Goal: Task Accomplishment & Management: Use online tool/utility

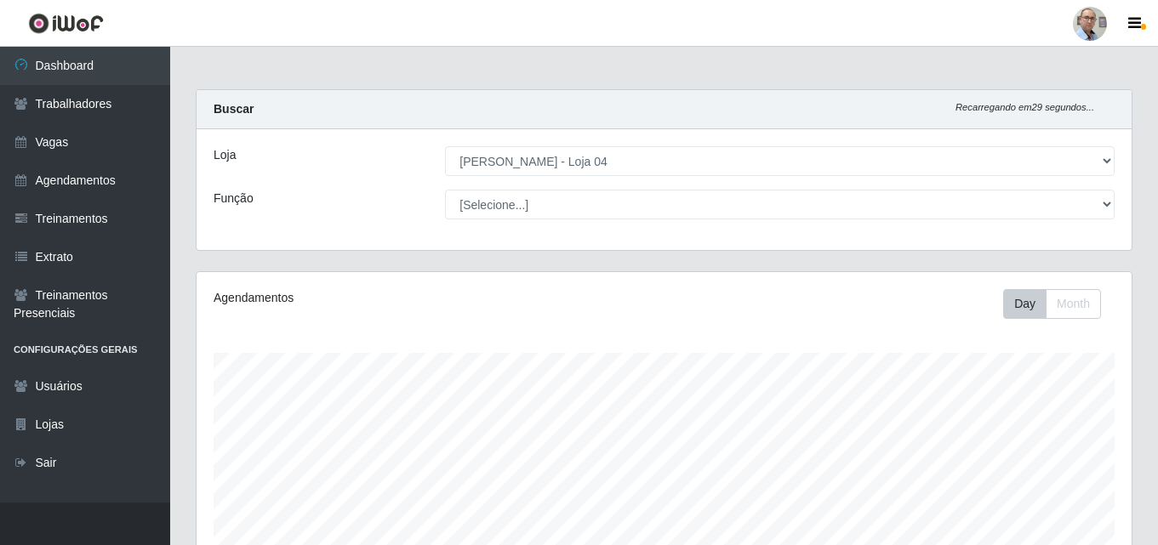
select select "251"
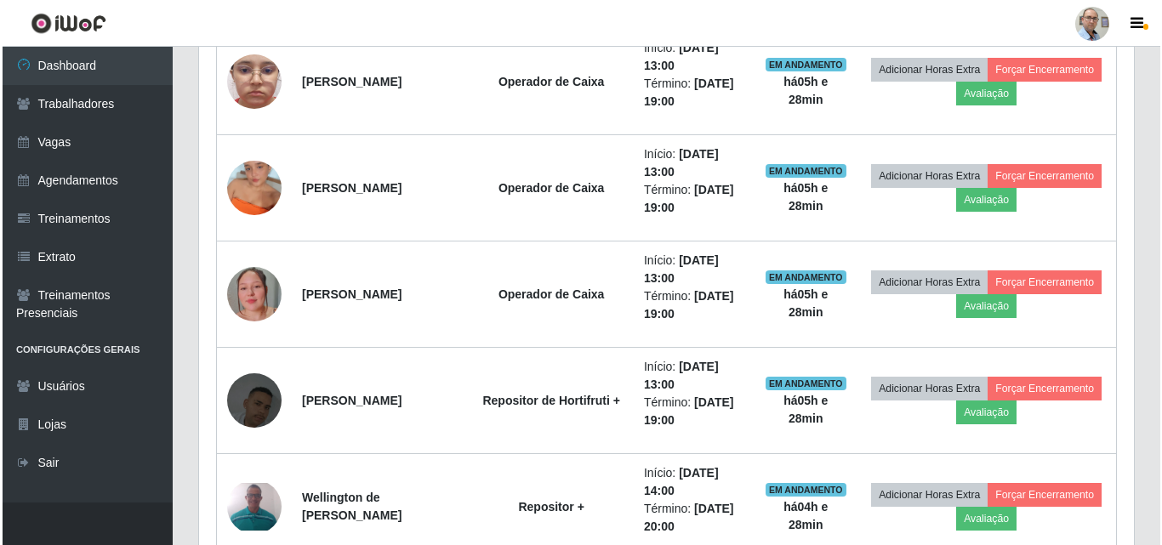
scroll to position [1446, 0]
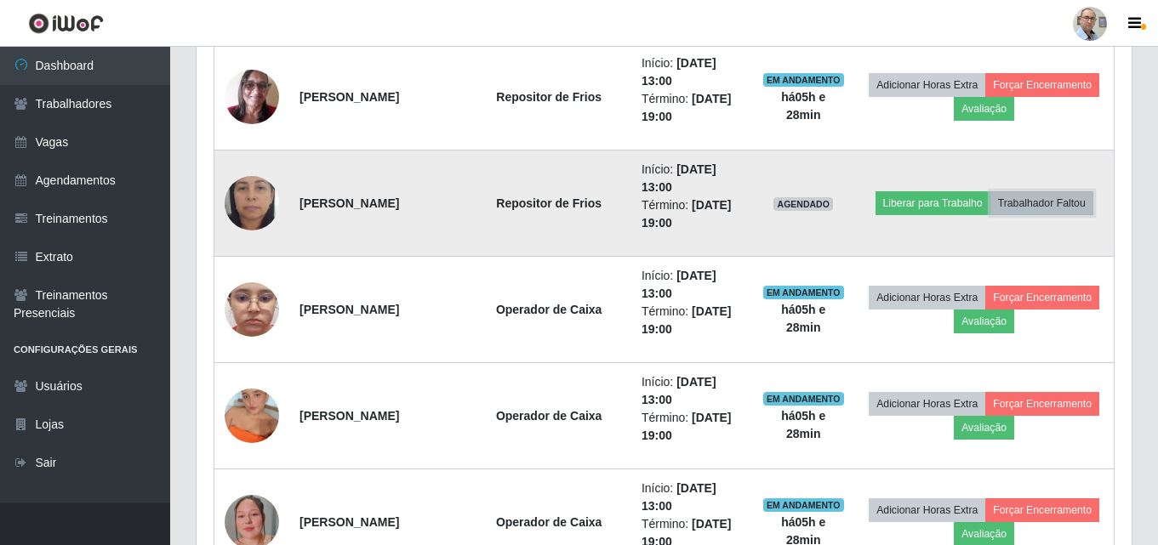
click at [1046, 209] on button "Trabalhador Faltou" at bounding box center [1041, 203] width 103 height 24
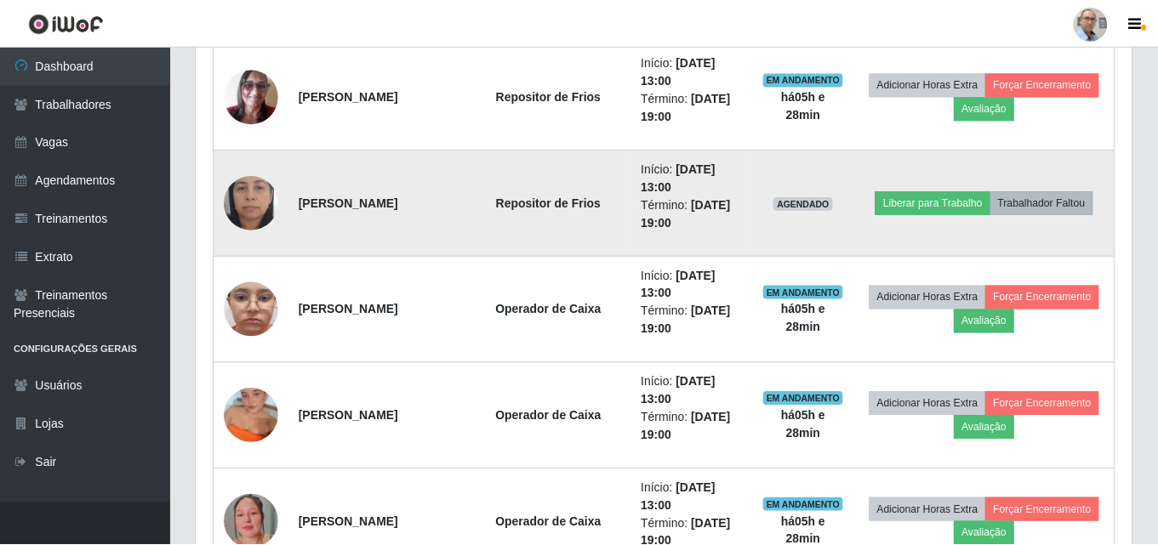
scroll to position [353, 926]
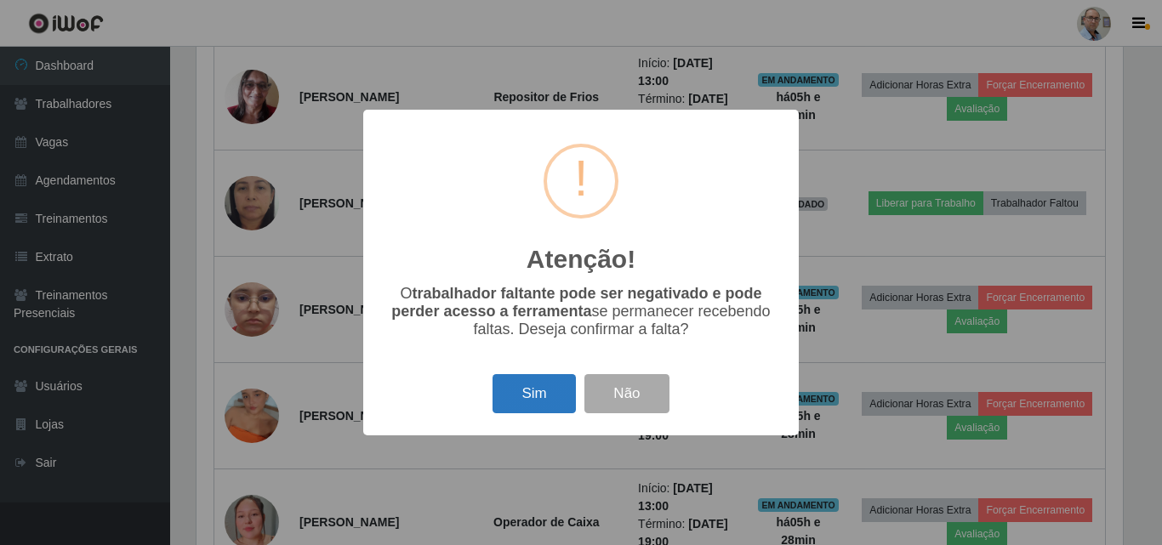
click at [541, 397] on button "Sim" at bounding box center [533, 394] width 82 height 40
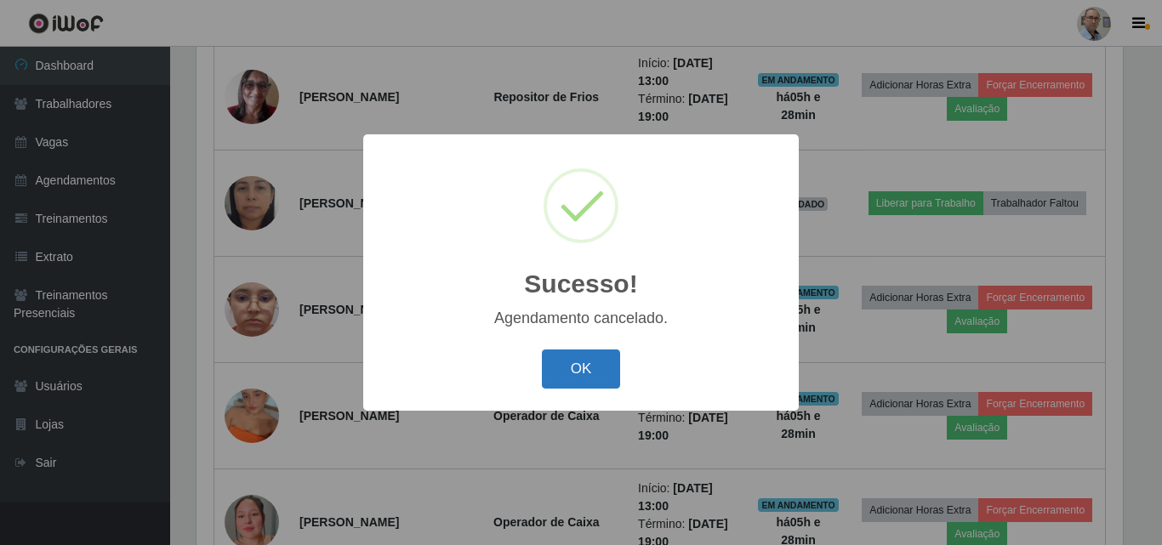
click at [597, 361] on button "OK" at bounding box center [581, 370] width 79 height 40
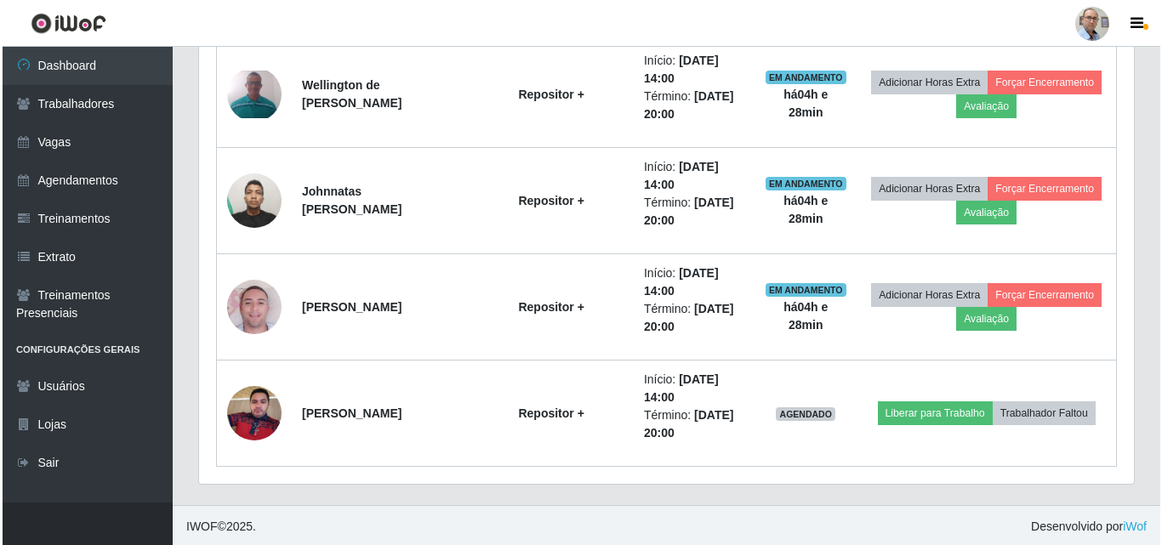
scroll to position [1983, 0]
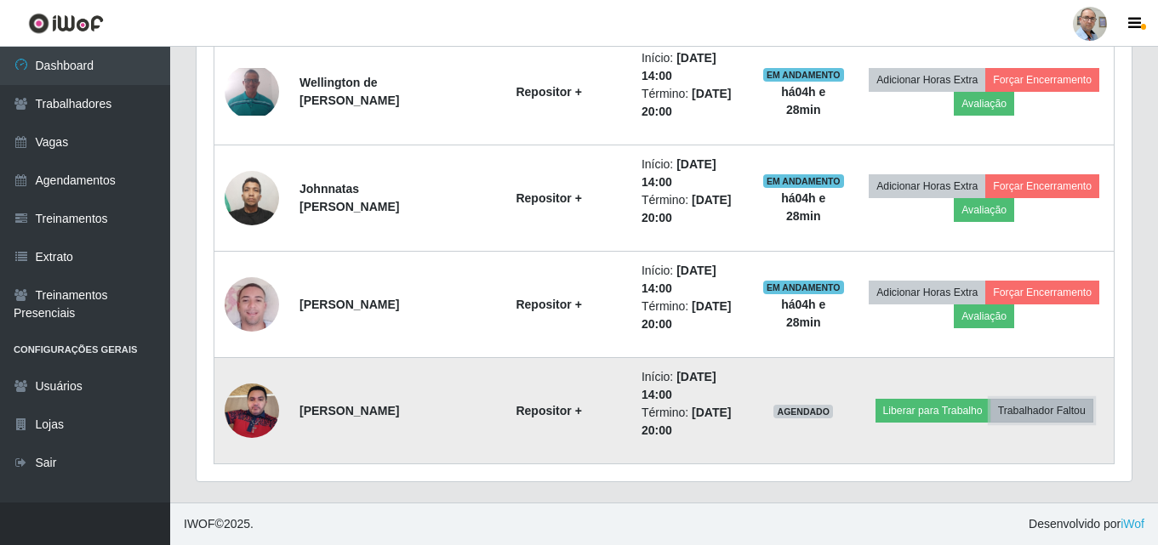
click at [1047, 409] on button "Trabalhador Faltou" at bounding box center [1041, 411] width 103 height 24
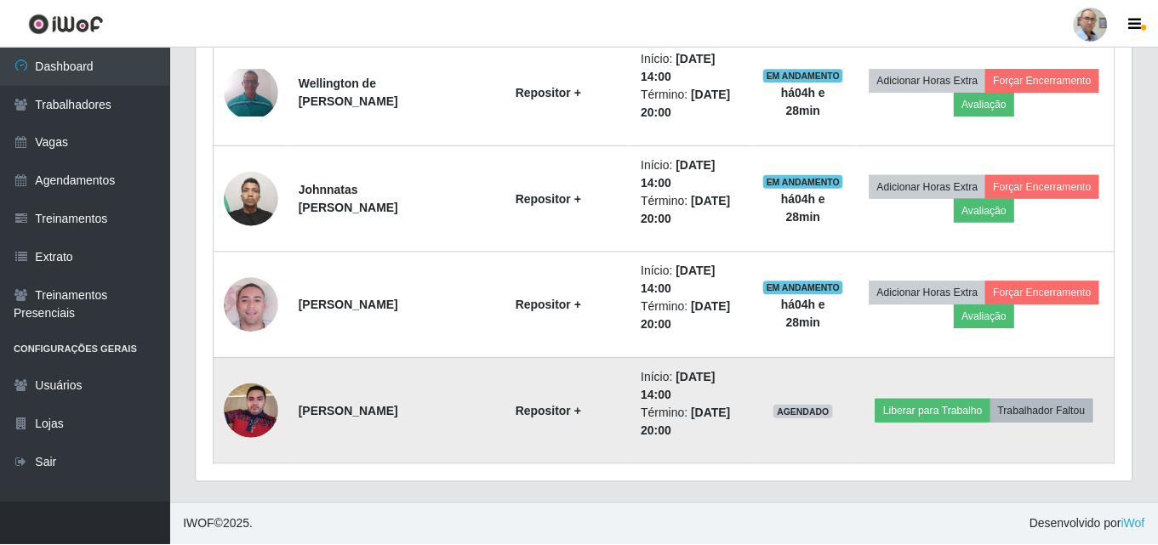
scroll to position [353, 926]
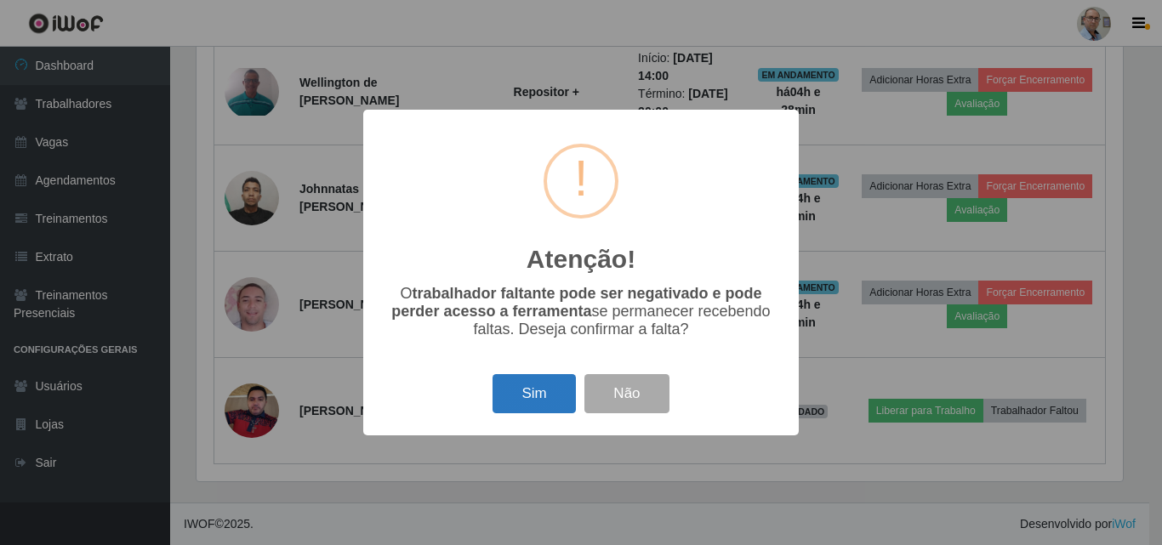
click at [532, 390] on button "Sim" at bounding box center [533, 394] width 82 height 40
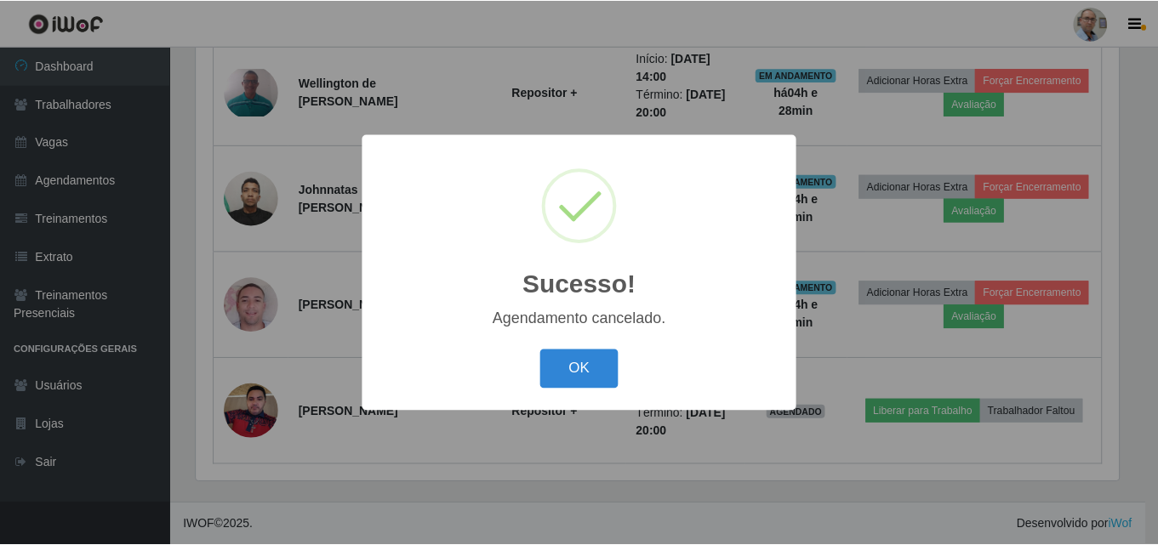
scroll to position [1876, 0]
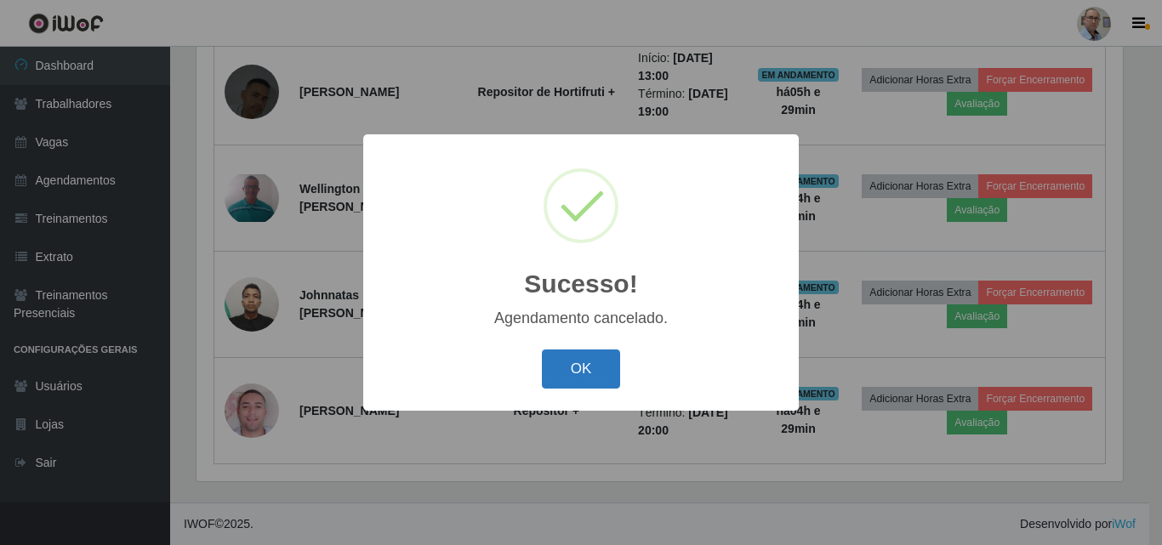
click at [571, 378] on button "OK" at bounding box center [581, 370] width 79 height 40
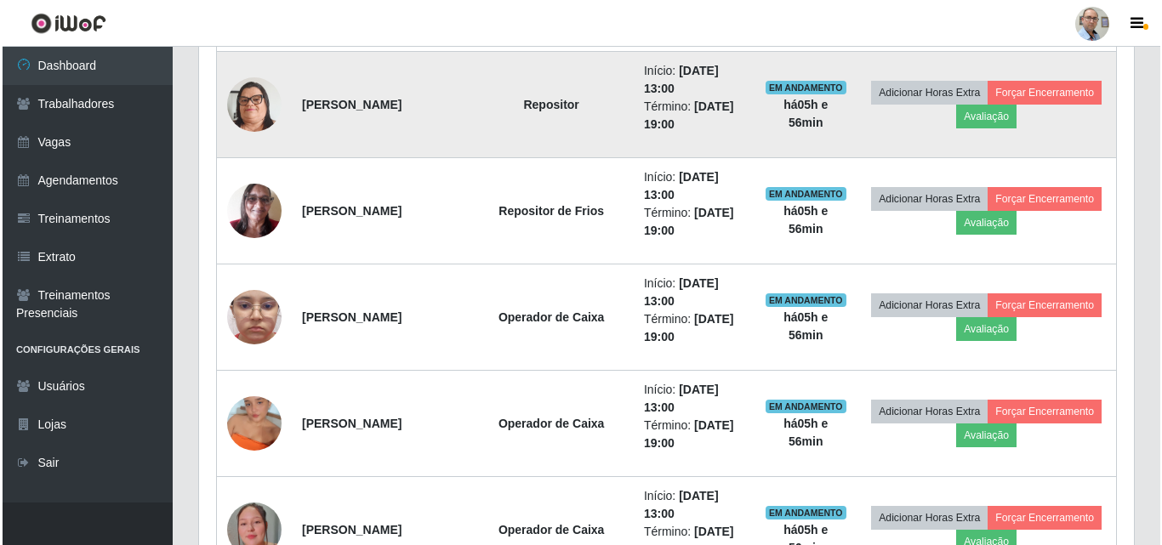
scroll to position [1361, 0]
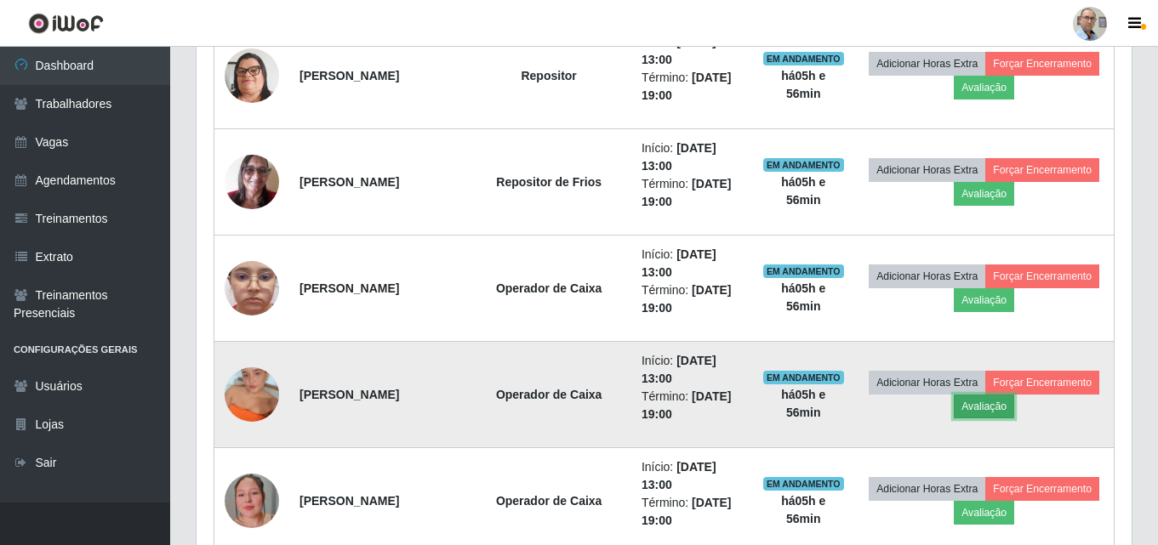
click at [977, 405] on button "Avaliação" at bounding box center [983, 407] width 60 height 24
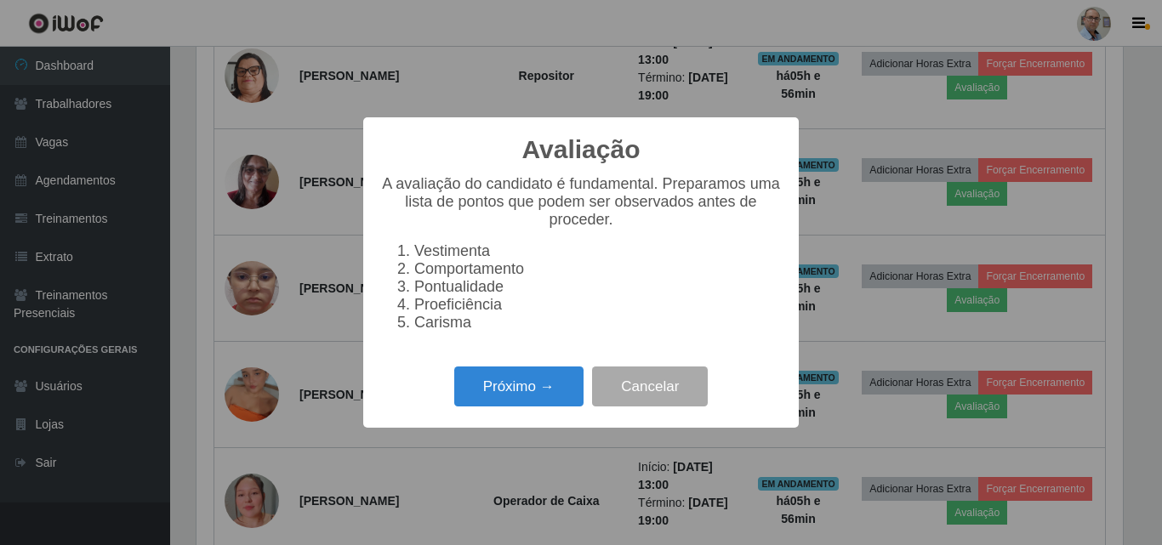
scroll to position [353, 926]
click at [524, 401] on button "Próximo →" at bounding box center [518, 387] width 129 height 40
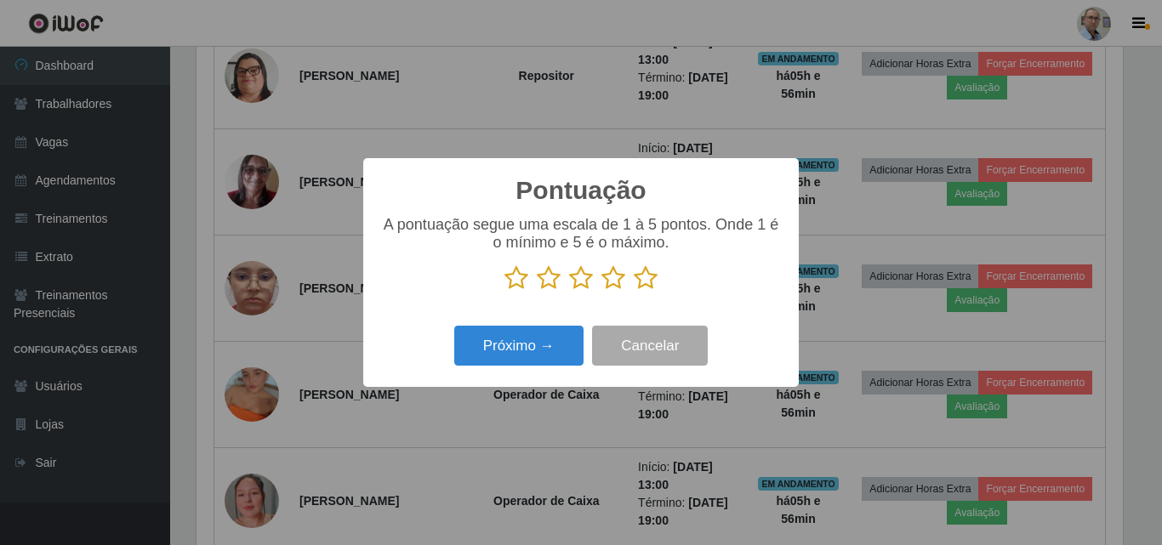
scroll to position [850155, 849582]
click at [657, 280] on p at bounding box center [580, 278] width 401 height 26
drag, startPoint x: 646, startPoint y: 285, endPoint x: 623, endPoint y: 310, distance: 33.7
click at [646, 285] on icon at bounding box center [646, 278] width 24 height 26
click at [634, 291] on input "radio" at bounding box center [634, 291] width 0 height 0
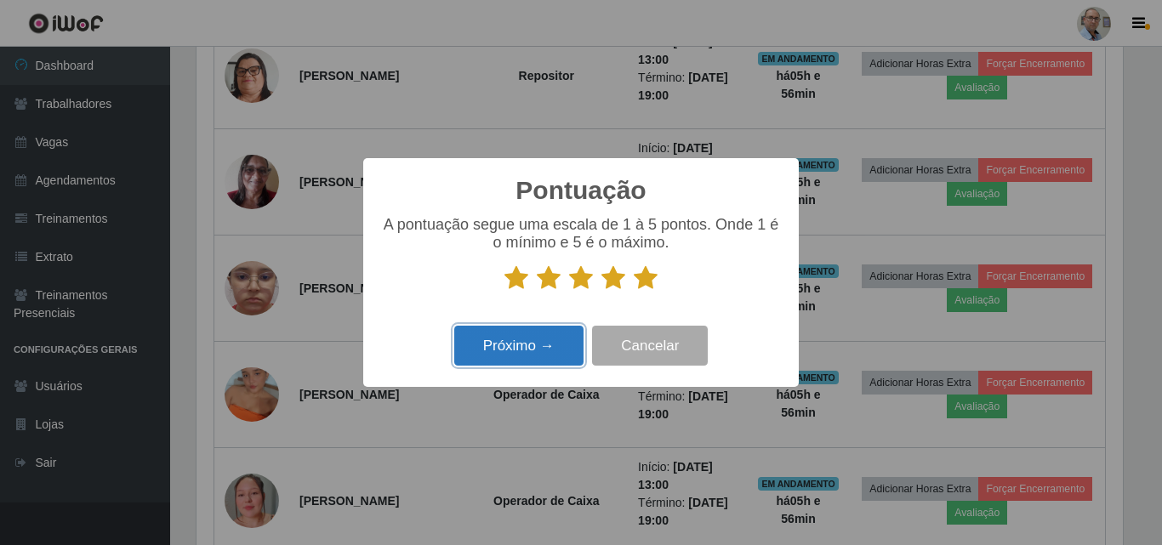
click at [533, 360] on button "Próximo →" at bounding box center [518, 346] width 129 height 40
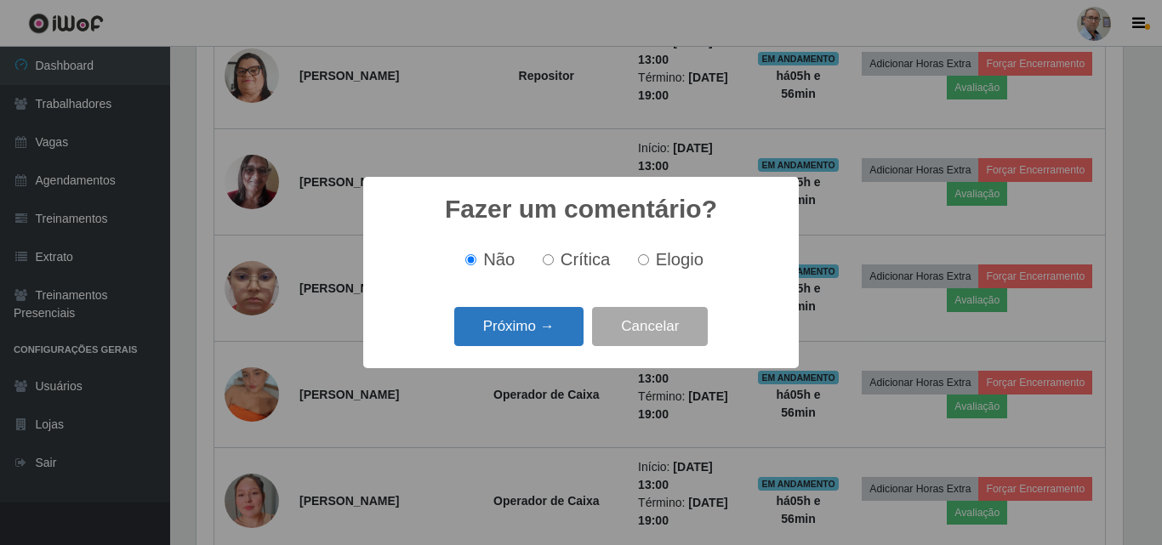
click at [521, 331] on button "Próximo →" at bounding box center [518, 327] width 129 height 40
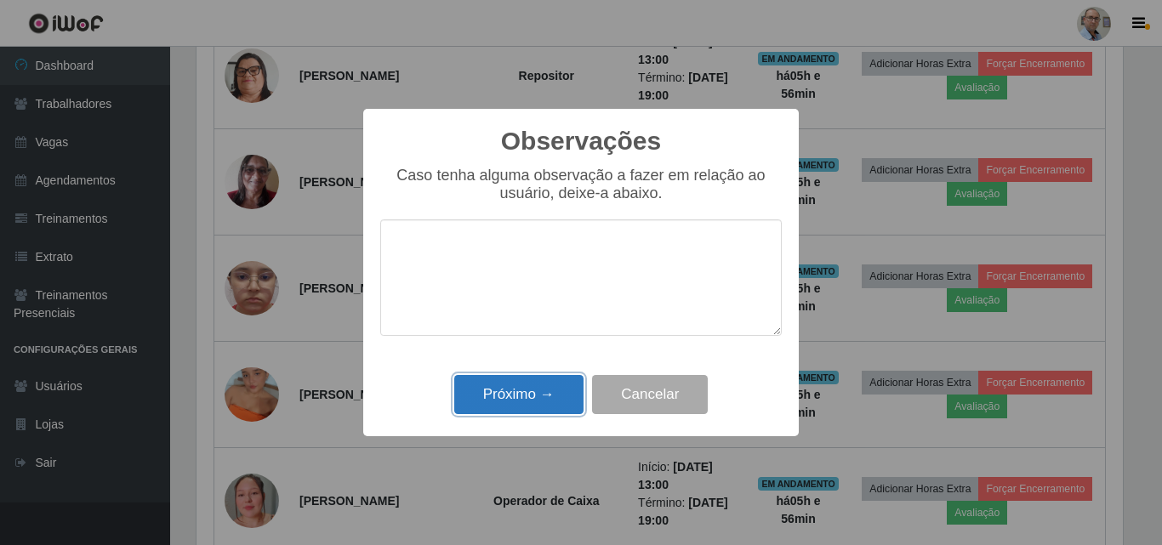
click at [514, 392] on button "Próximo →" at bounding box center [518, 395] width 129 height 40
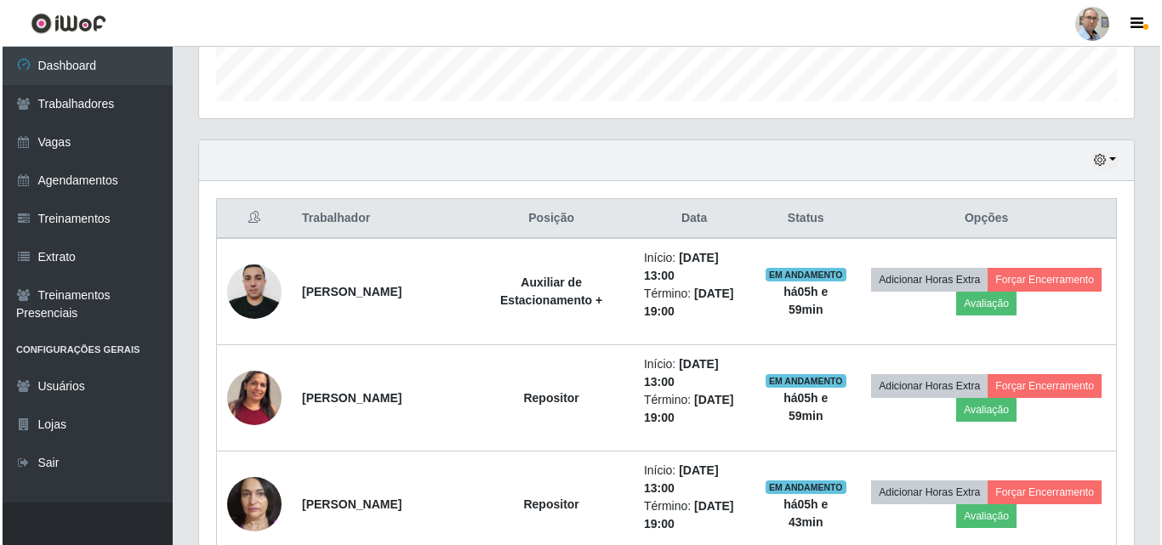
scroll to position [537, 0]
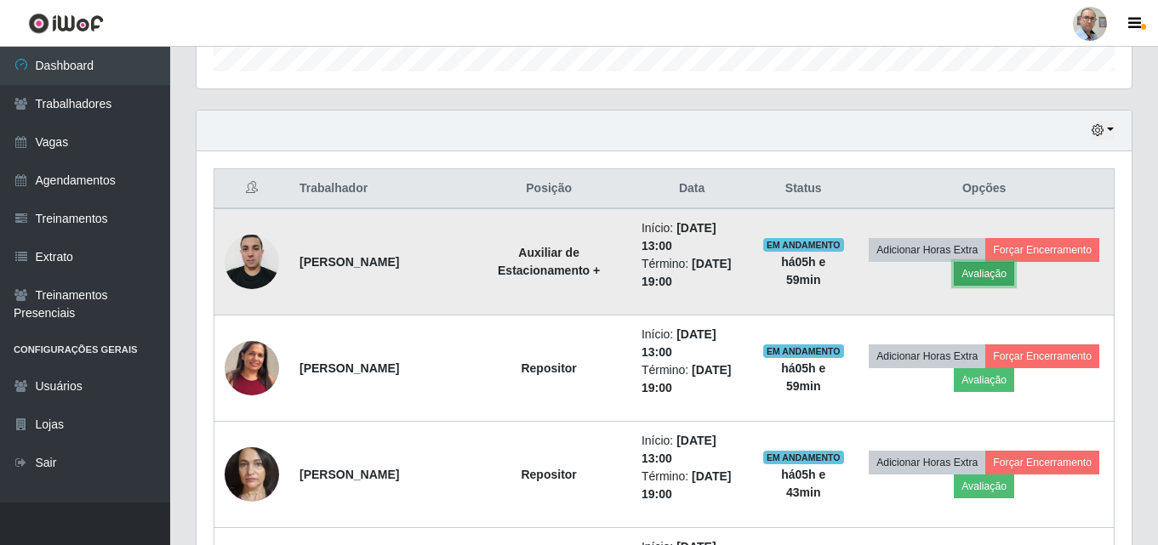
click at [998, 277] on button "Avaliação" at bounding box center [983, 274] width 60 height 24
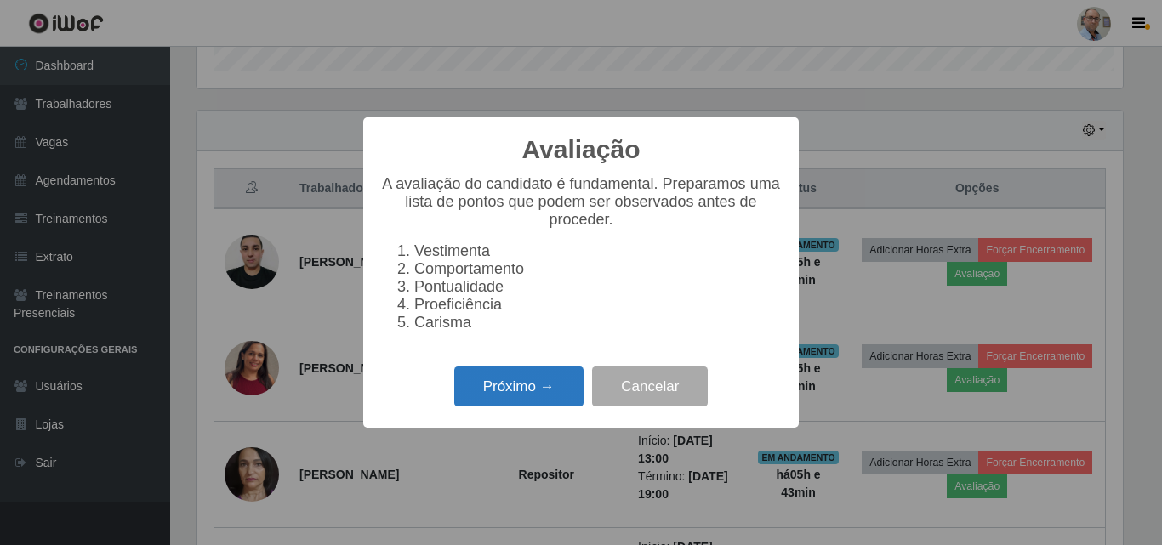
scroll to position [353, 926]
click at [480, 387] on button "Próximo →" at bounding box center [518, 387] width 129 height 40
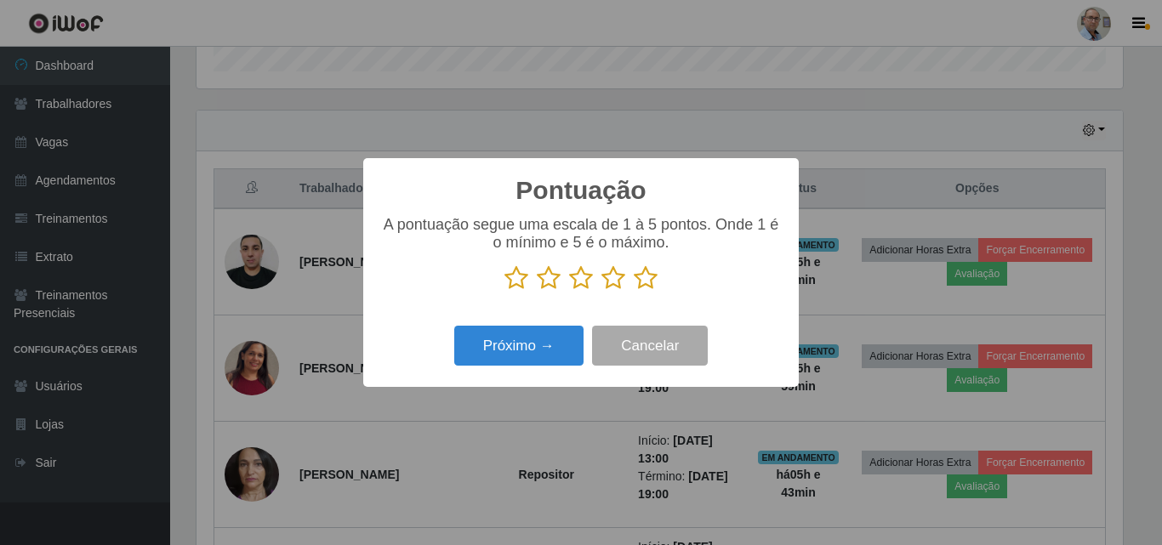
click at [653, 280] on icon at bounding box center [646, 278] width 24 height 26
click at [634, 291] on input "radio" at bounding box center [634, 291] width 0 height 0
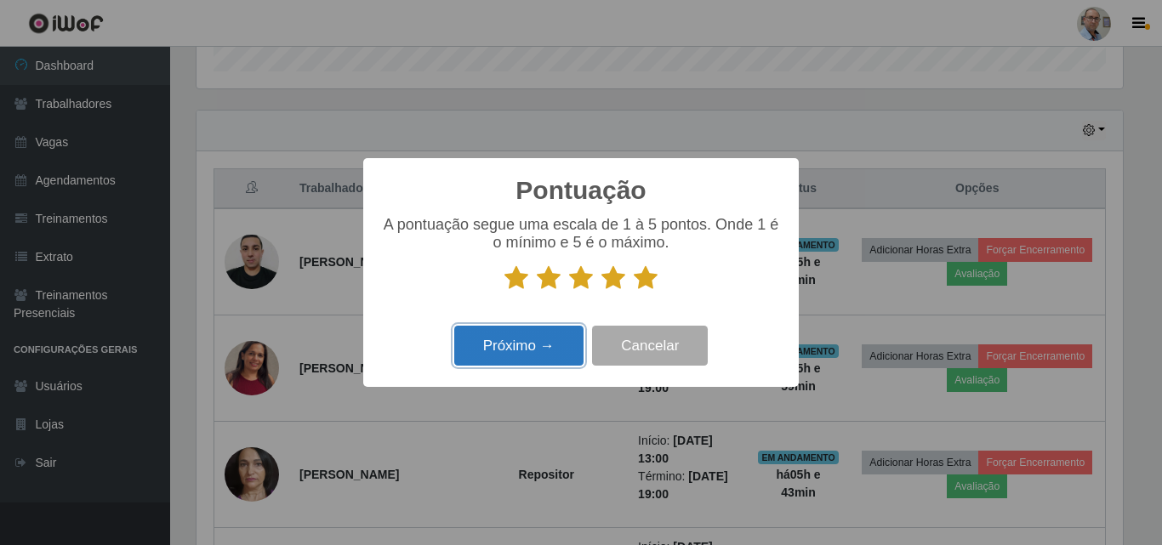
click at [489, 345] on button "Próximo →" at bounding box center [518, 346] width 129 height 40
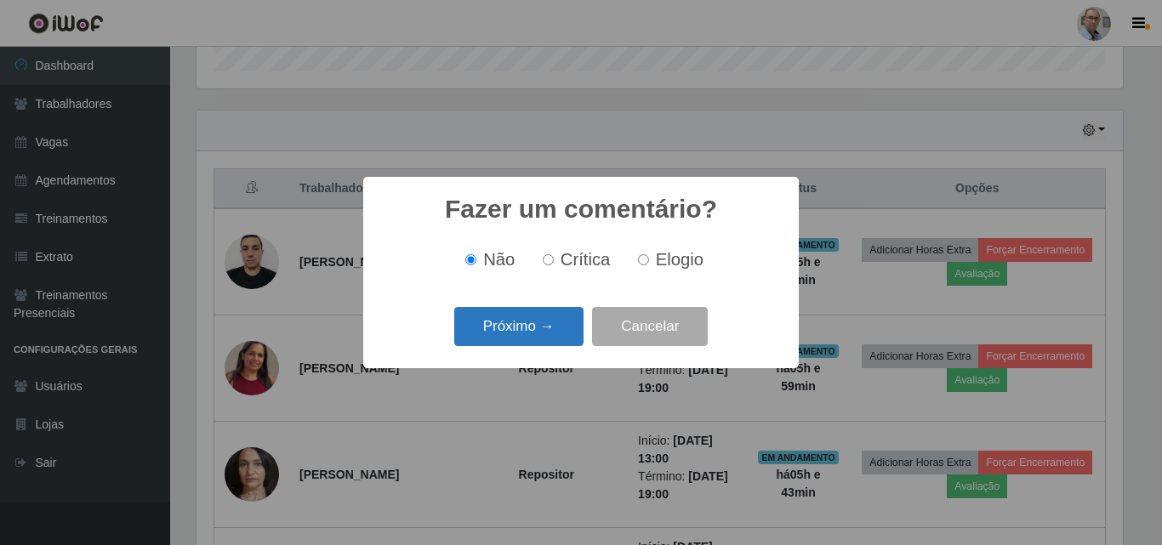
click at [526, 333] on button "Próximo →" at bounding box center [518, 327] width 129 height 40
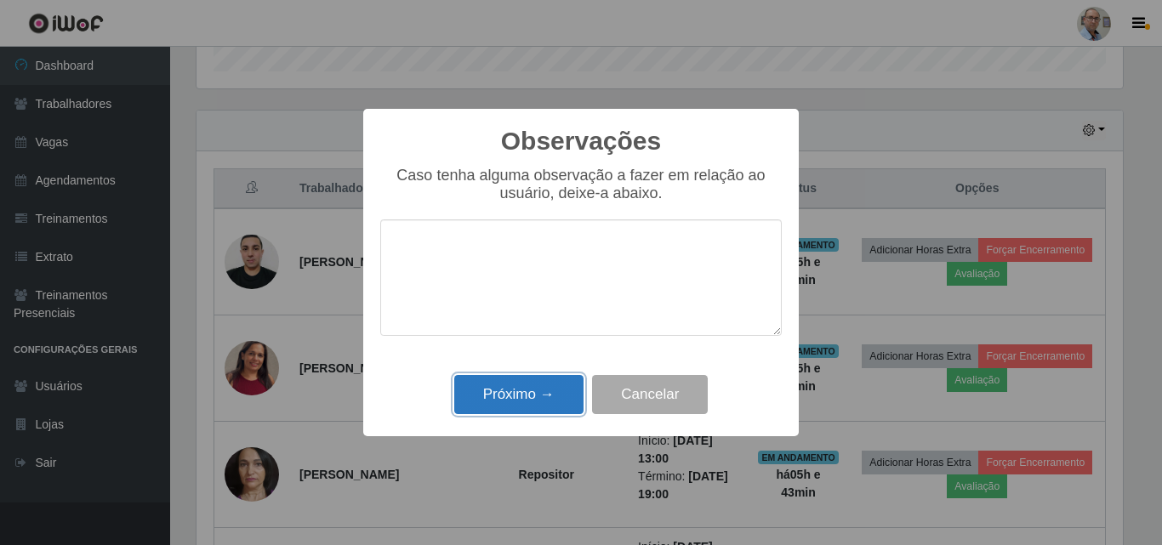
click at [510, 406] on button "Próximo →" at bounding box center [518, 395] width 129 height 40
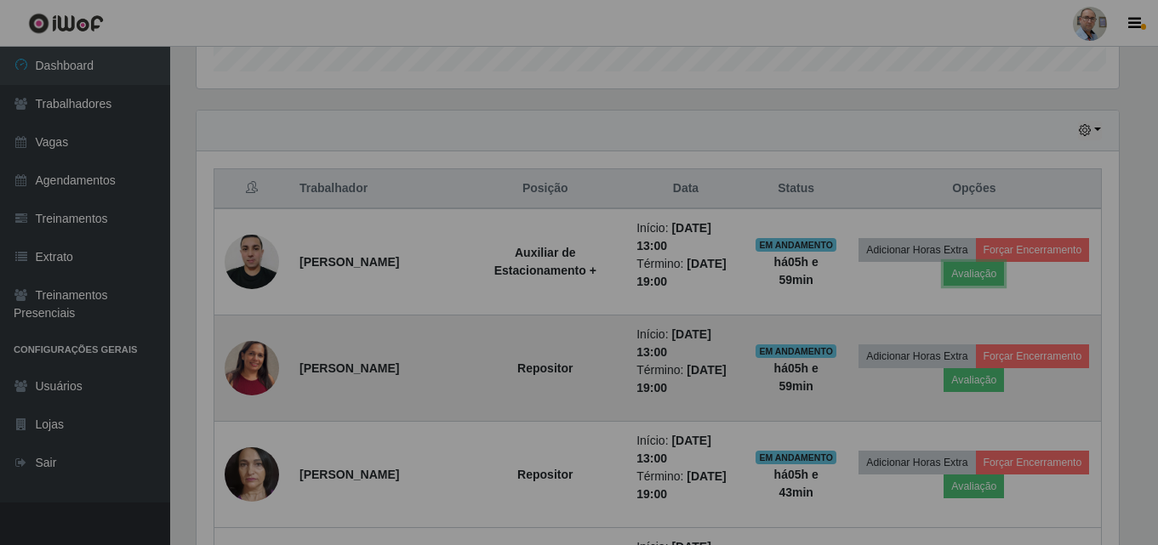
scroll to position [353, 935]
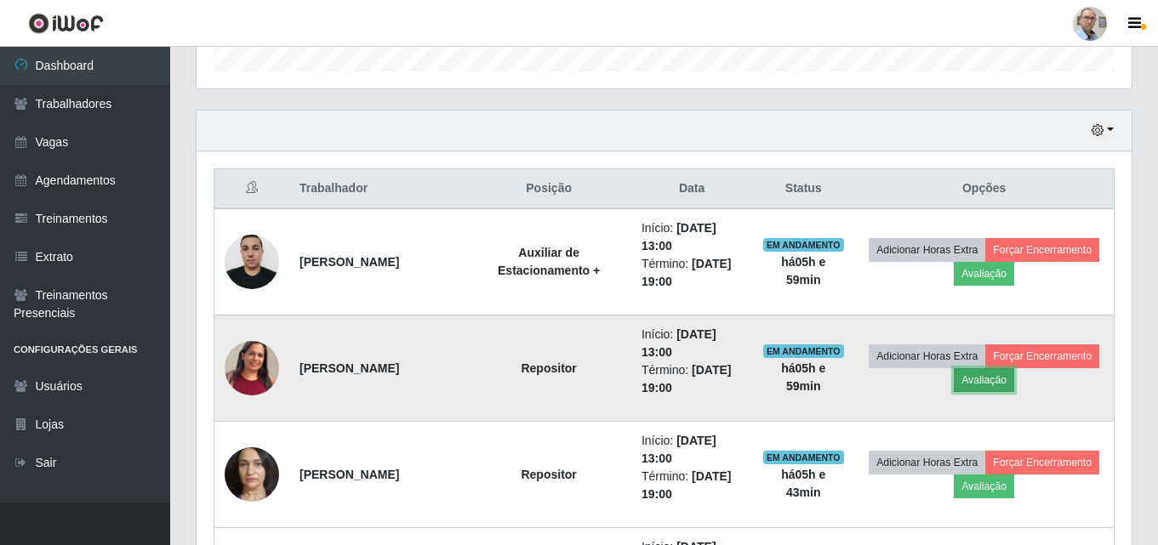
click at [988, 381] on button "Avaliação" at bounding box center [983, 380] width 60 height 24
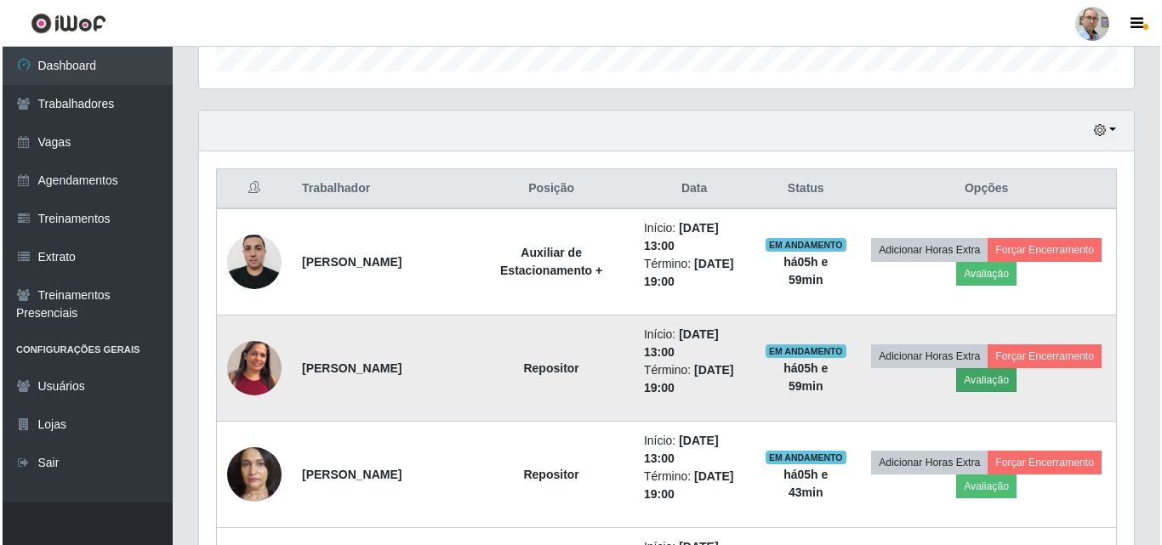
scroll to position [353, 926]
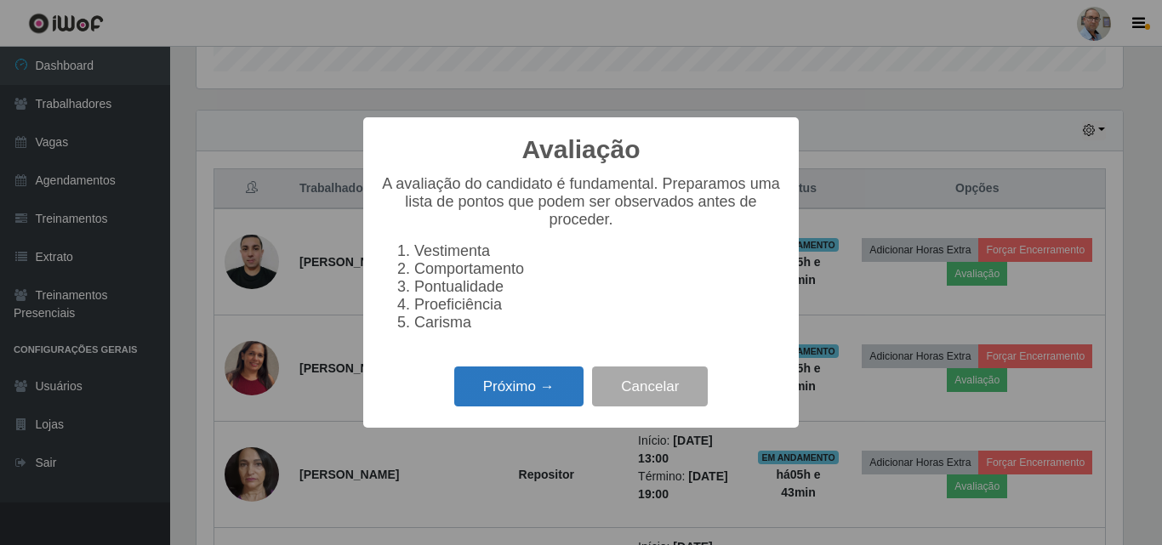
click at [504, 399] on button "Próximo →" at bounding box center [518, 387] width 129 height 40
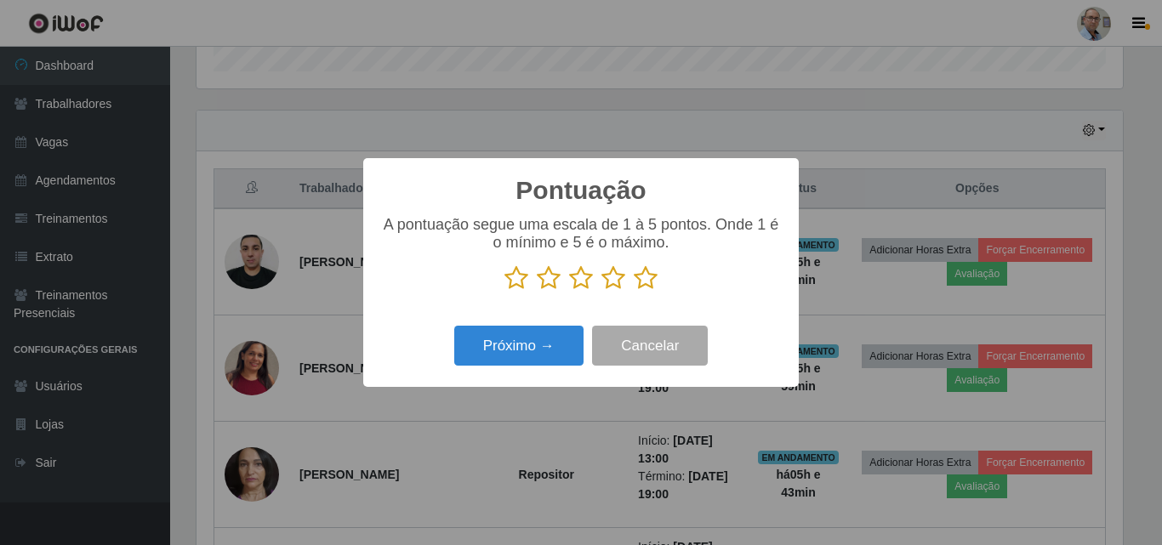
click at [652, 276] on icon at bounding box center [646, 278] width 24 height 26
click at [634, 291] on input "radio" at bounding box center [634, 291] width 0 height 0
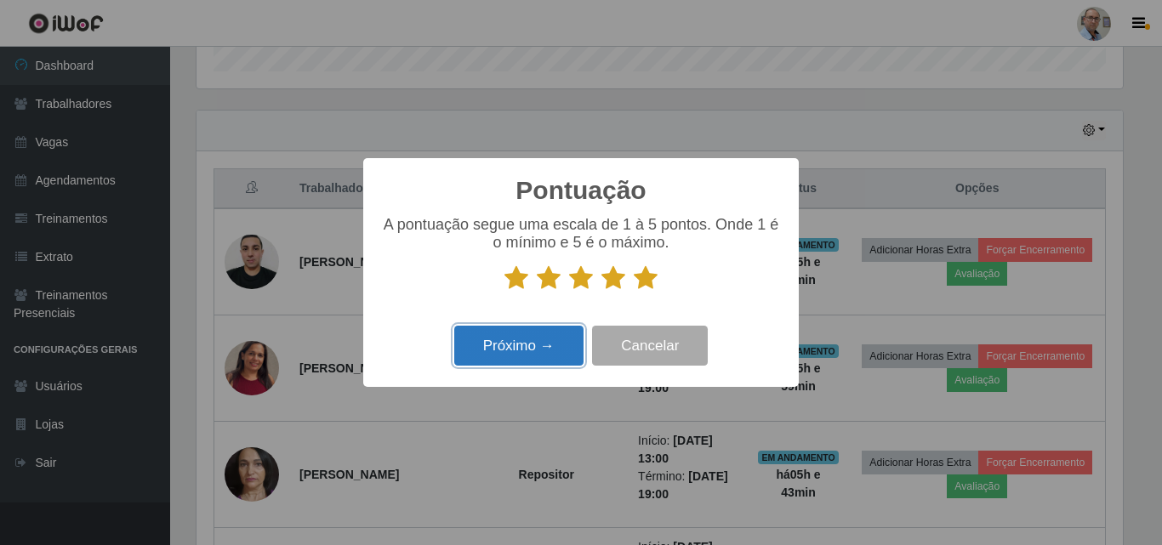
click at [521, 340] on button "Próximo →" at bounding box center [518, 346] width 129 height 40
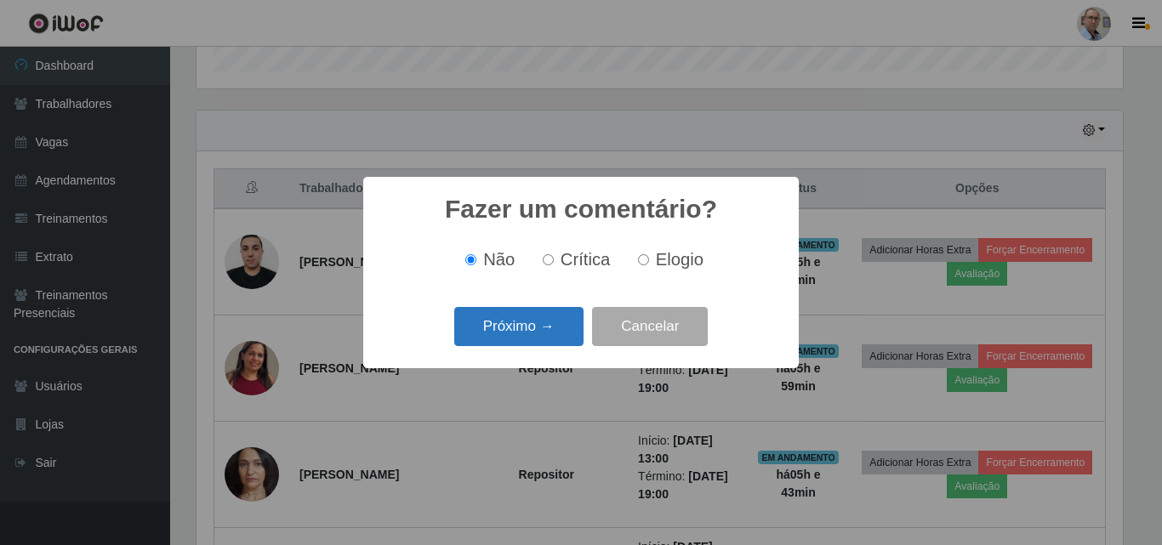
click at [517, 329] on button "Próximo →" at bounding box center [518, 327] width 129 height 40
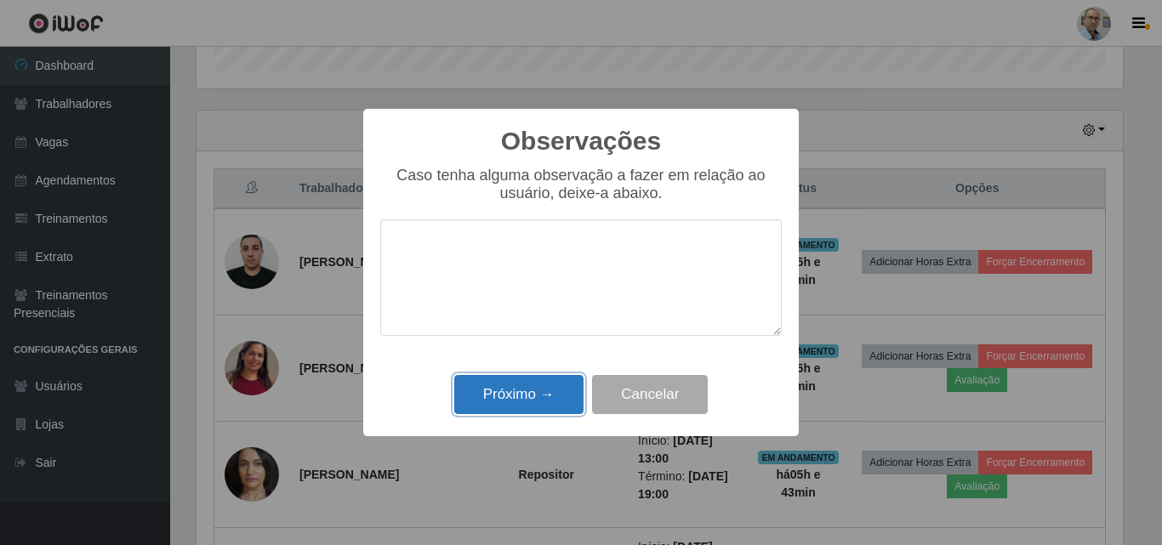
click at [499, 390] on button "Próximo →" at bounding box center [518, 395] width 129 height 40
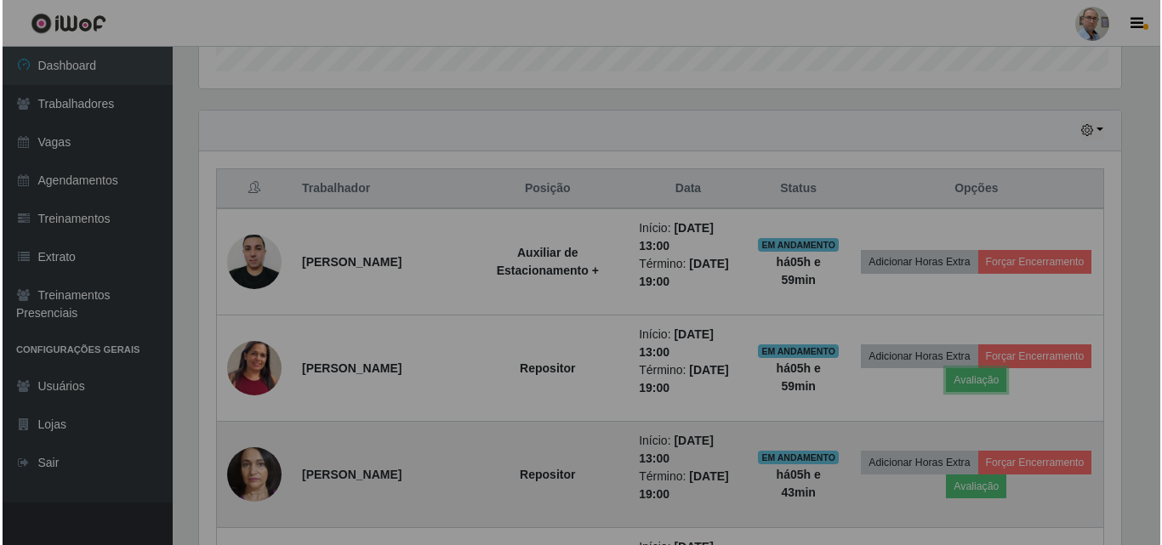
scroll to position [353, 935]
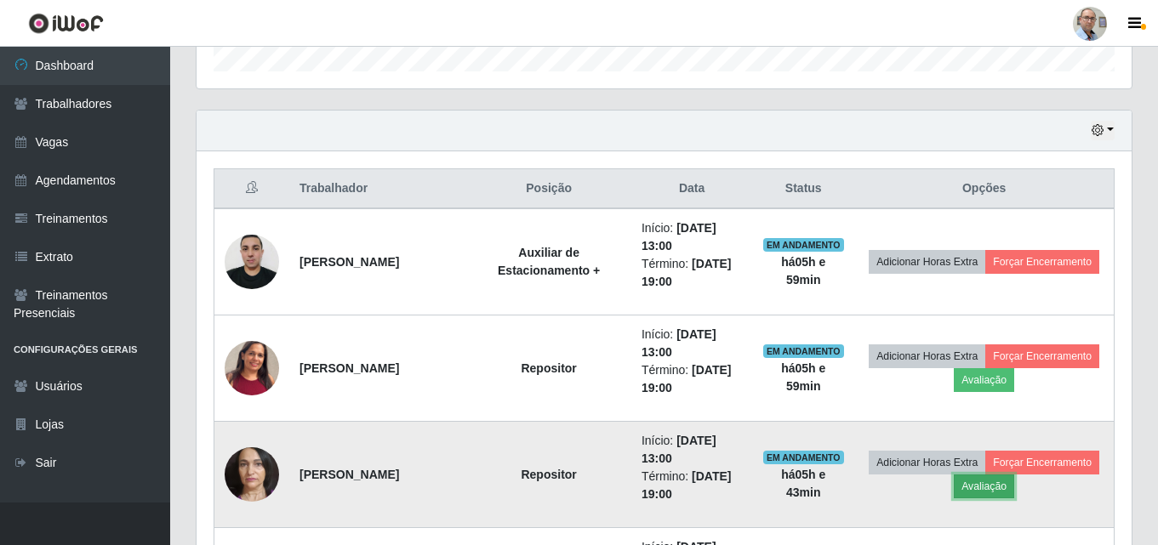
click at [991, 490] on button "Avaliação" at bounding box center [983, 487] width 60 height 24
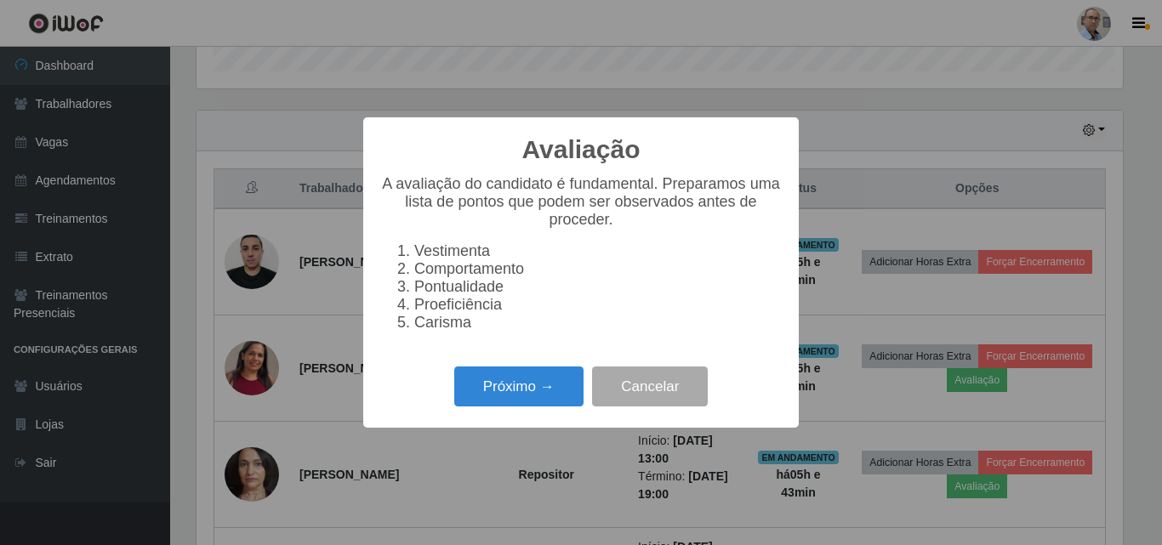
scroll to position [353, 926]
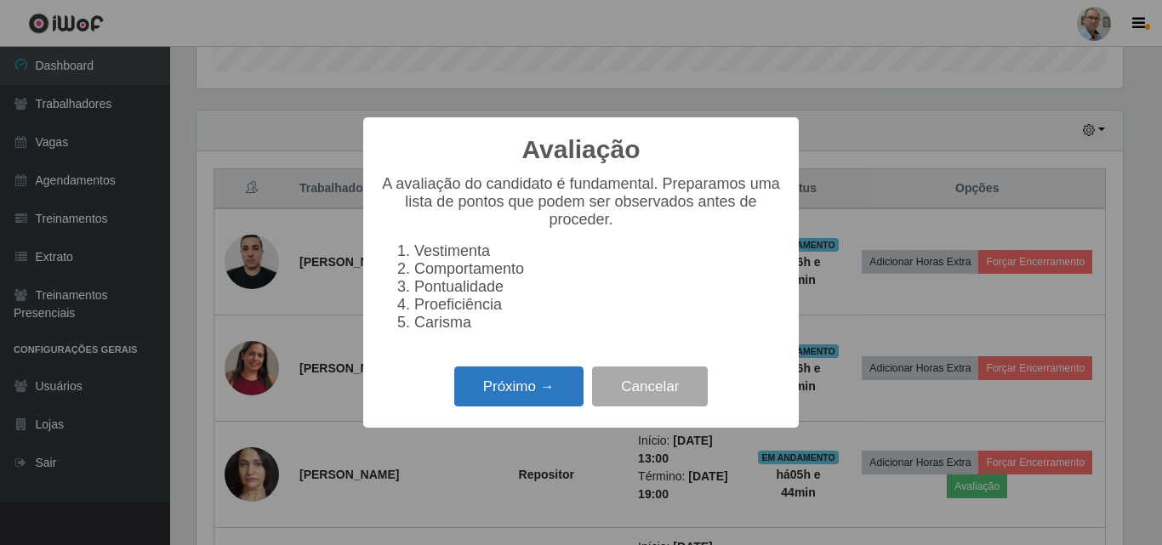
click at [519, 389] on button "Próximo →" at bounding box center [518, 387] width 129 height 40
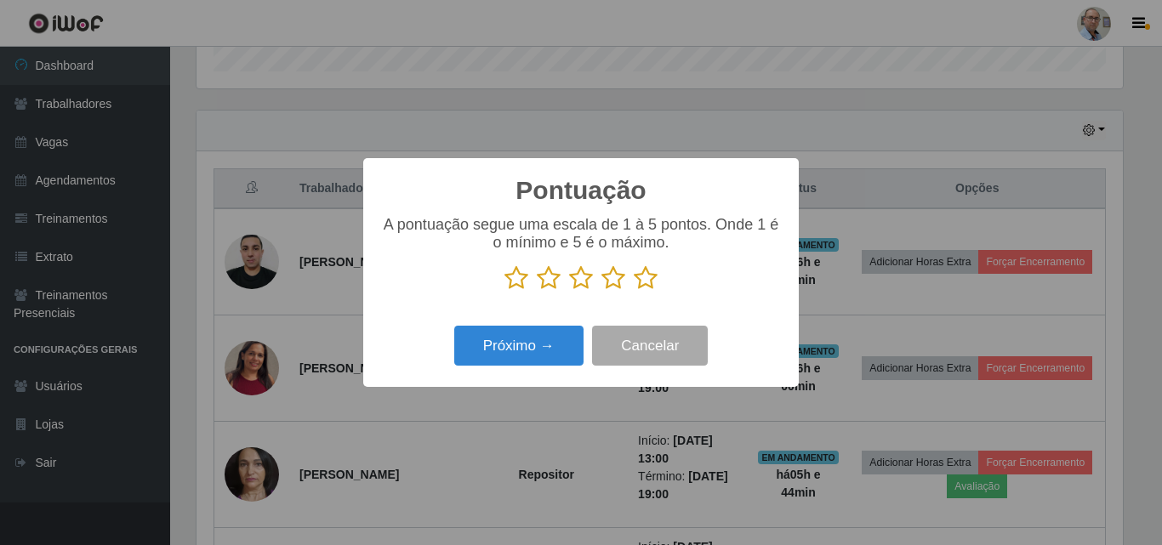
click at [619, 283] on icon at bounding box center [613, 278] width 24 height 26
click at [601, 291] on input "radio" at bounding box center [601, 291] width 0 height 0
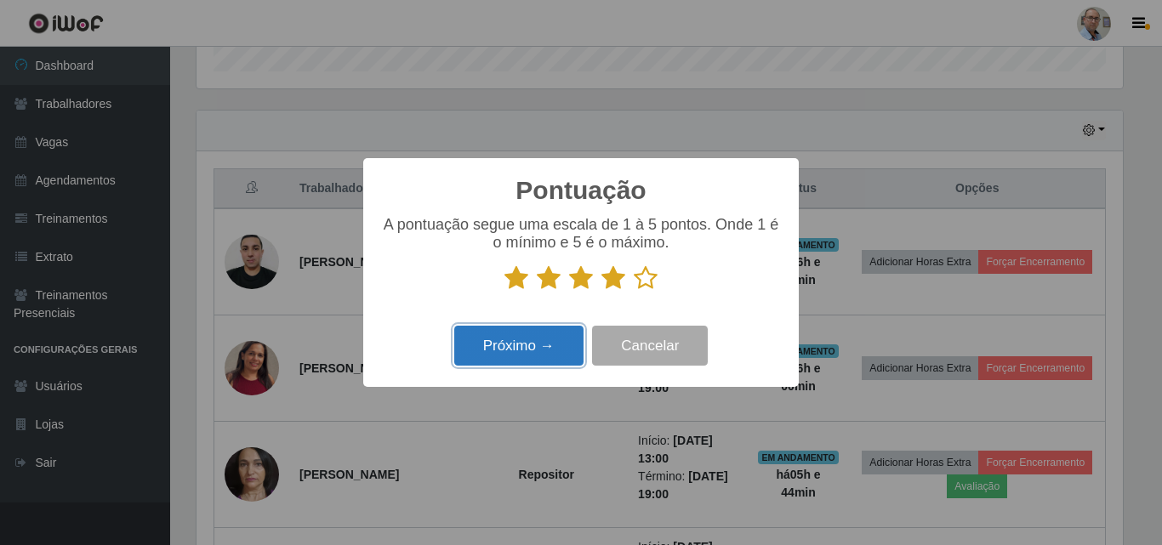
click at [504, 335] on button "Próximo →" at bounding box center [518, 346] width 129 height 40
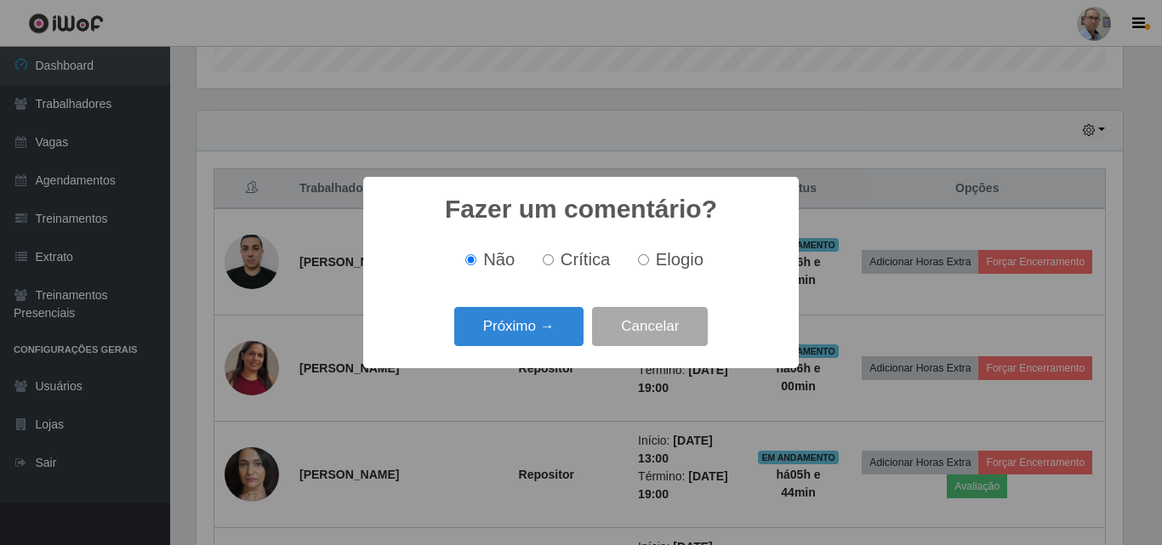
click at [517, 302] on div "Fazer um comentário? × Não Crítica Elogio Próximo → Cancelar" at bounding box center [580, 272] width 435 height 191
click at [510, 328] on button "Próximo →" at bounding box center [518, 327] width 129 height 40
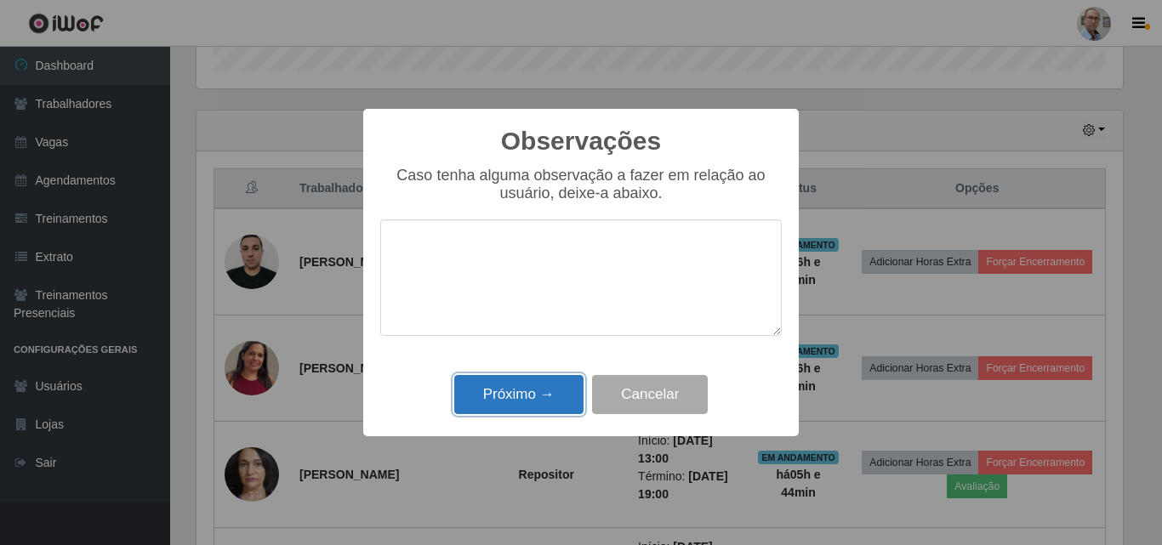
click at [531, 390] on button "Próximo →" at bounding box center [518, 395] width 129 height 40
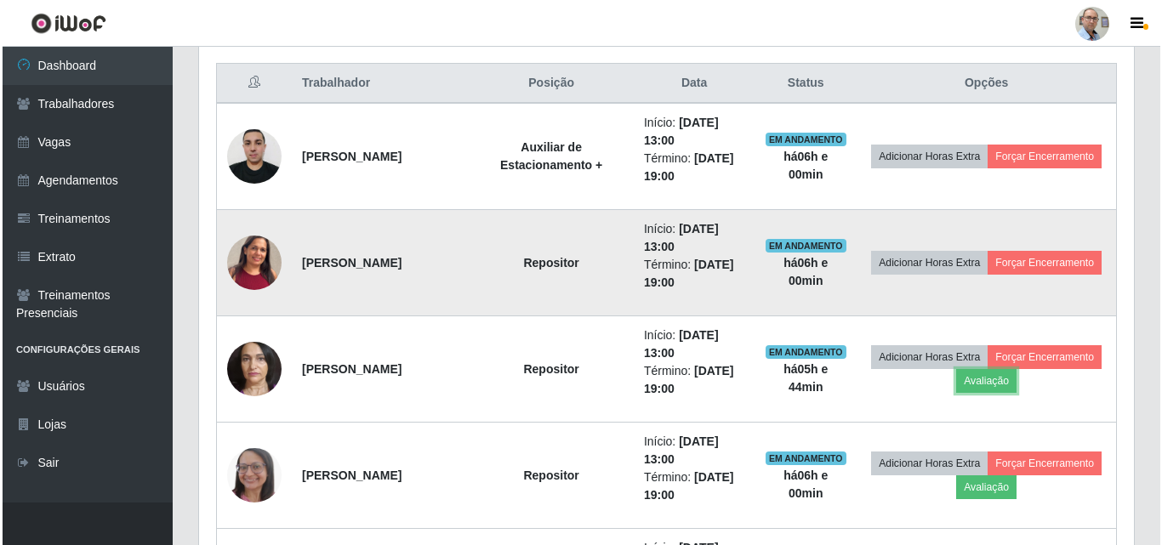
scroll to position [792, 0]
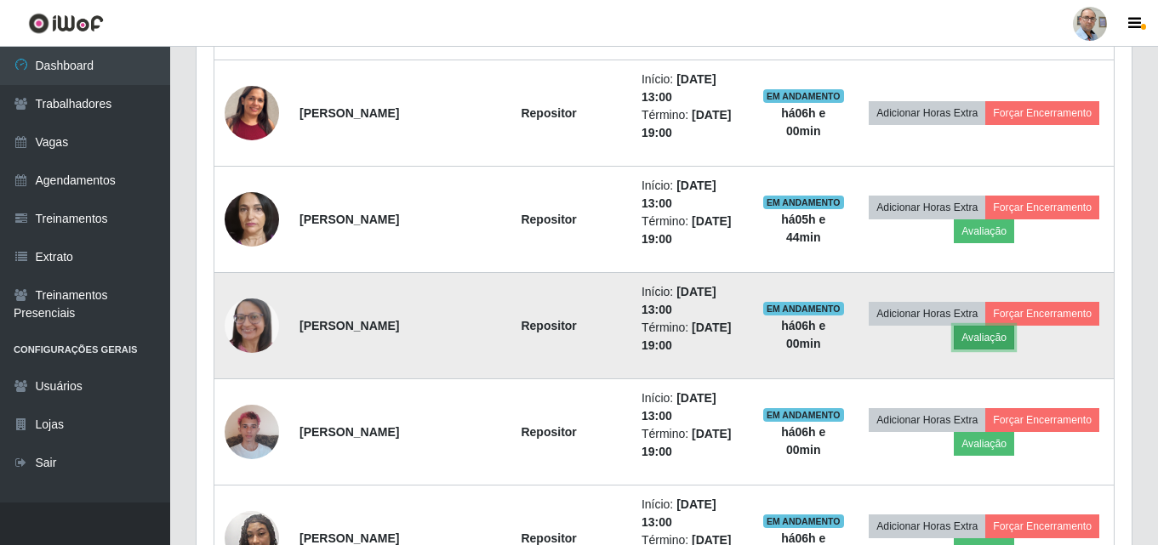
click at [986, 336] on button "Avaliação" at bounding box center [983, 338] width 60 height 24
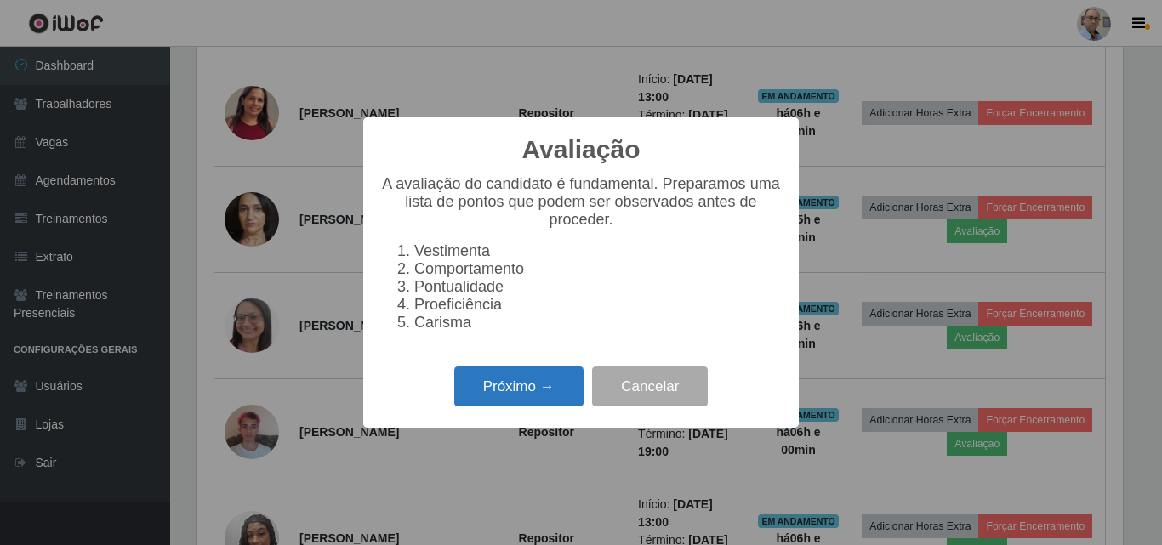
click at [524, 396] on button "Próximo →" at bounding box center [518, 387] width 129 height 40
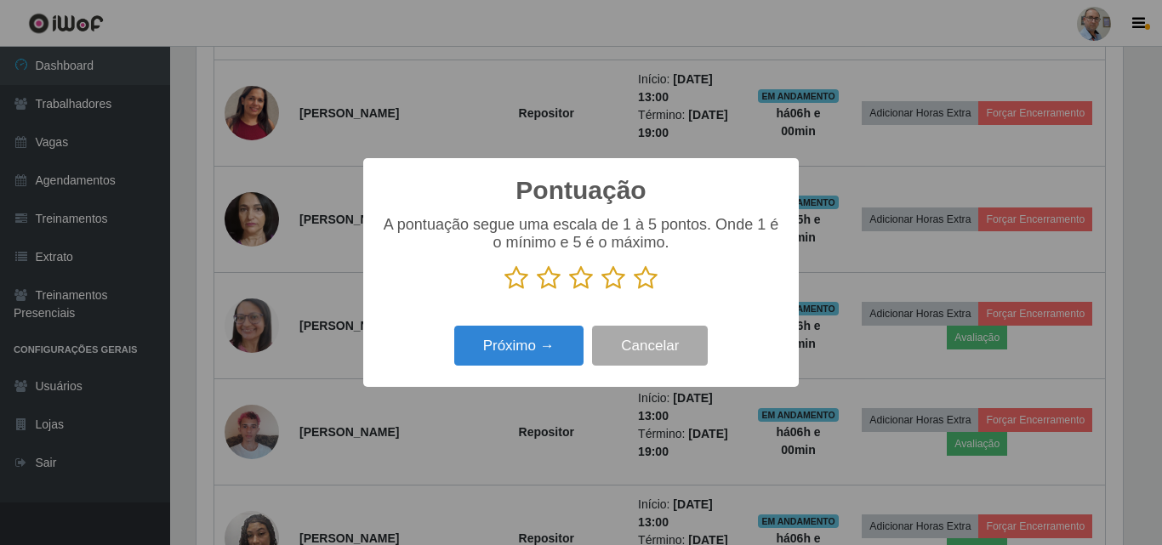
scroll to position [850155, 849582]
click at [615, 282] on icon at bounding box center [613, 278] width 24 height 26
click at [601, 291] on input "radio" at bounding box center [601, 291] width 0 height 0
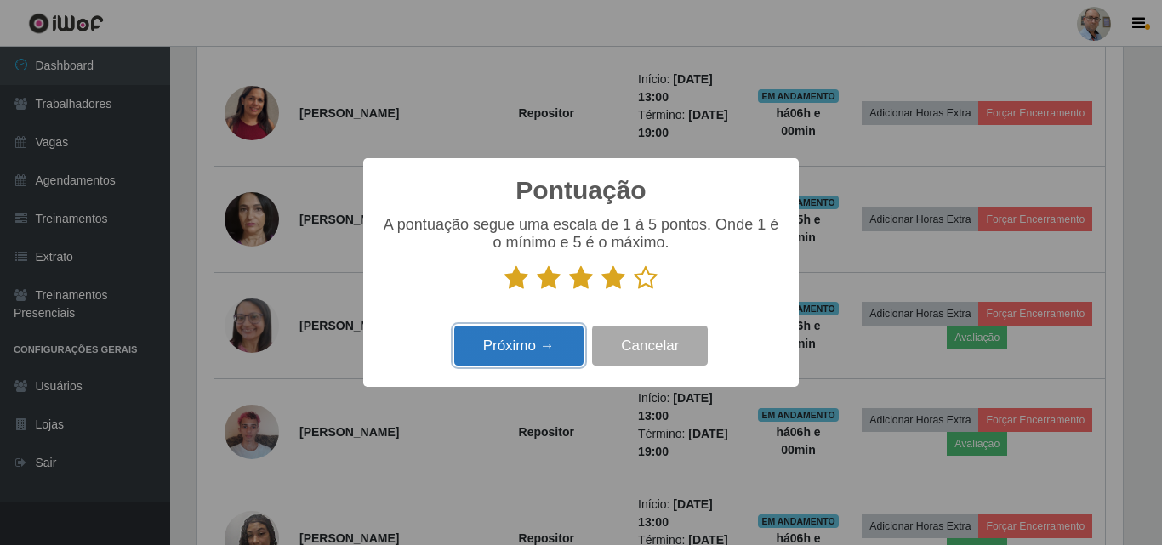
click at [512, 350] on button "Próximo →" at bounding box center [518, 346] width 129 height 40
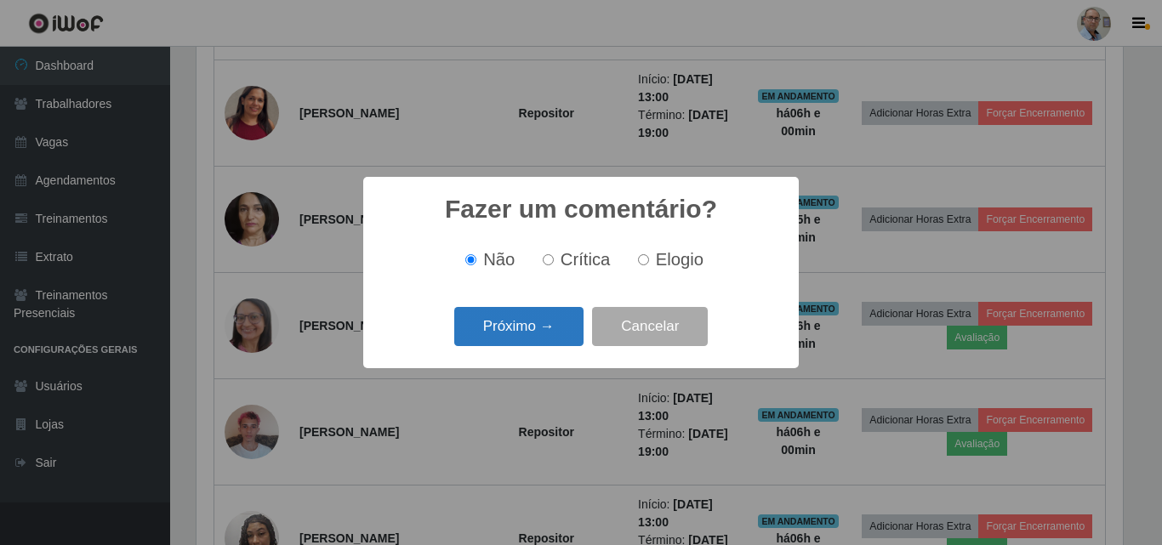
click at [525, 333] on button "Próximo →" at bounding box center [518, 327] width 129 height 40
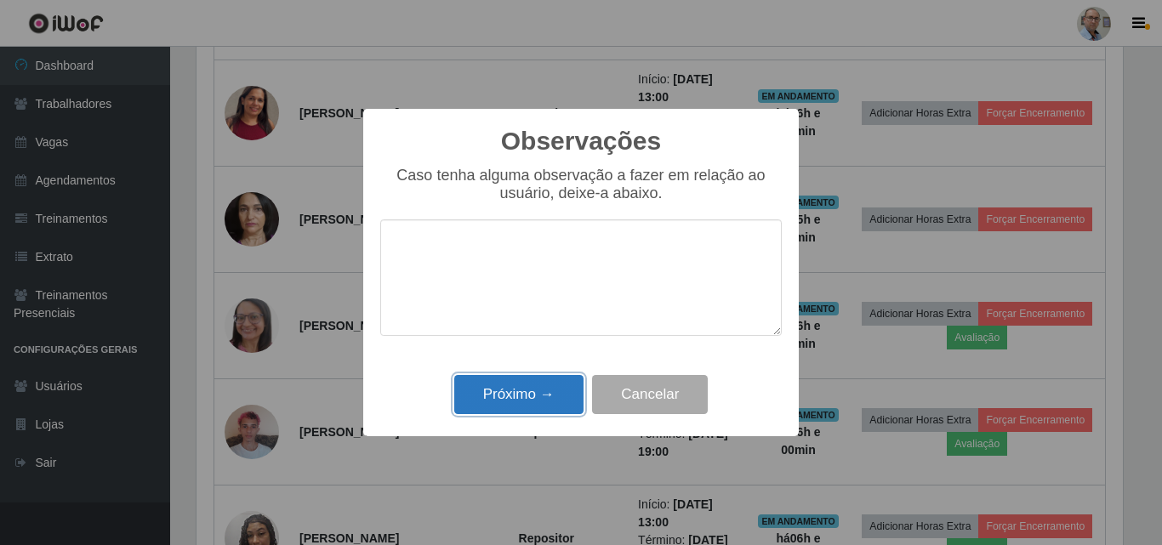
click at [514, 393] on button "Próximo →" at bounding box center [518, 395] width 129 height 40
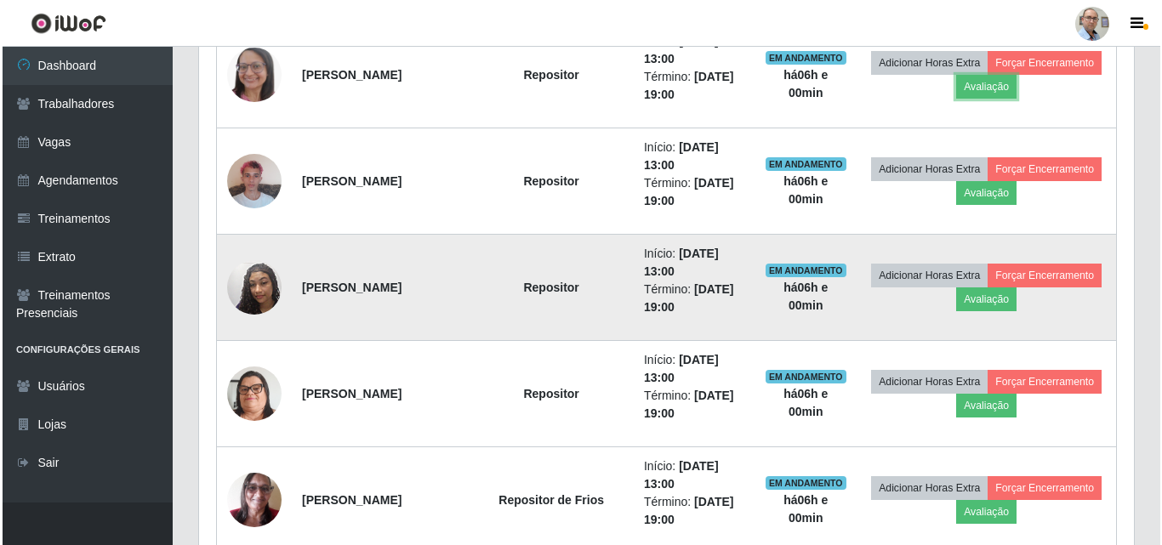
scroll to position [1047, 0]
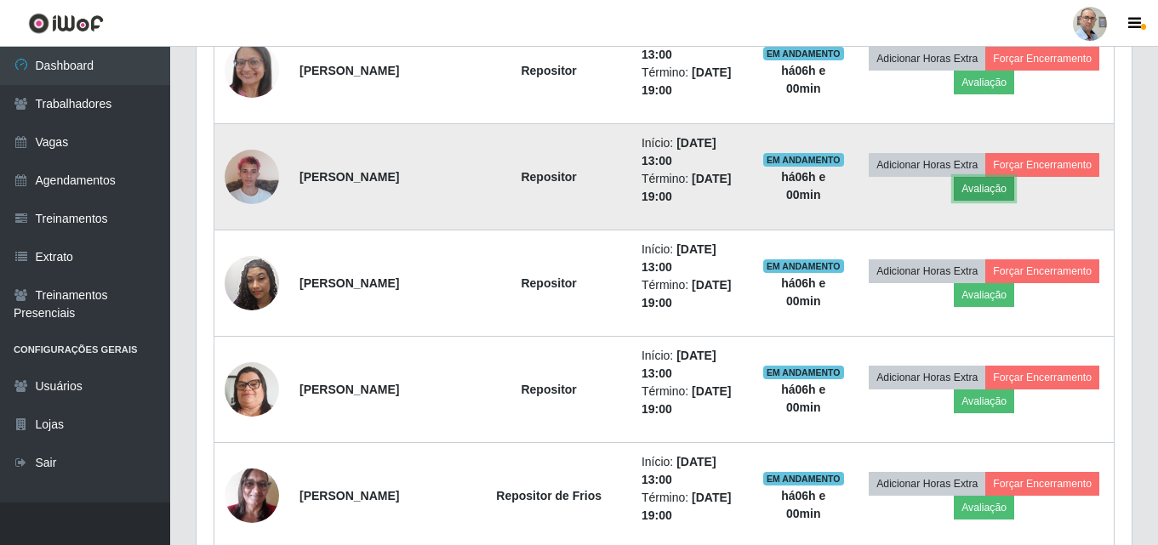
click at [996, 185] on button "Avaliação" at bounding box center [983, 189] width 60 height 24
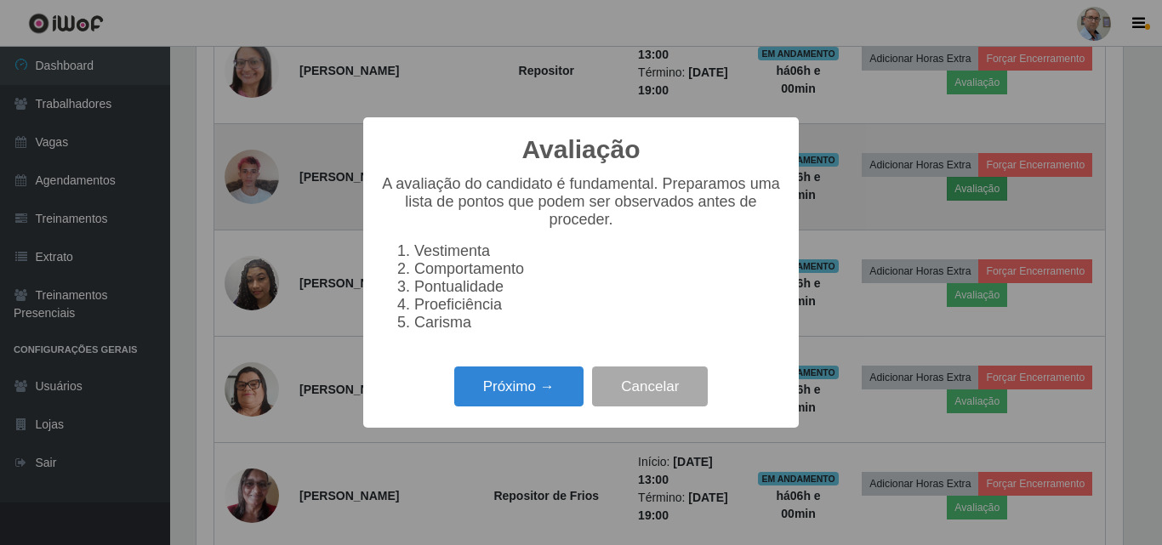
scroll to position [353, 926]
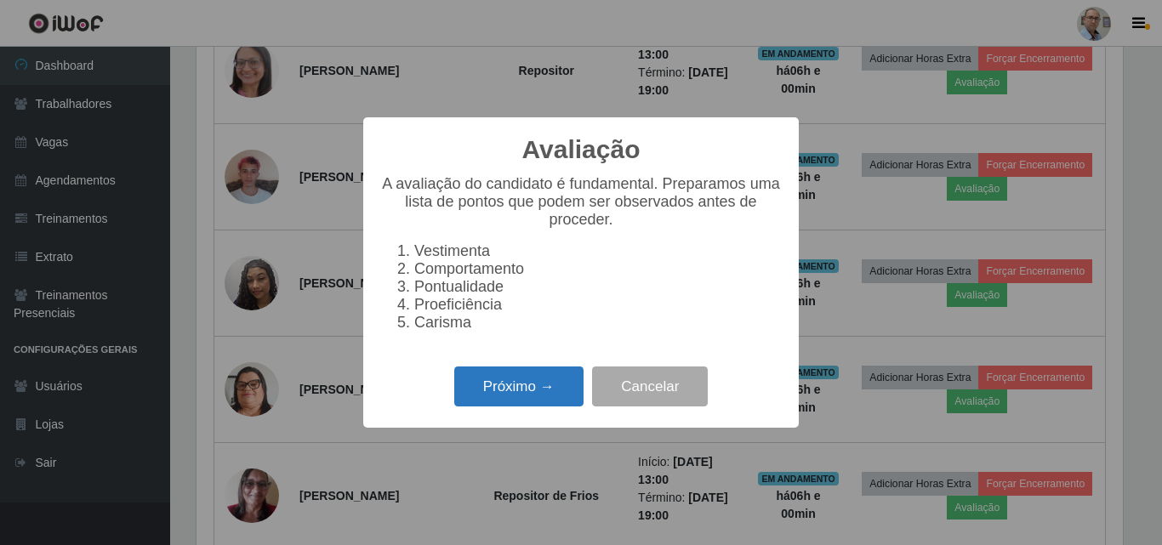
click at [487, 400] on button "Próximo →" at bounding box center [518, 387] width 129 height 40
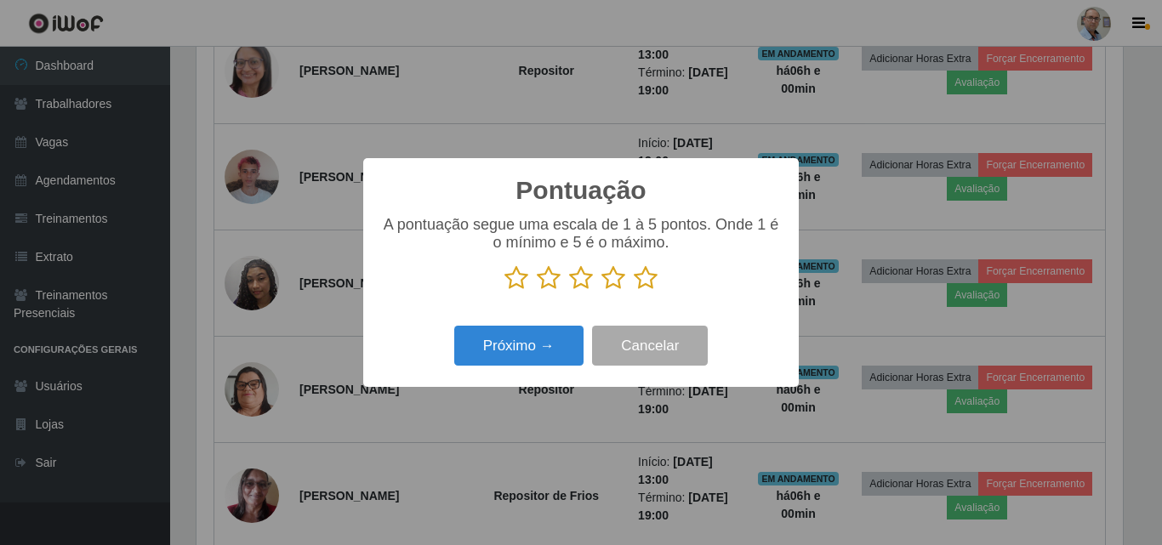
scroll to position [850155, 849582]
click at [613, 279] on icon at bounding box center [613, 278] width 24 height 26
click at [601, 291] on input "radio" at bounding box center [601, 291] width 0 height 0
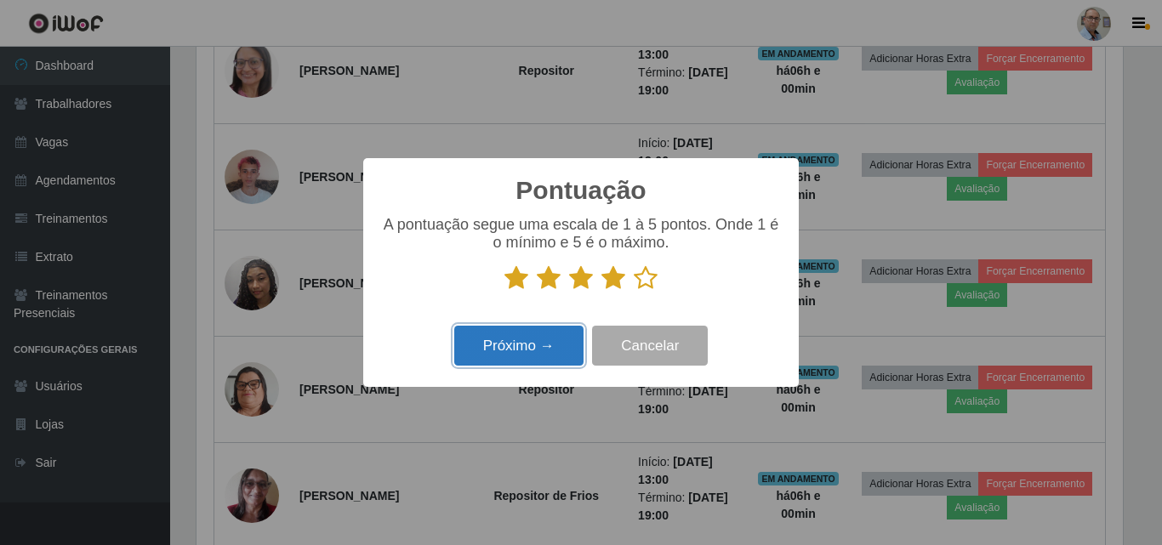
click at [526, 359] on button "Próximo →" at bounding box center [518, 346] width 129 height 40
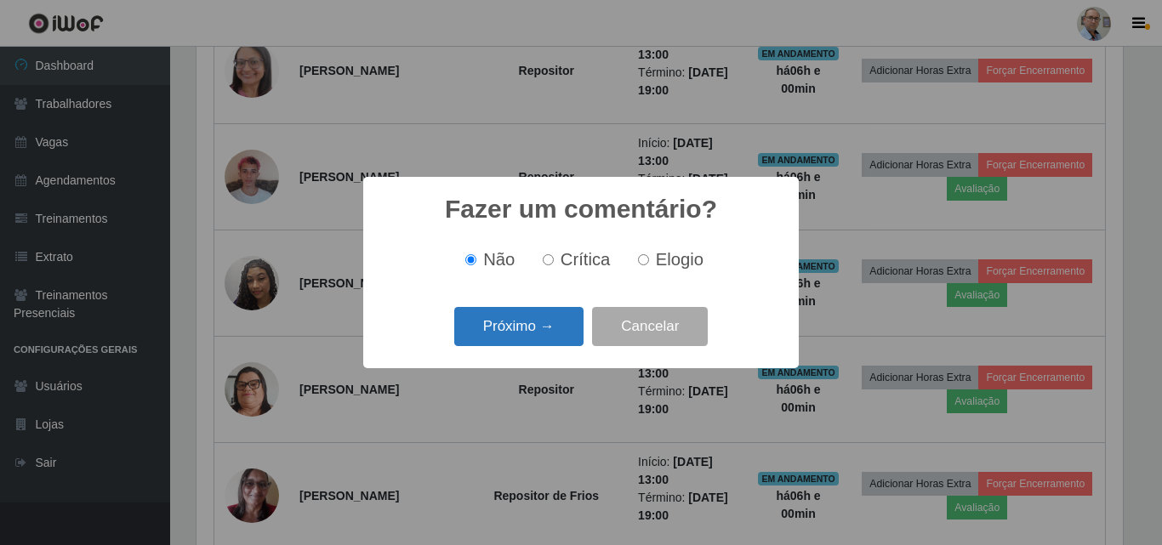
click at [527, 325] on button "Próximo →" at bounding box center [518, 327] width 129 height 40
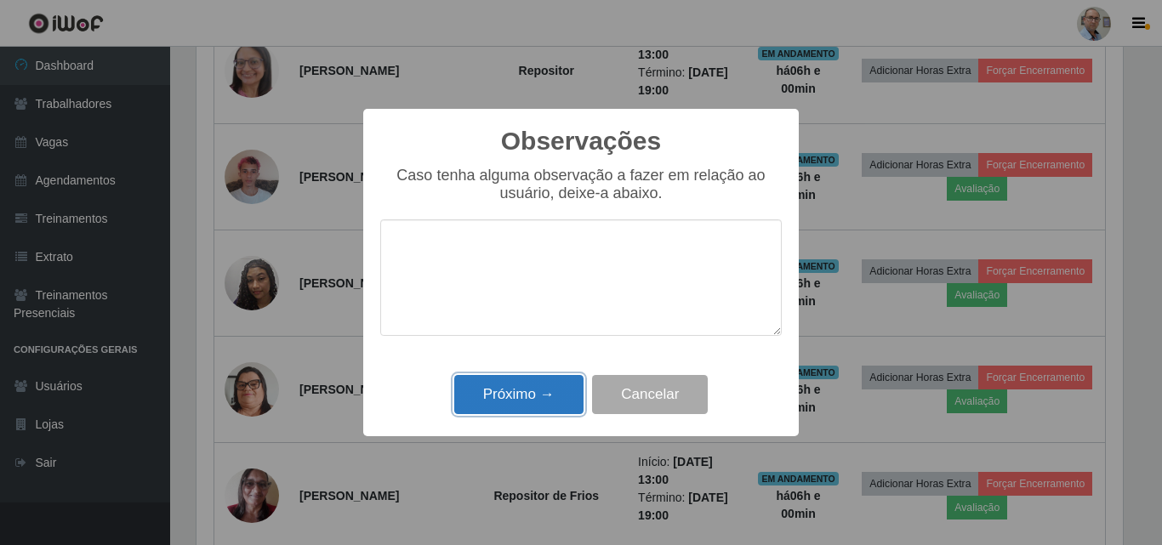
click at [506, 395] on button "Próximo →" at bounding box center [518, 395] width 129 height 40
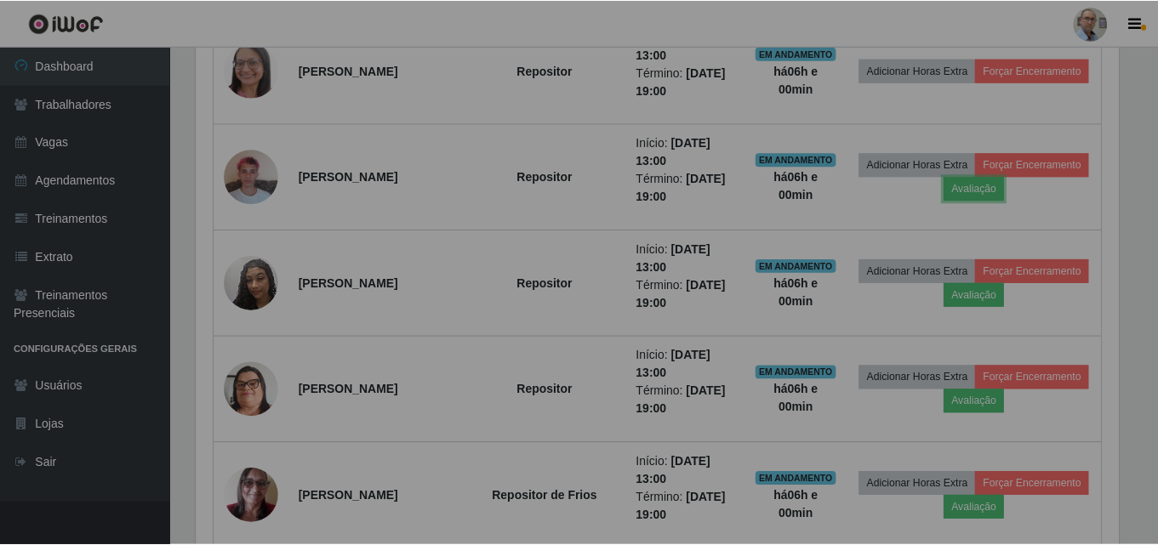
scroll to position [0, 0]
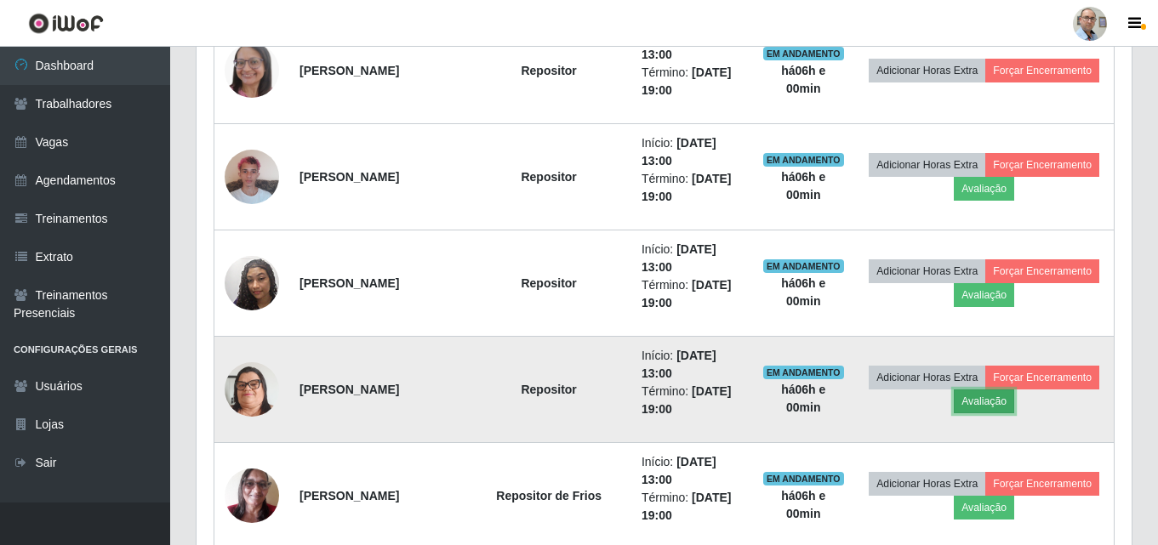
click at [988, 403] on button "Avaliação" at bounding box center [983, 402] width 60 height 24
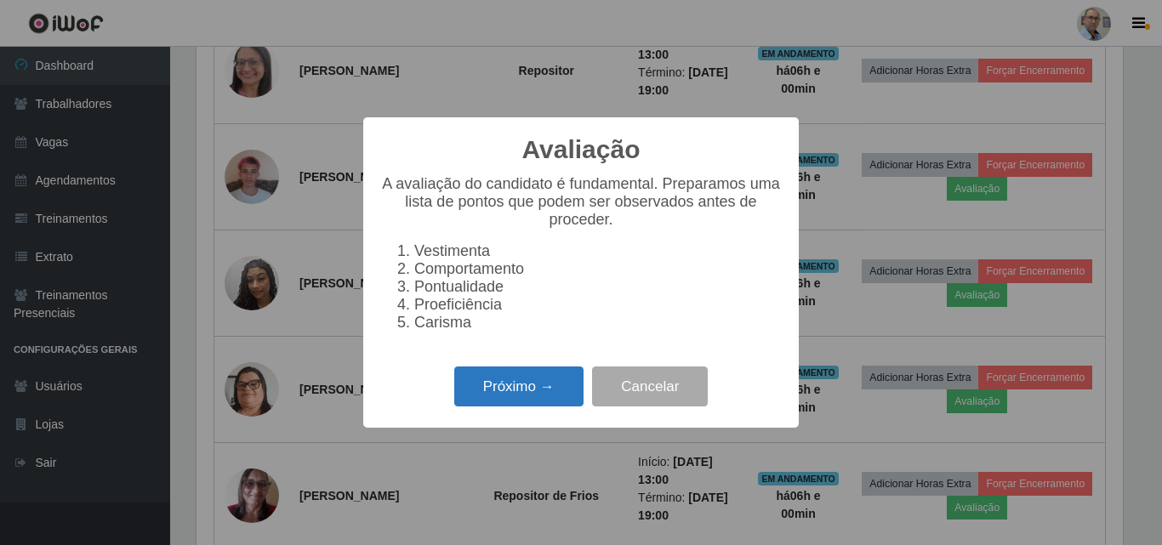
click at [493, 390] on button "Próximo →" at bounding box center [518, 387] width 129 height 40
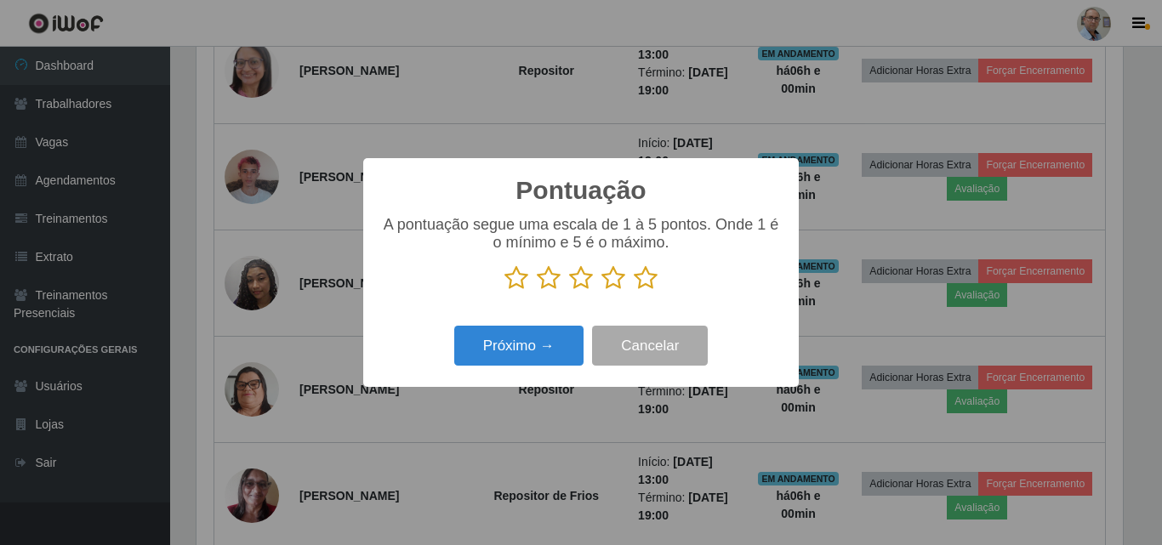
click at [617, 283] on icon at bounding box center [613, 278] width 24 height 26
click at [601, 291] on input "radio" at bounding box center [601, 291] width 0 height 0
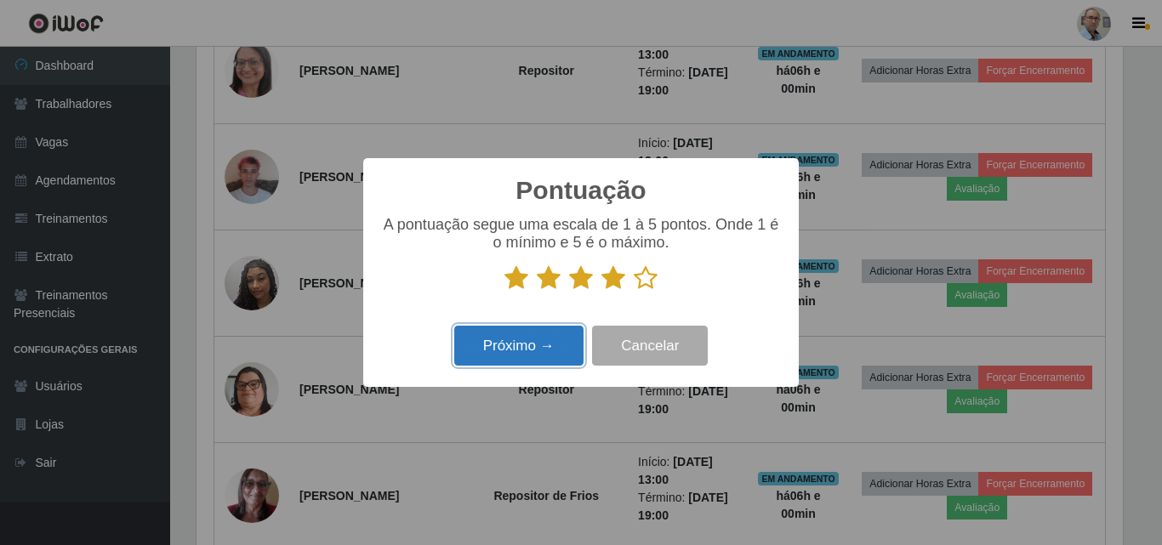
click at [512, 354] on button "Próximo →" at bounding box center [518, 346] width 129 height 40
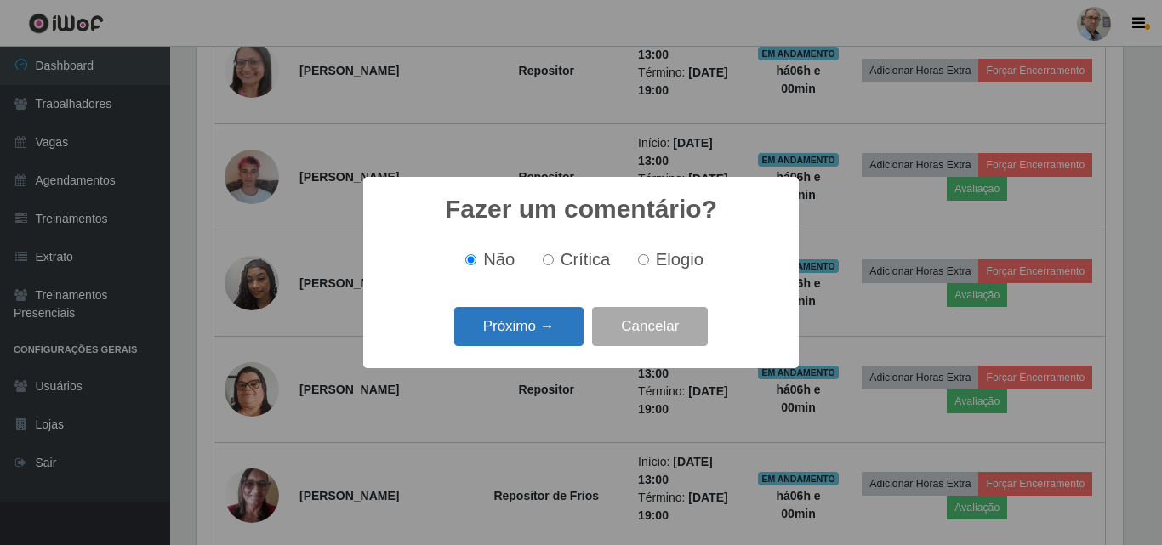
click at [520, 329] on button "Próximo →" at bounding box center [518, 327] width 129 height 40
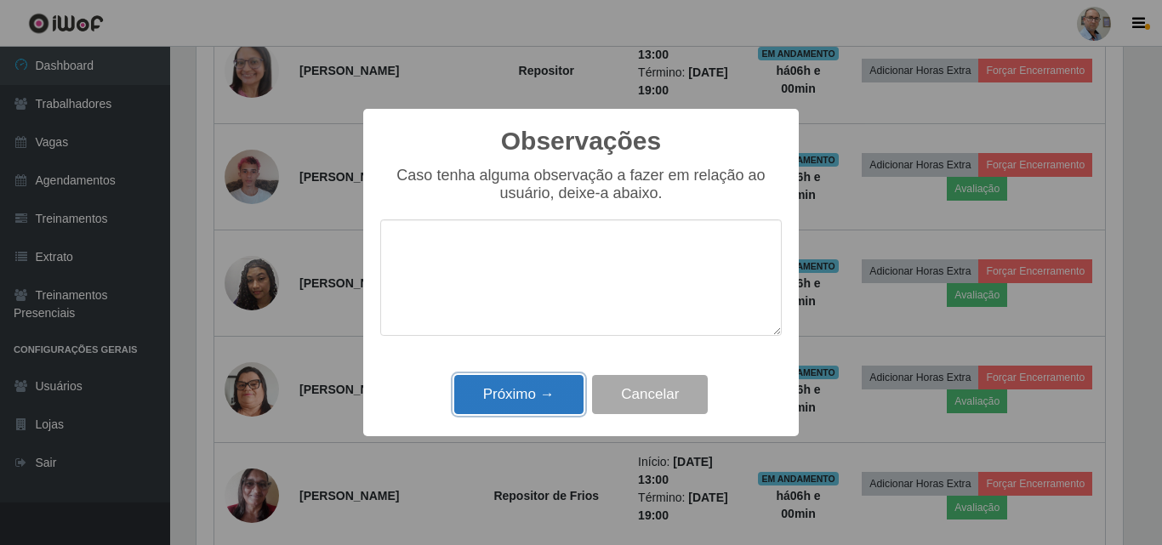
click at [511, 405] on button "Próximo →" at bounding box center [518, 395] width 129 height 40
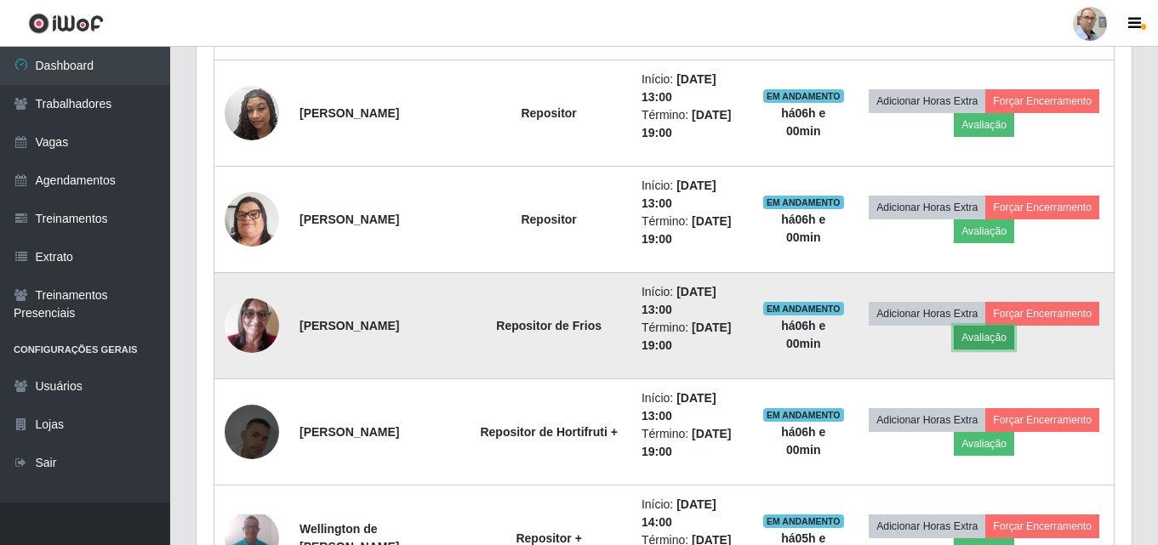
click at [993, 343] on button "Avaliação" at bounding box center [983, 338] width 60 height 24
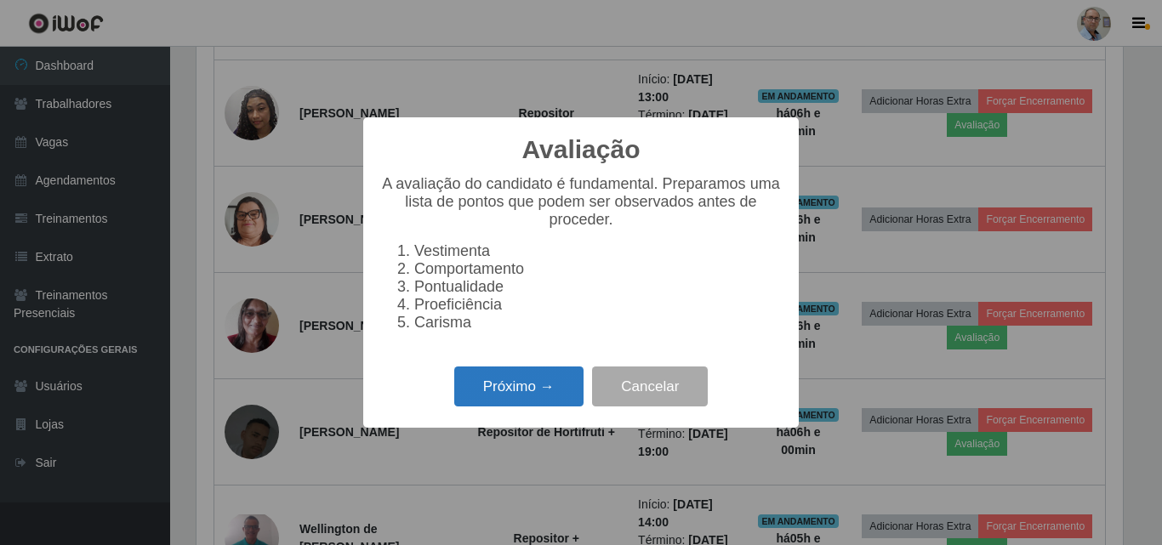
click at [516, 389] on button "Próximo →" at bounding box center [518, 387] width 129 height 40
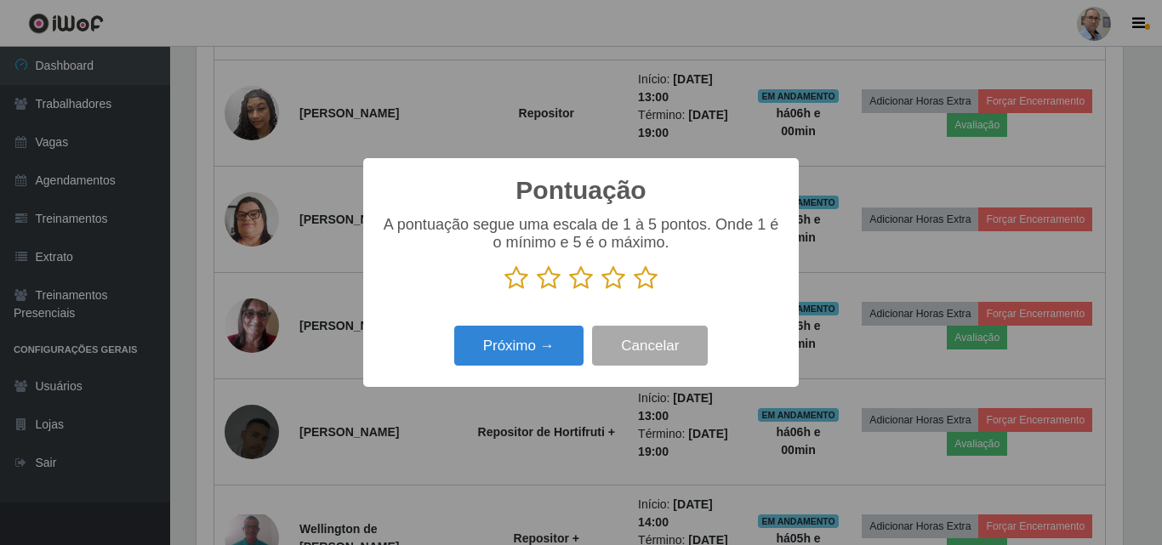
click at [613, 281] on icon at bounding box center [613, 278] width 24 height 26
click at [601, 291] on input "radio" at bounding box center [601, 291] width 0 height 0
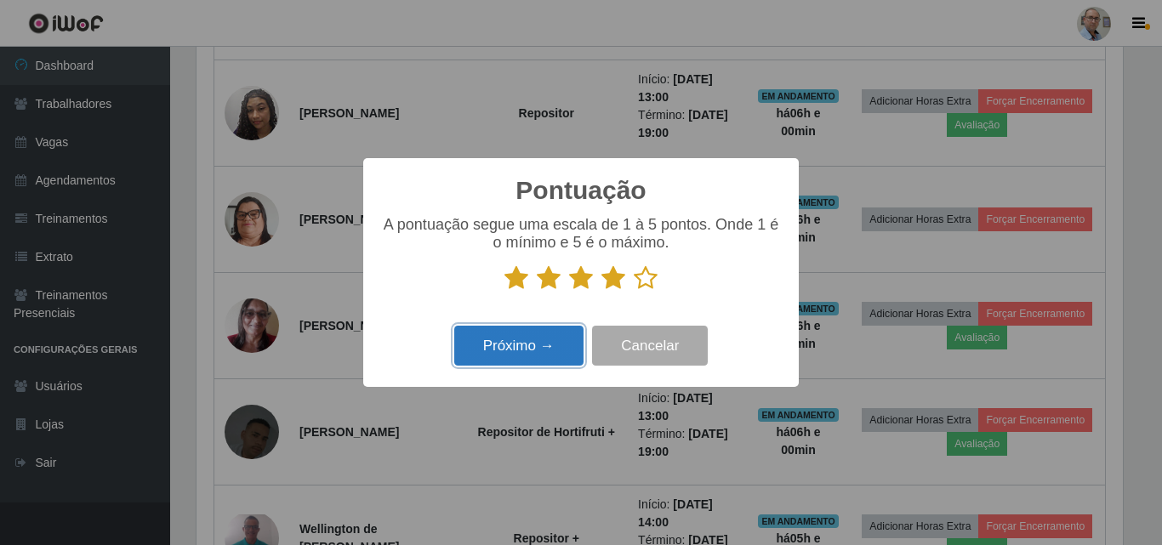
click at [531, 342] on button "Próximo →" at bounding box center [518, 346] width 129 height 40
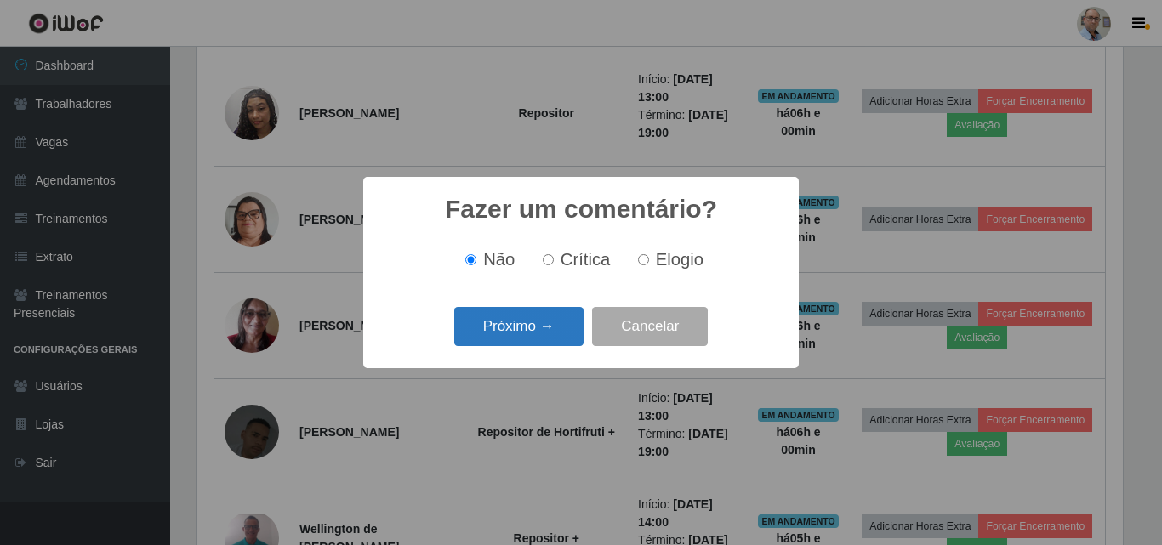
click at [523, 336] on button "Próximo →" at bounding box center [518, 327] width 129 height 40
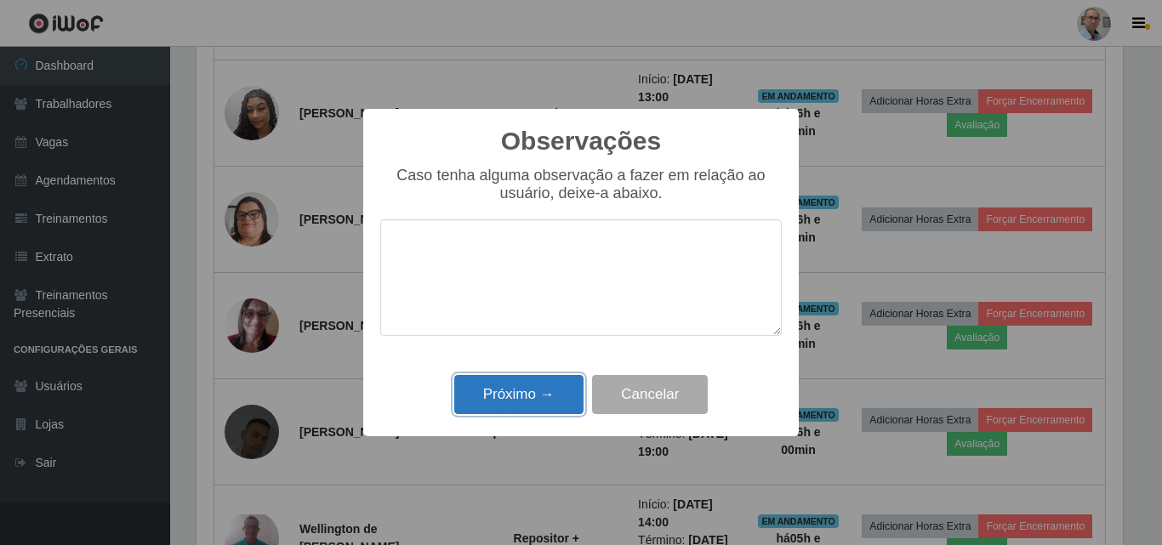
click at [511, 397] on button "Próximo →" at bounding box center [518, 395] width 129 height 40
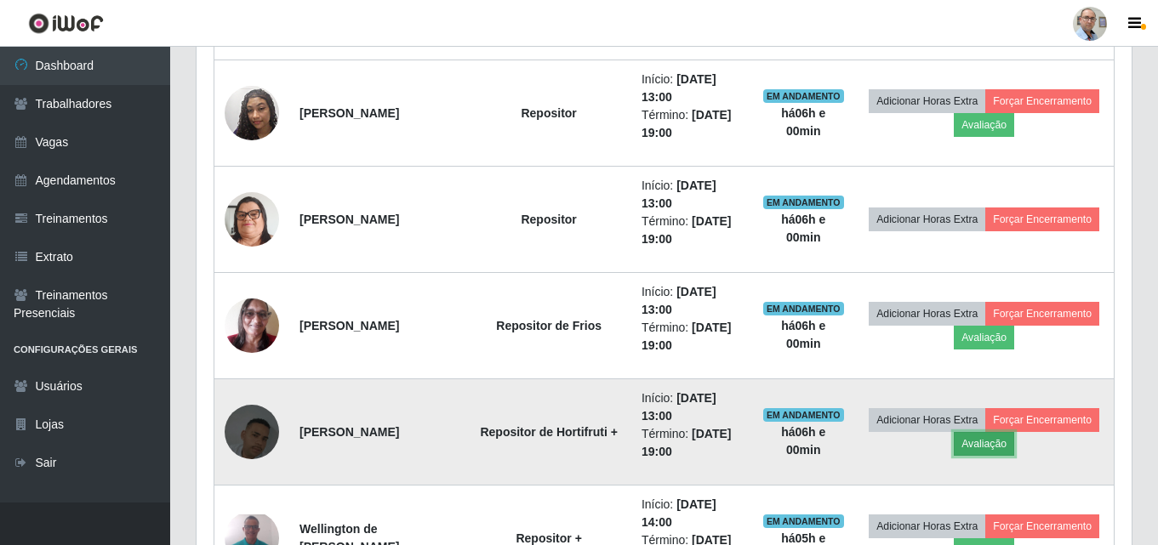
click at [985, 447] on button "Avaliação" at bounding box center [983, 444] width 60 height 24
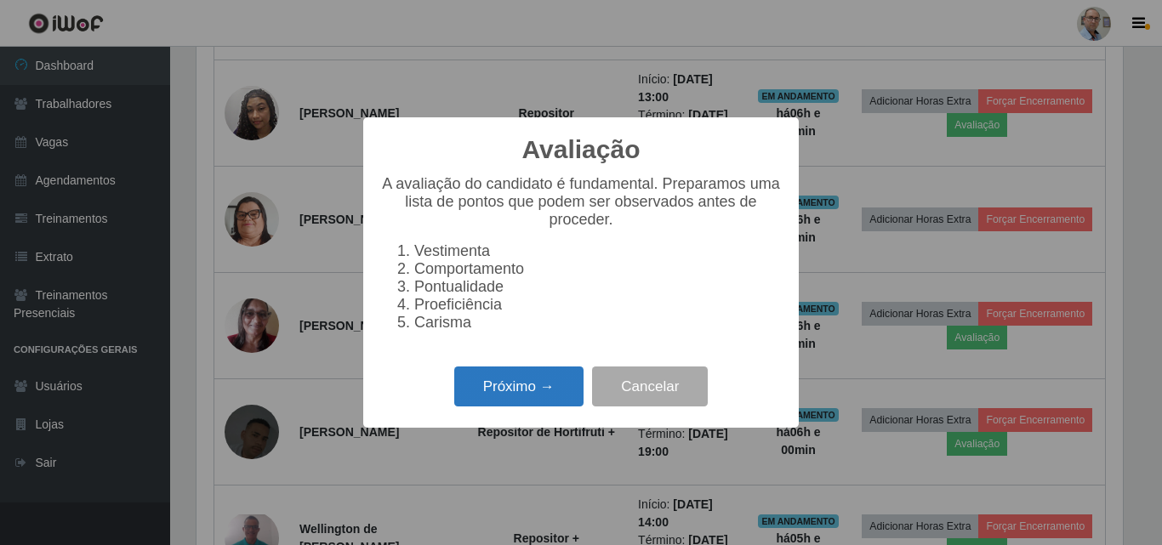
click at [501, 407] on button "Próximo →" at bounding box center [518, 387] width 129 height 40
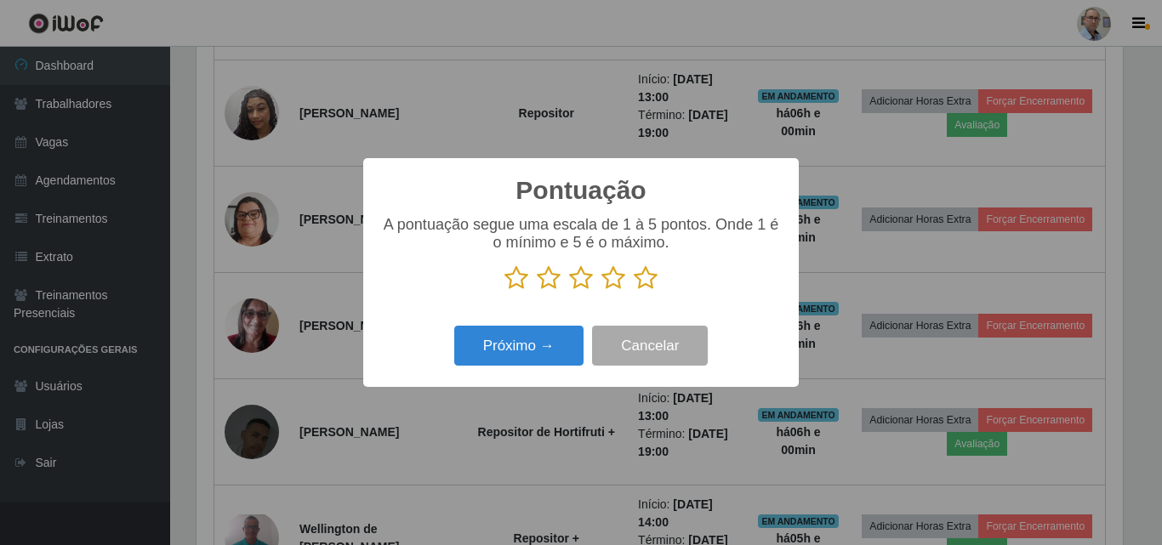
drag, startPoint x: 612, startPoint y: 282, endPoint x: 599, endPoint y: 294, distance: 18.0
click at [612, 281] on icon at bounding box center [613, 278] width 24 height 26
click at [601, 291] on input "radio" at bounding box center [601, 291] width 0 height 0
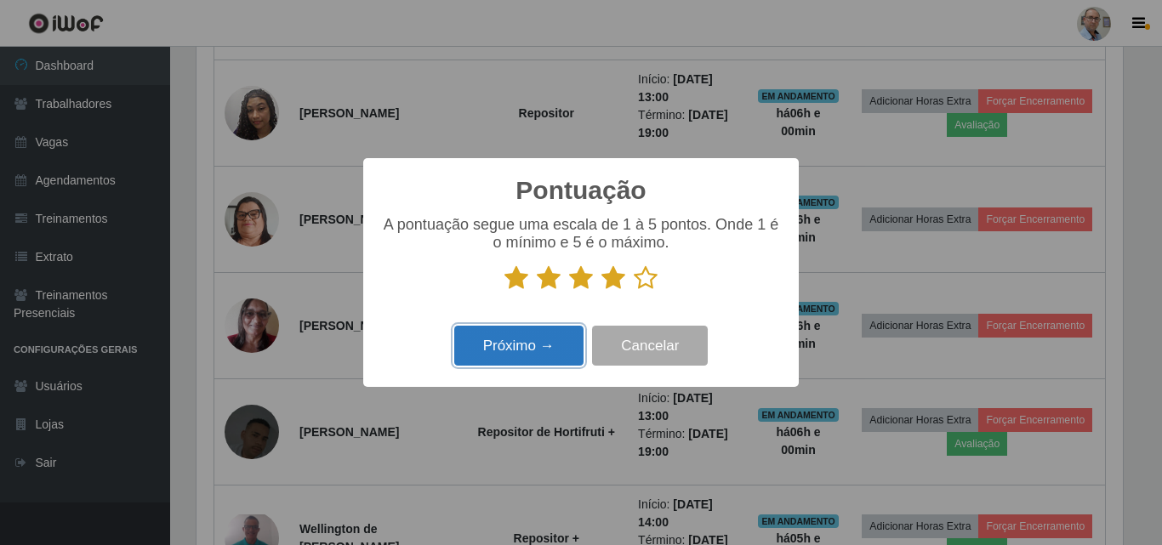
click at [532, 333] on button "Próximo →" at bounding box center [518, 346] width 129 height 40
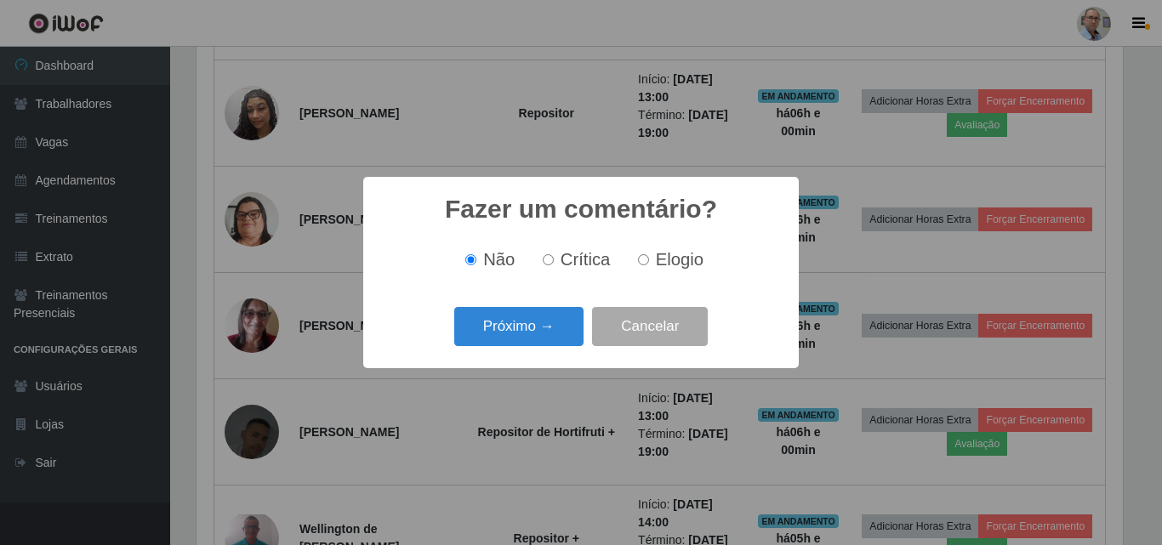
click at [532, 333] on button "Próximo →" at bounding box center [518, 327] width 129 height 40
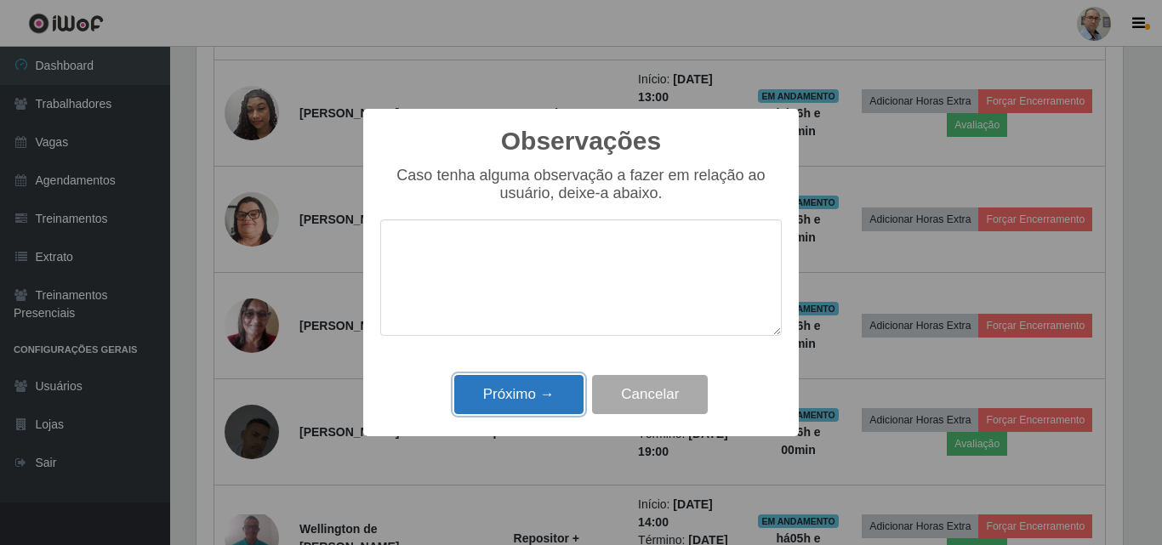
click at [515, 401] on button "Próximo →" at bounding box center [518, 395] width 129 height 40
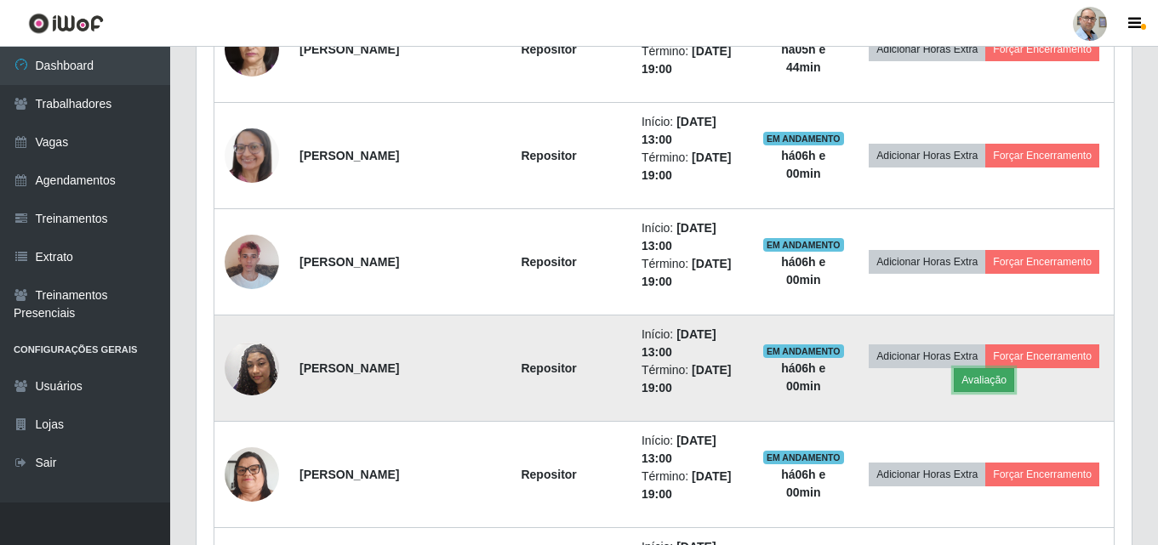
click at [998, 384] on button "Avaliação" at bounding box center [983, 380] width 60 height 24
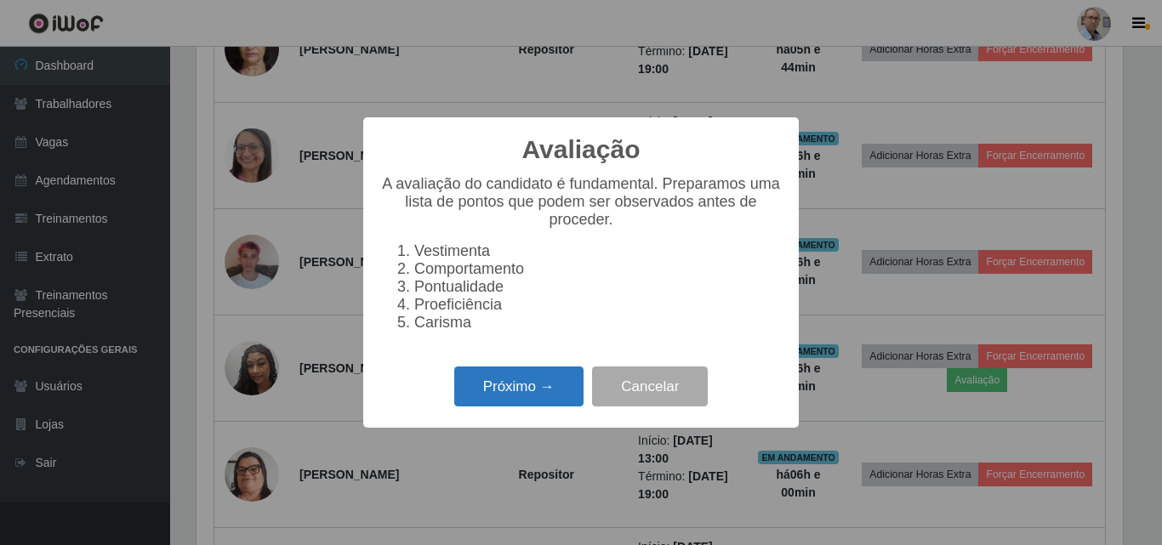
click at [502, 391] on button "Próximo →" at bounding box center [518, 387] width 129 height 40
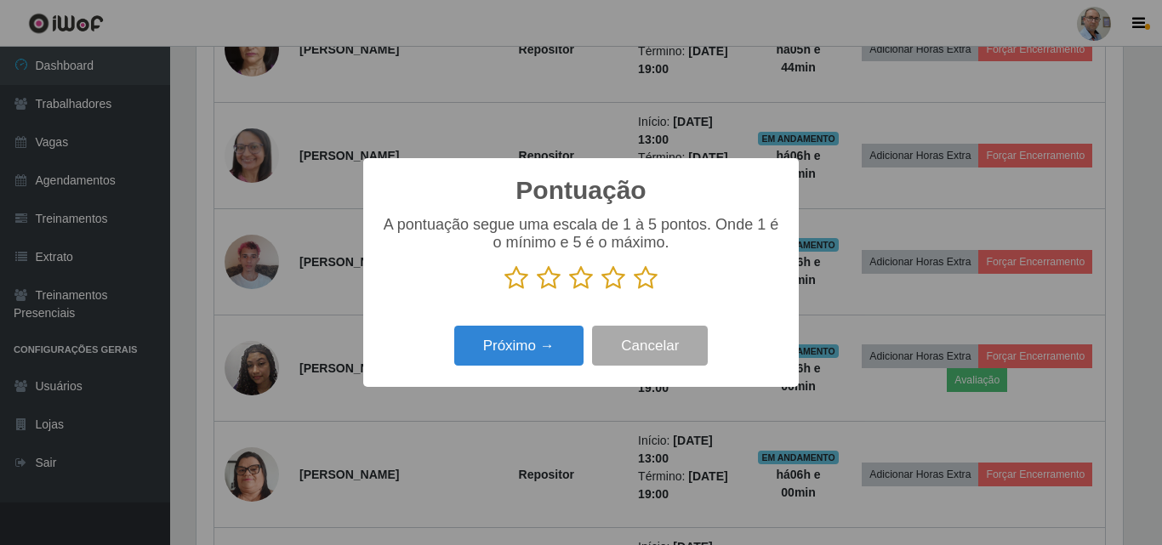
drag, startPoint x: 583, startPoint y: 282, endPoint x: 560, endPoint y: 304, distance: 31.9
click at [583, 281] on icon at bounding box center [581, 278] width 24 height 26
click at [569, 291] on input "radio" at bounding box center [569, 291] width 0 height 0
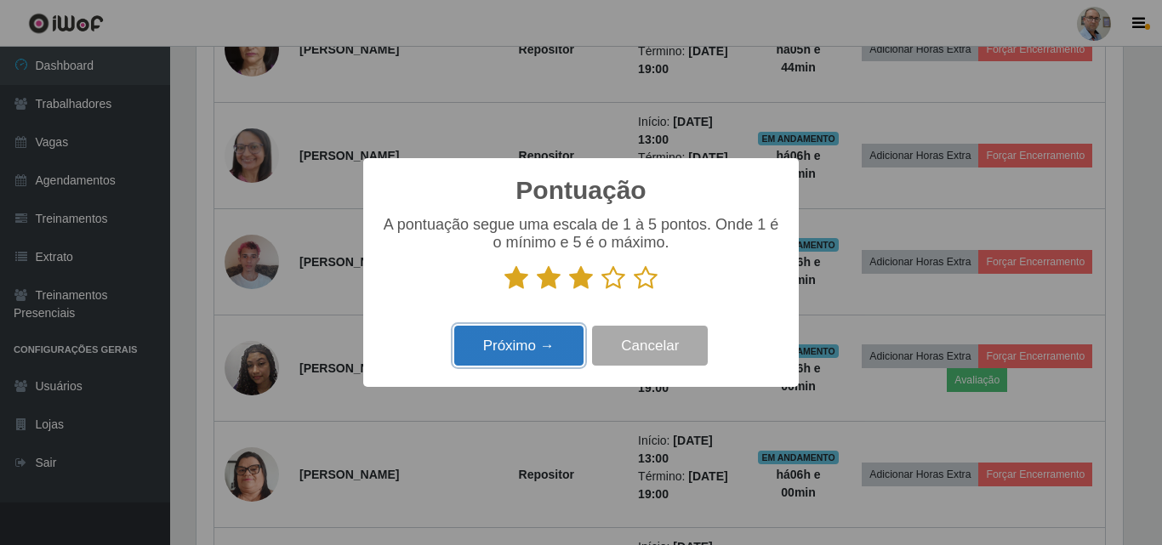
click at [506, 344] on button "Próximo →" at bounding box center [518, 346] width 129 height 40
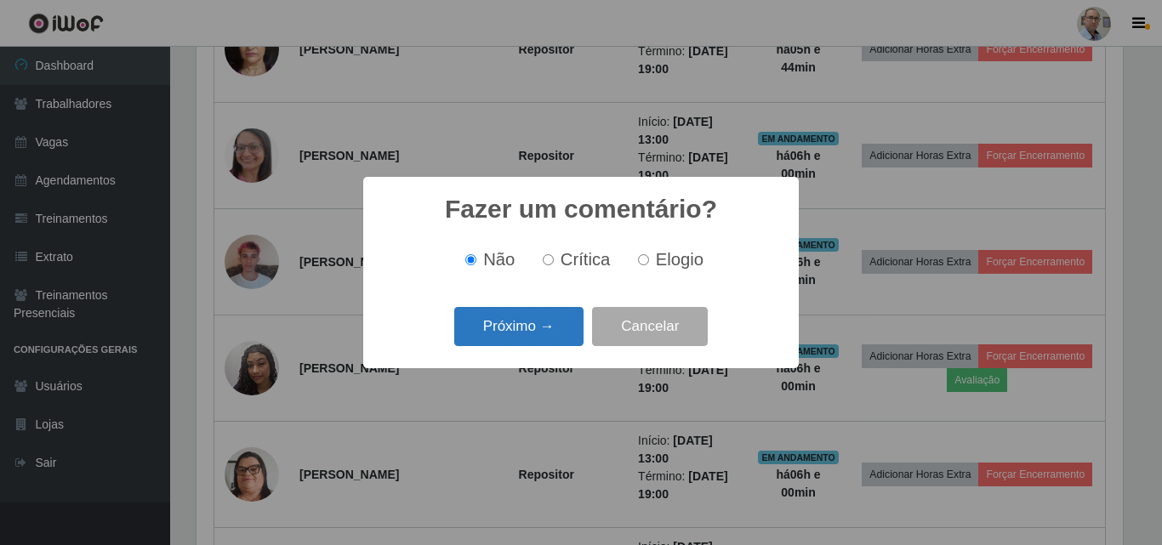
click at [492, 332] on button "Próximo →" at bounding box center [518, 327] width 129 height 40
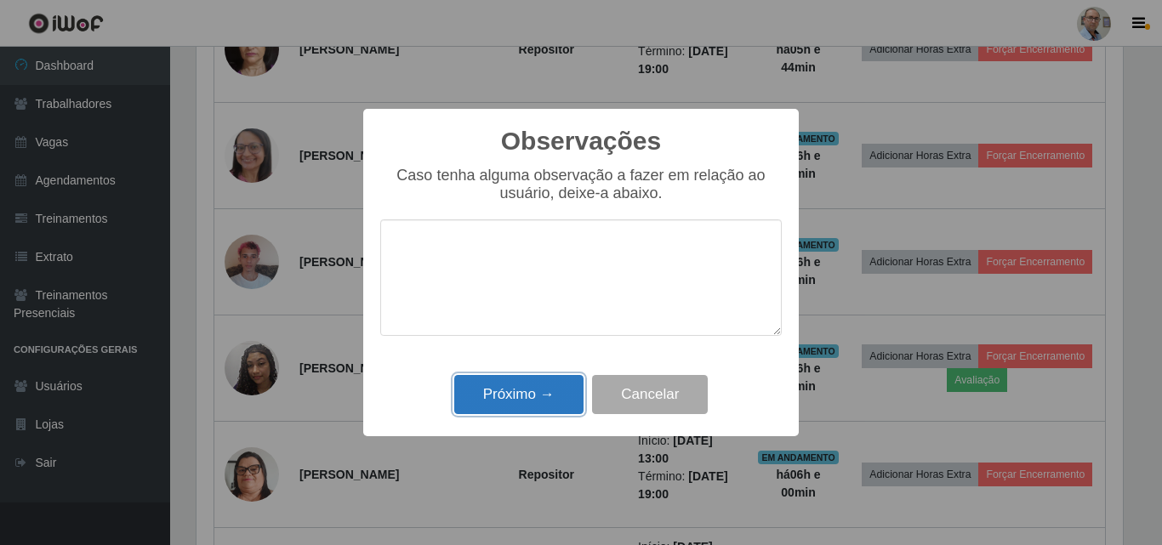
click at [498, 401] on button "Próximo →" at bounding box center [518, 395] width 129 height 40
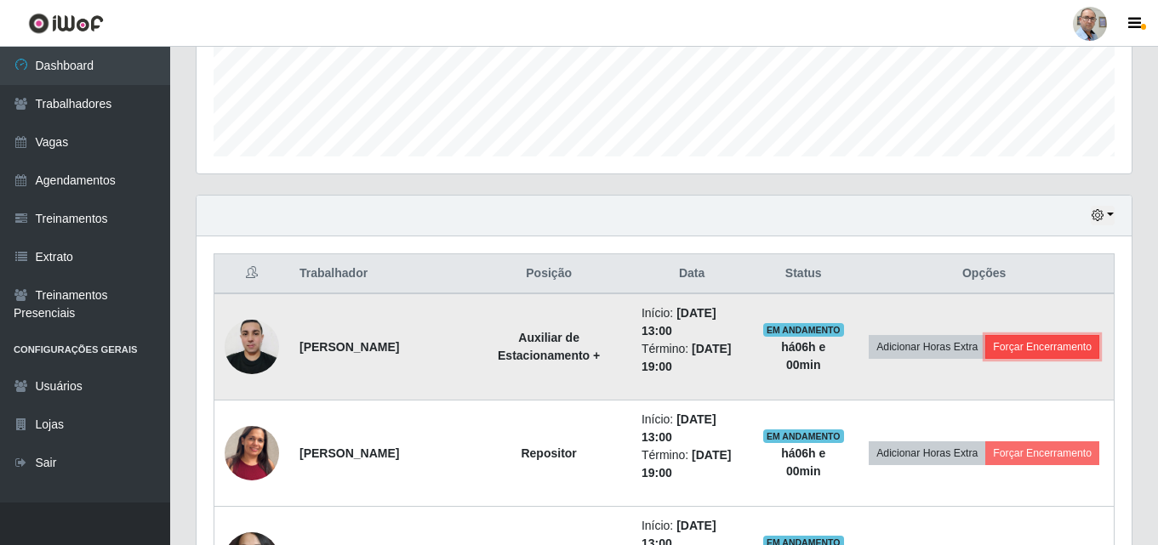
click at [1053, 345] on button "Forçar Encerramento" at bounding box center [1042, 347] width 114 height 24
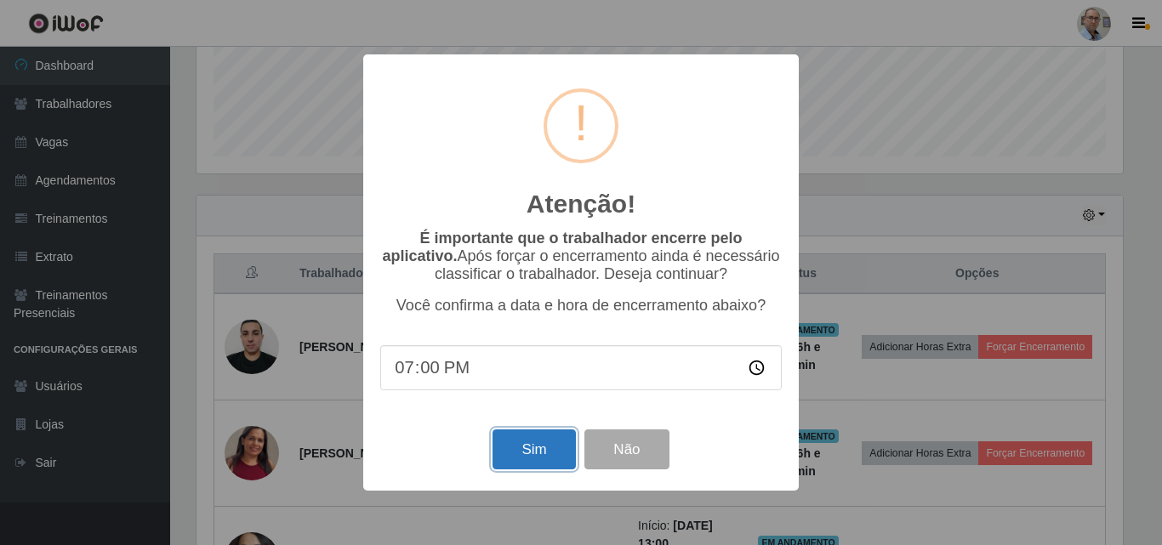
click at [516, 443] on button "Sim" at bounding box center [533, 450] width 82 height 40
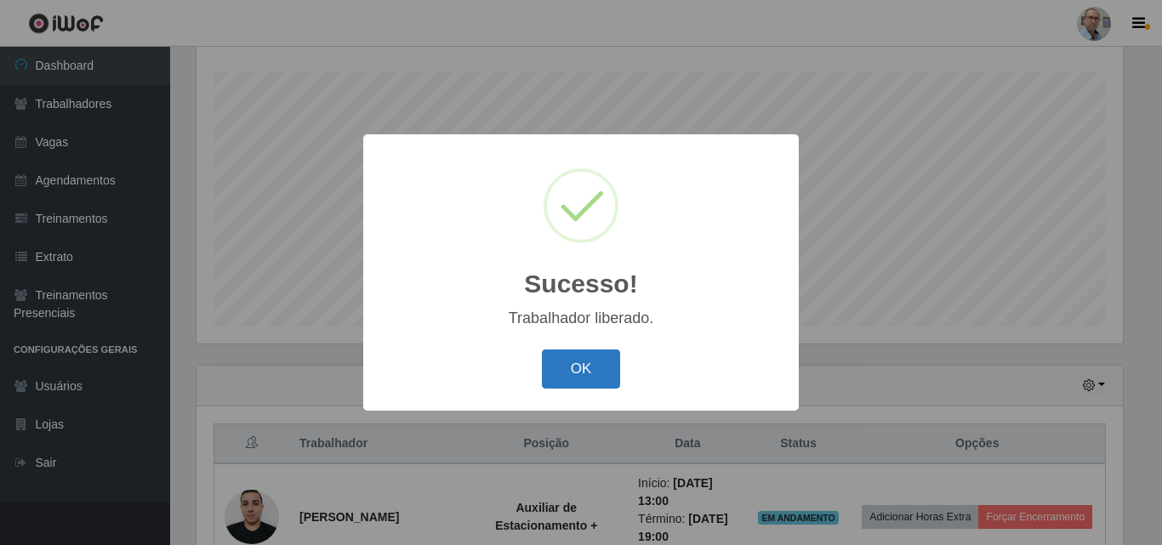
click at [592, 361] on button "OK" at bounding box center [581, 370] width 79 height 40
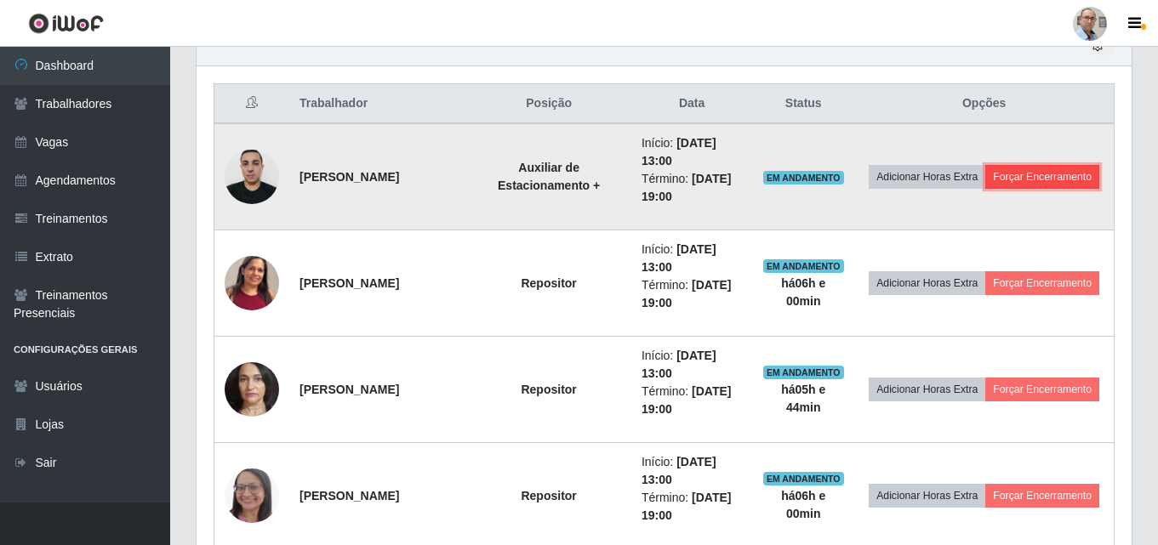
click at [1051, 186] on button "Forçar Encerramento" at bounding box center [1042, 177] width 114 height 24
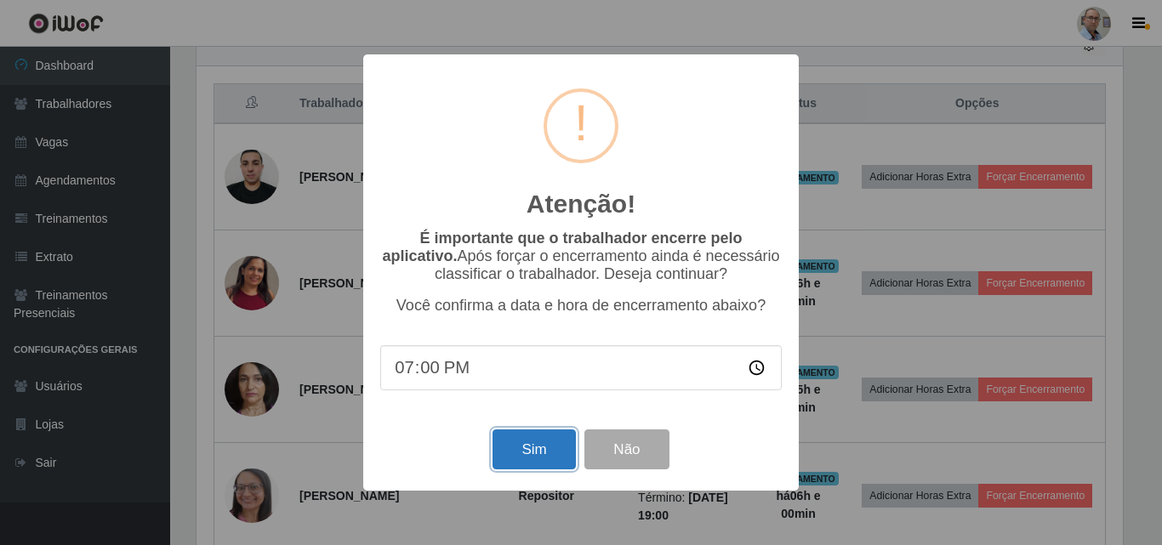
click at [537, 455] on button "Sim" at bounding box center [533, 450] width 82 height 40
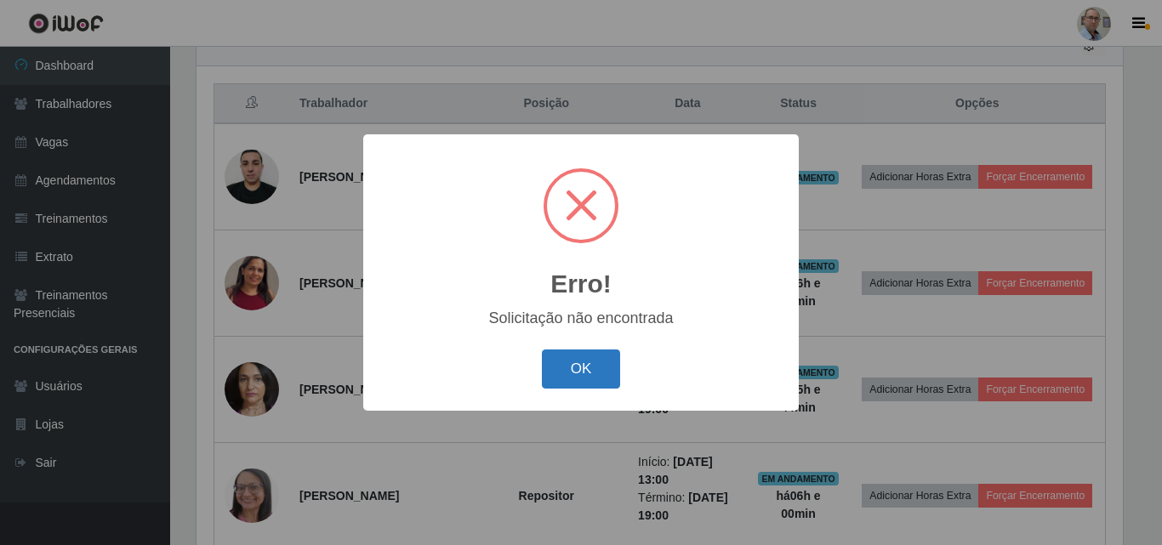
click at [569, 361] on button "OK" at bounding box center [581, 370] width 79 height 40
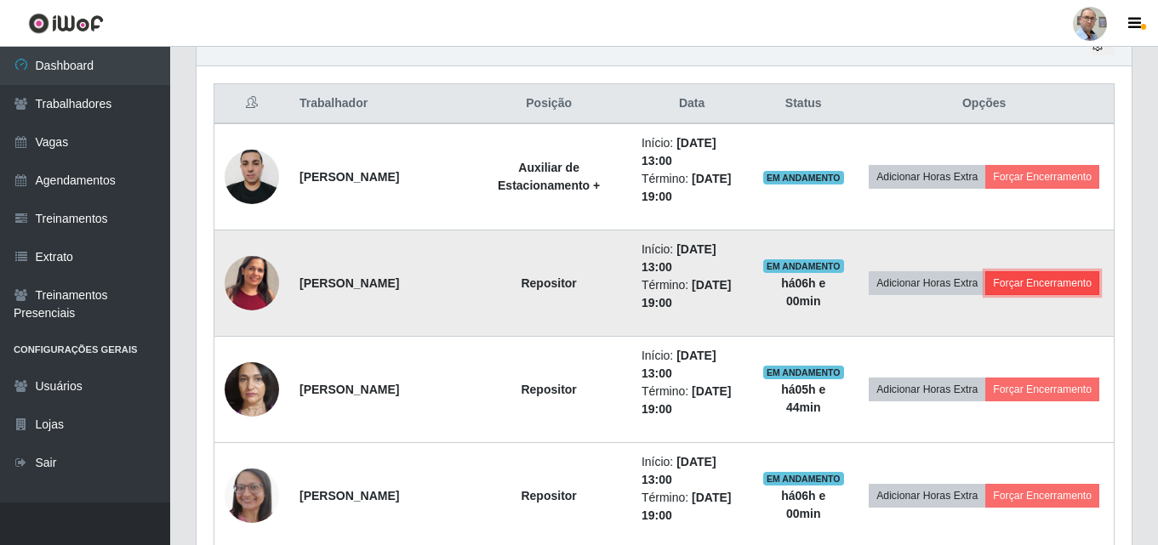
click at [1059, 294] on button "Forçar Encerramento" at bounding box center [1042, 283] width 114 height 24
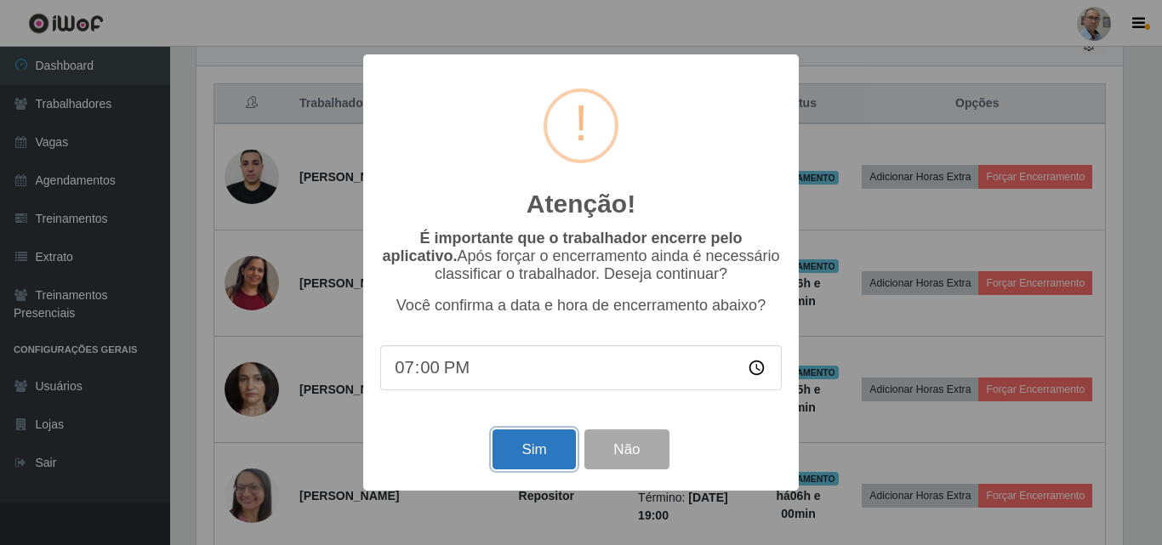
click at [526, 441] on button "Sim" at bounding box center [533, 450] width 82 height 40
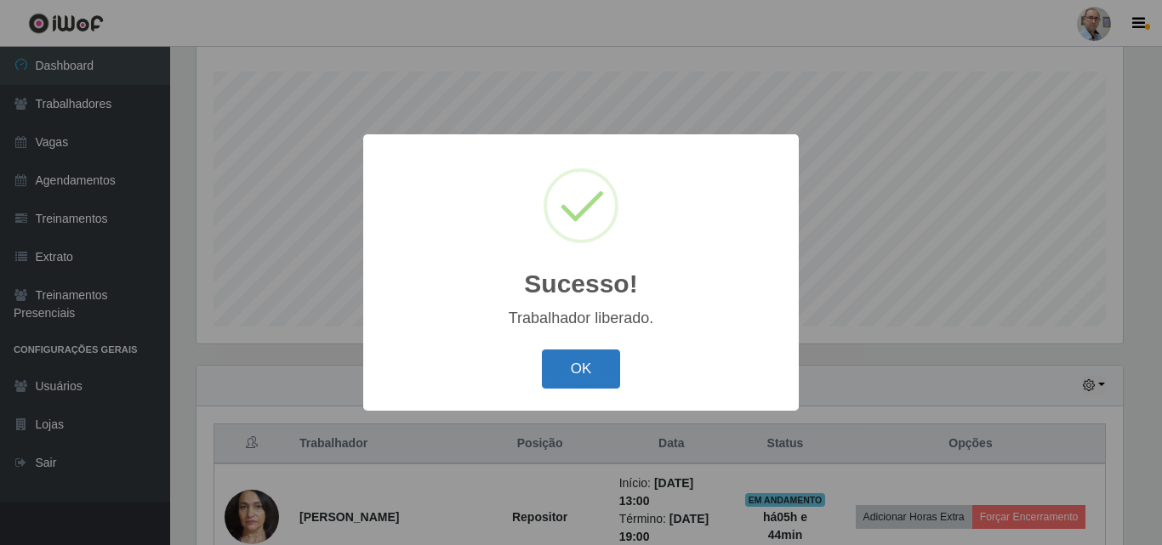
click at [549, 367] on button "OK" at bounding box center [581, 370] width 79 height 40
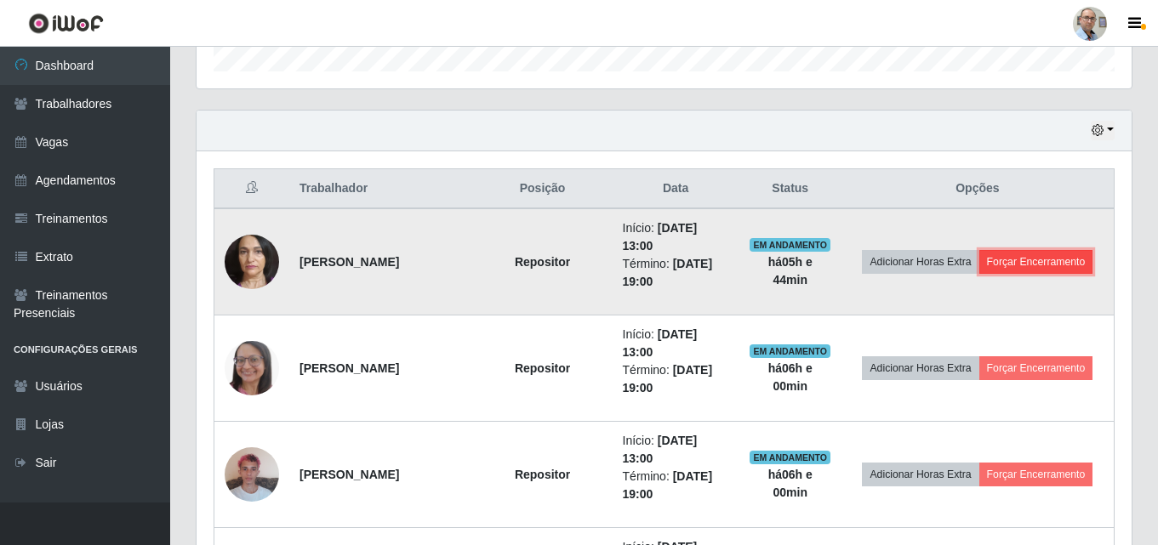
click at [1033, 265] on button "Forçar Encerramento" at bounding box center [1036, 262] width 114 height 24
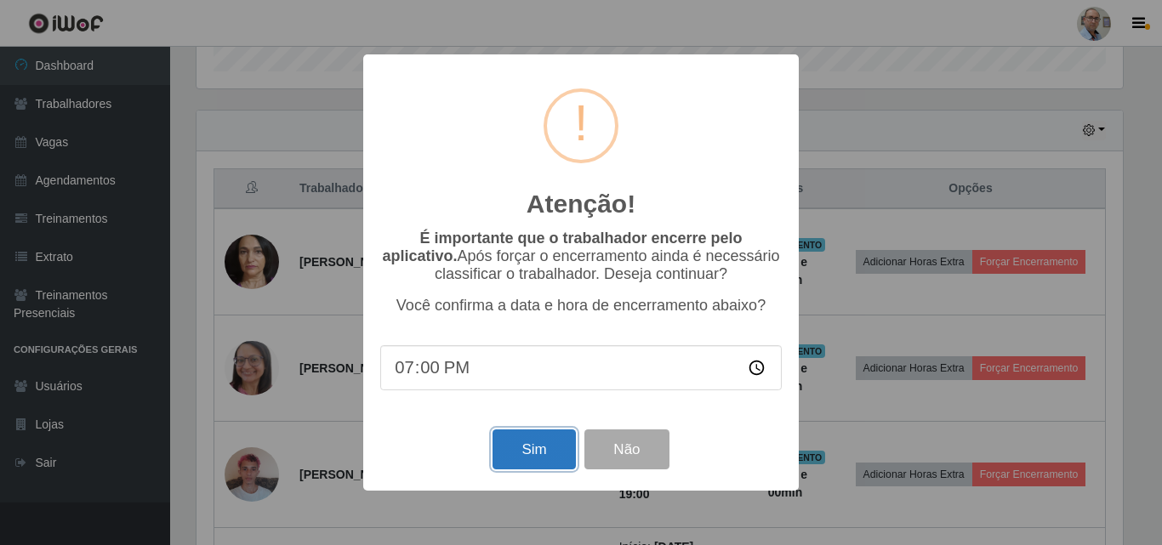
click at [532, 449] on button "Sim" at bounding box center [533, 450] width 82 height 40
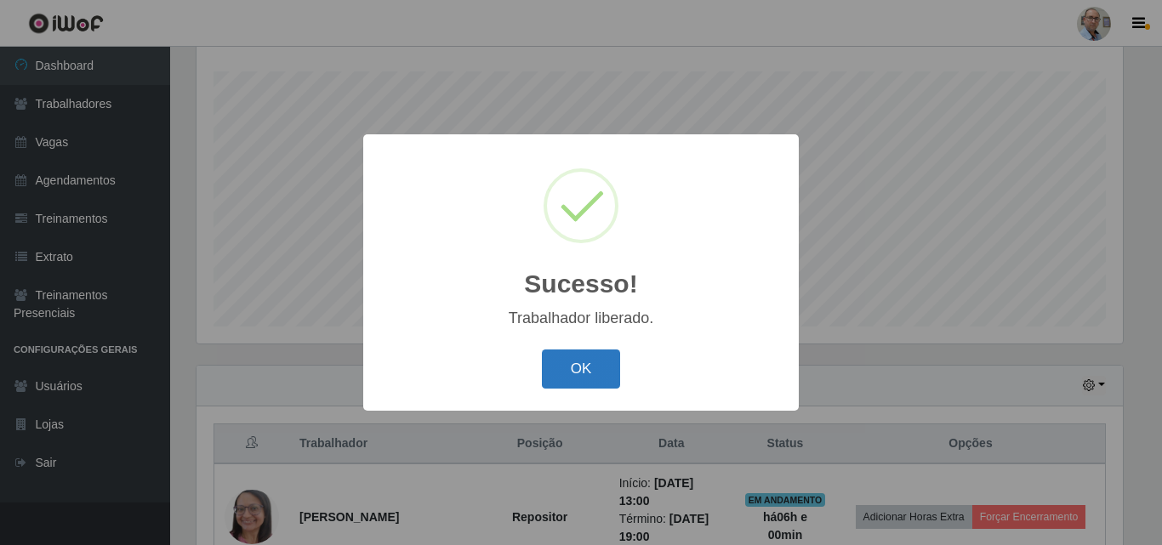
click at [581, 354] on button "OK" at bounding box center [581, 370] width 79 height 40
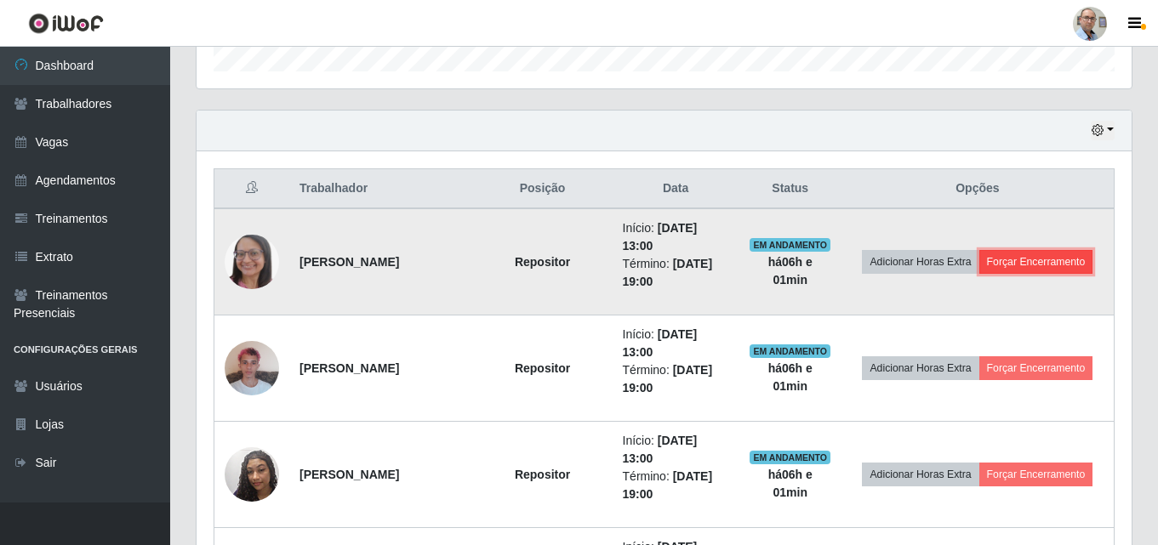
click at [1050, 266] on button "Forçar Encerramento" at bounding box center [1036, 262] width 114 height 24
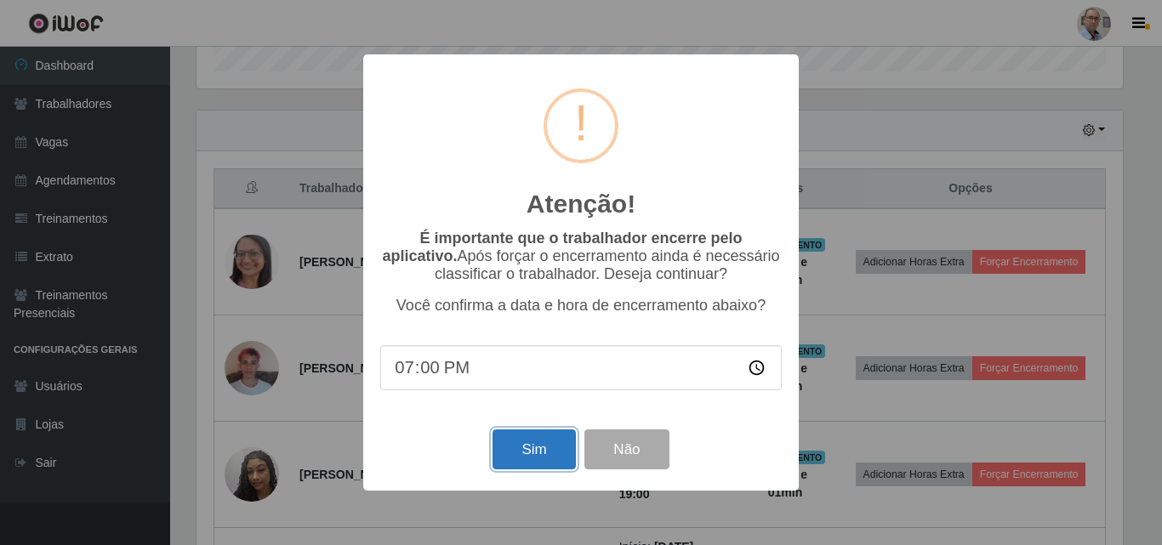
click at [527, 464] on button "Sim" at bounding box center [533, 450] width 82 height 40
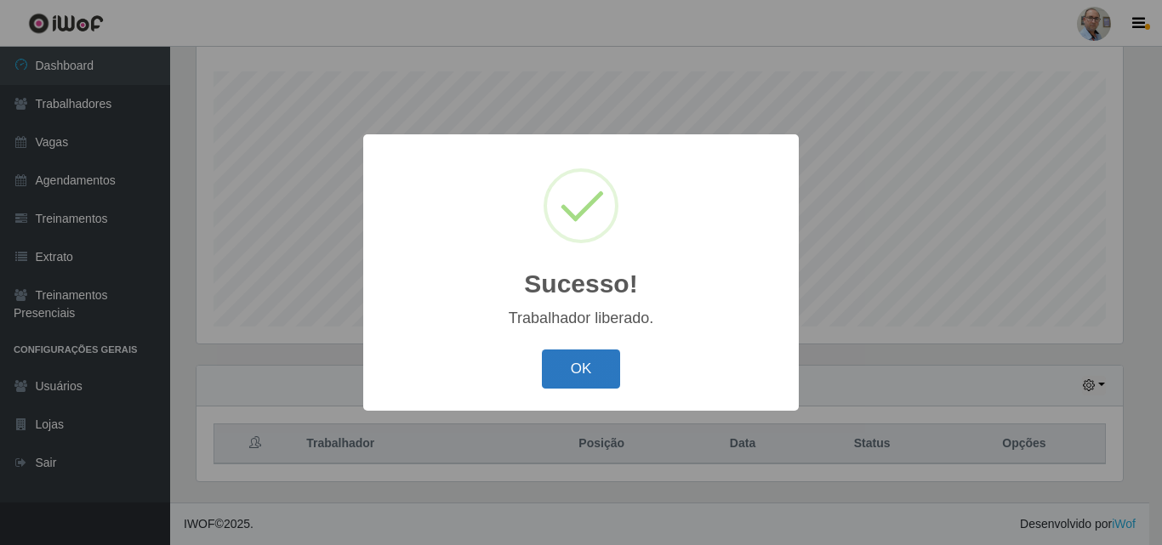
click at [559, 363] on button "OK" at bounding box center [581, 370] width 79 height 40
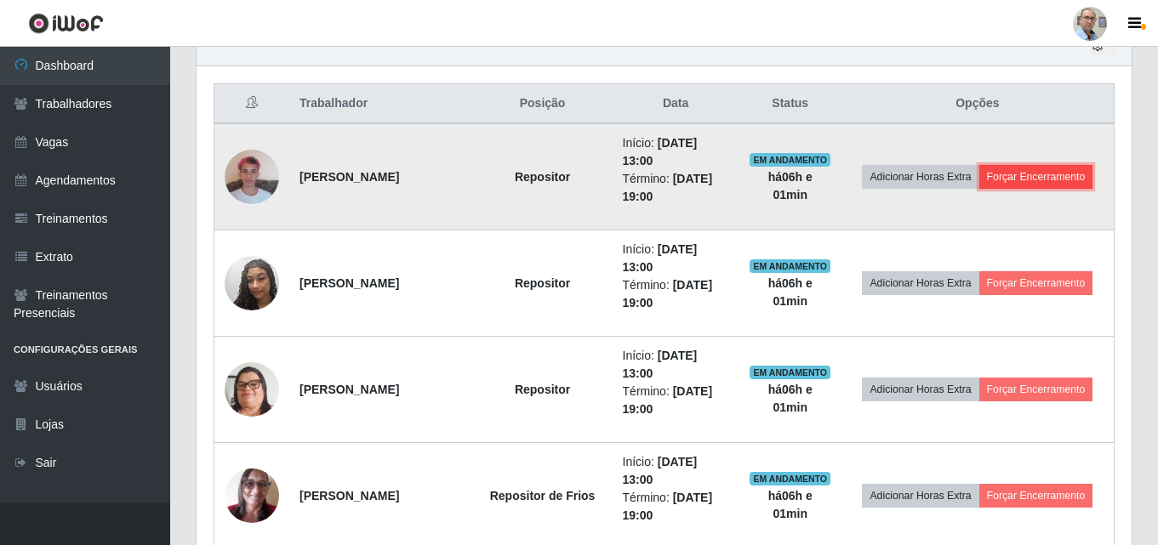
click at [1033, 180] on button "Forçar Encerramento" at bounding box center [1036, 177] width 114 height 24
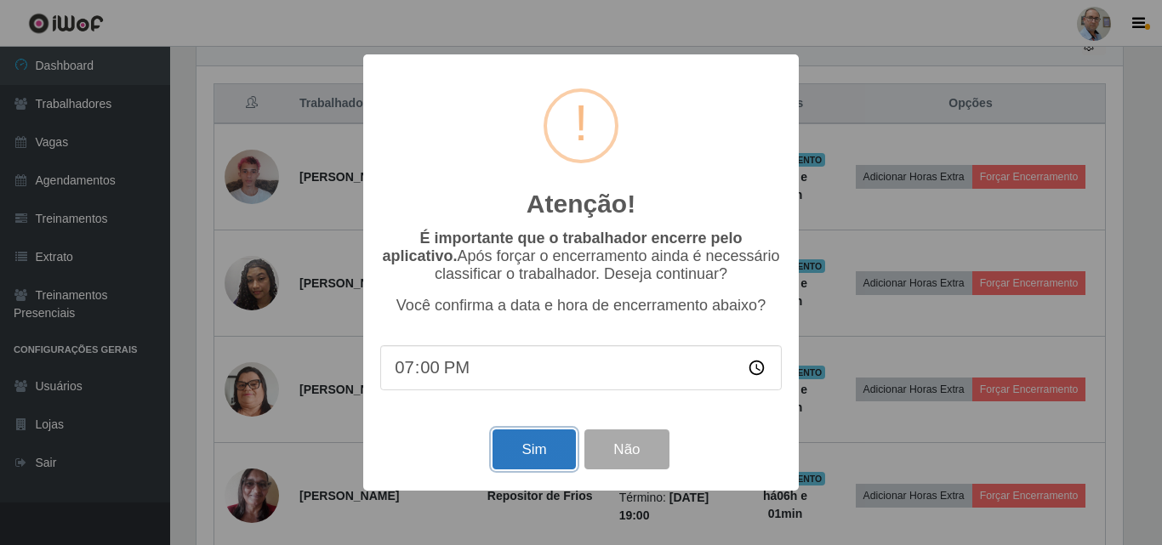
click at [527, 441] on button "Sim" at bounding box center [533, 450] width 82 height 40
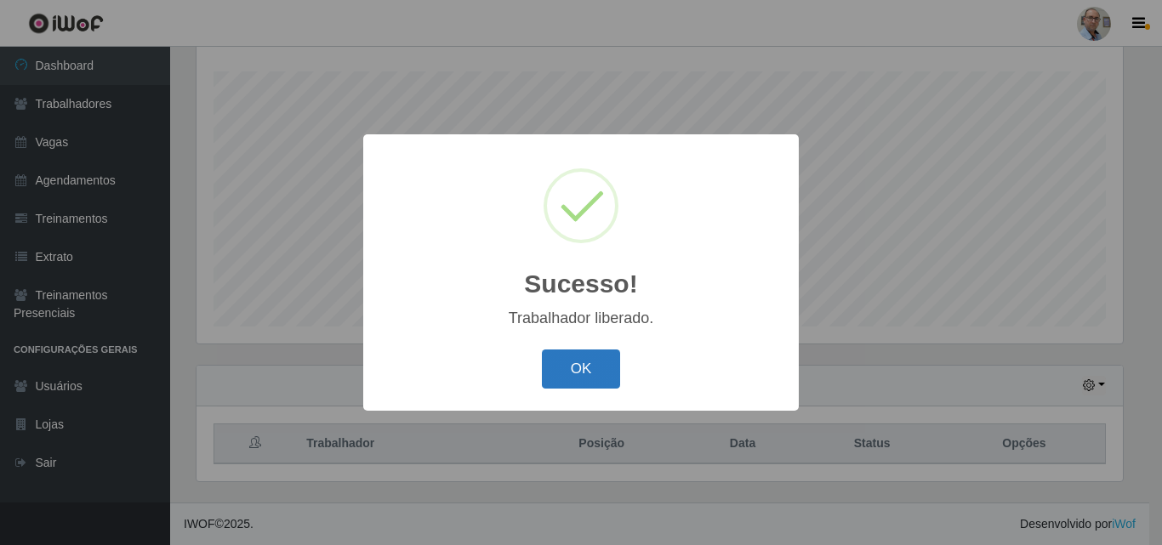
click at [563, 367] on button "OK" at bounding box center [581, 370] width 79 height 40
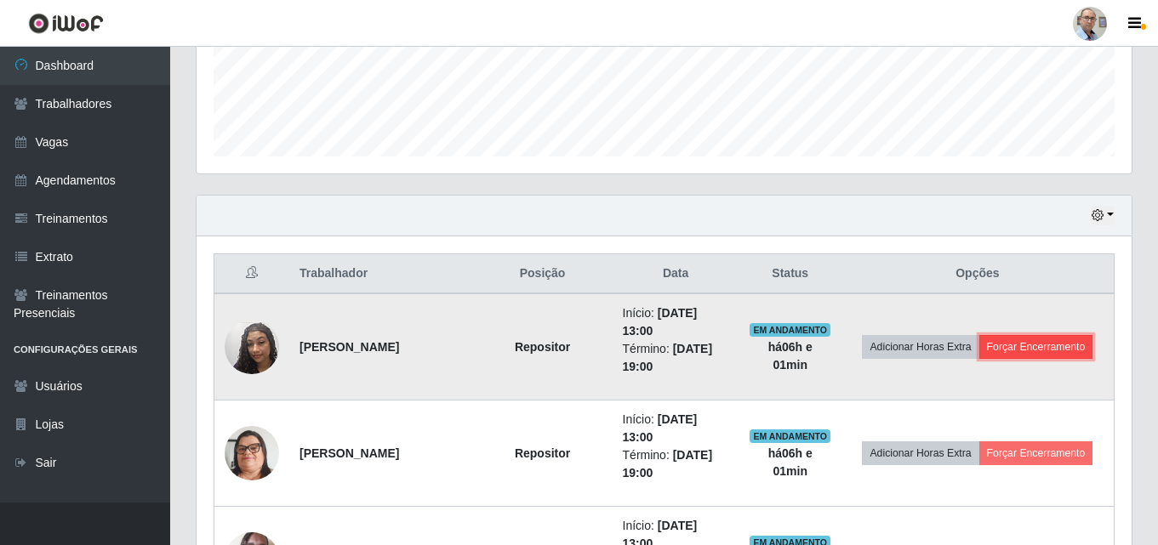
click at [1019, 343] on button "Forçar Encerramento" at bounding box center [1036, 347] width 114 height 24
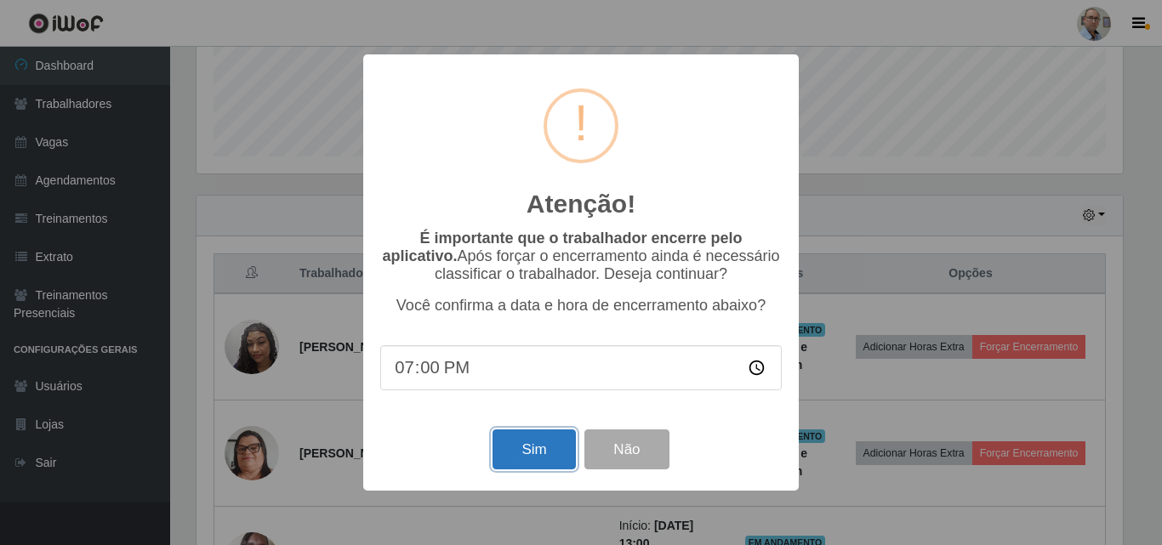
click at [532, 452] on button "Sim" at bounding box center [533, 450] width 82 height 40
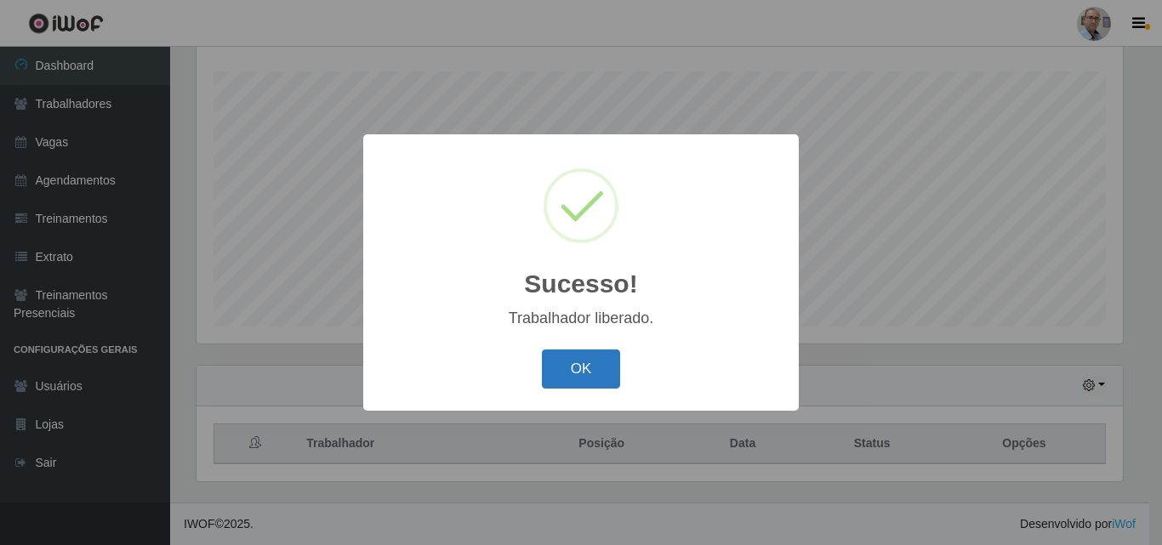
click at [579, 359] on button "OK" at bounding box center [581, 370] width 79 height 40
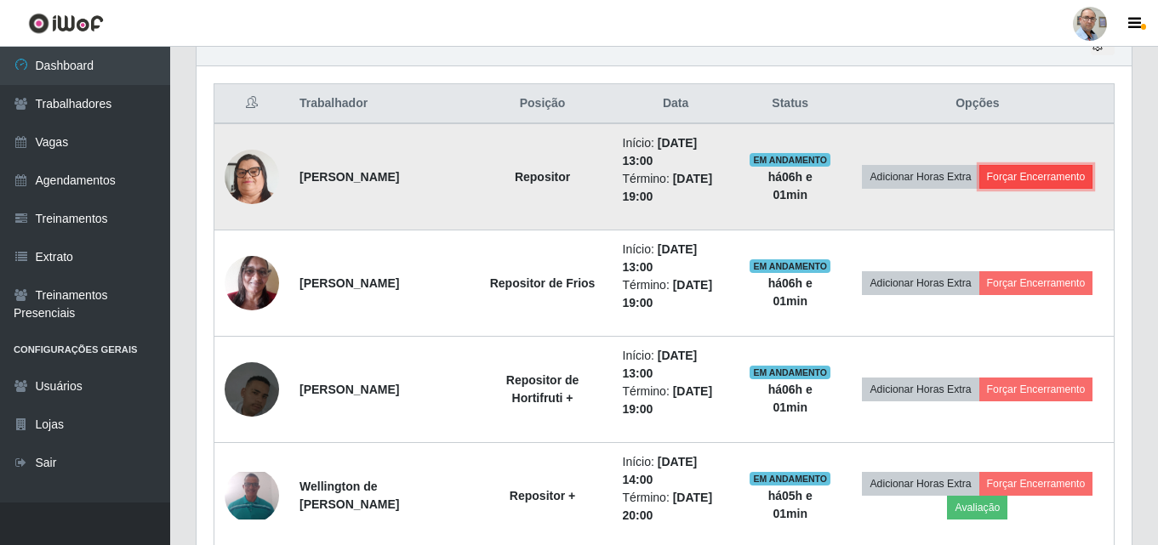
click at [1068, 182] on button "Forçar Encerramento" at bounding box center [1036, 177] width 114 height 24
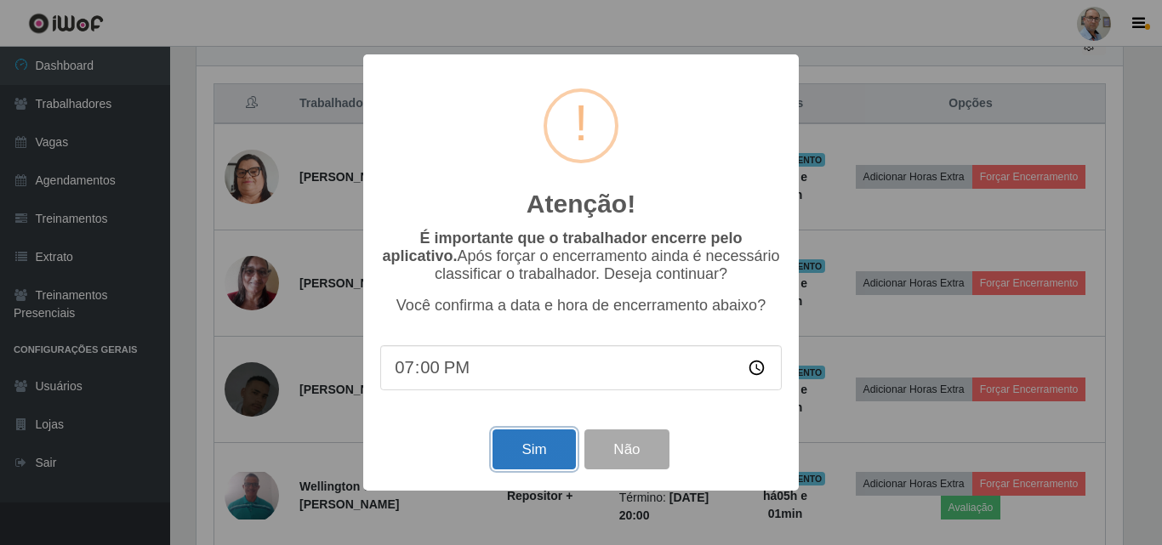
click at [519, 461] on button "Sim" at bounding box center [533, 450] width 82 height 40
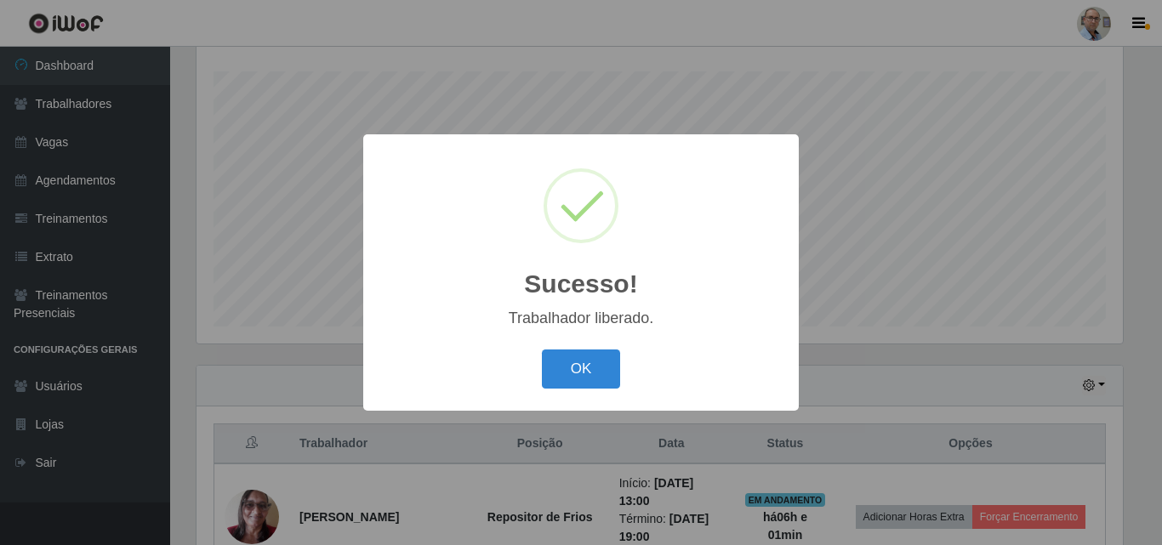
click at [572, 339] on div "Sucesso! × Trabalhador liberado. OK Cancel" at bounding box center [580, 272] width 435 height 276
click at [565, 380] on button "OK" at bounding box center [581, 370] width 79 height 40
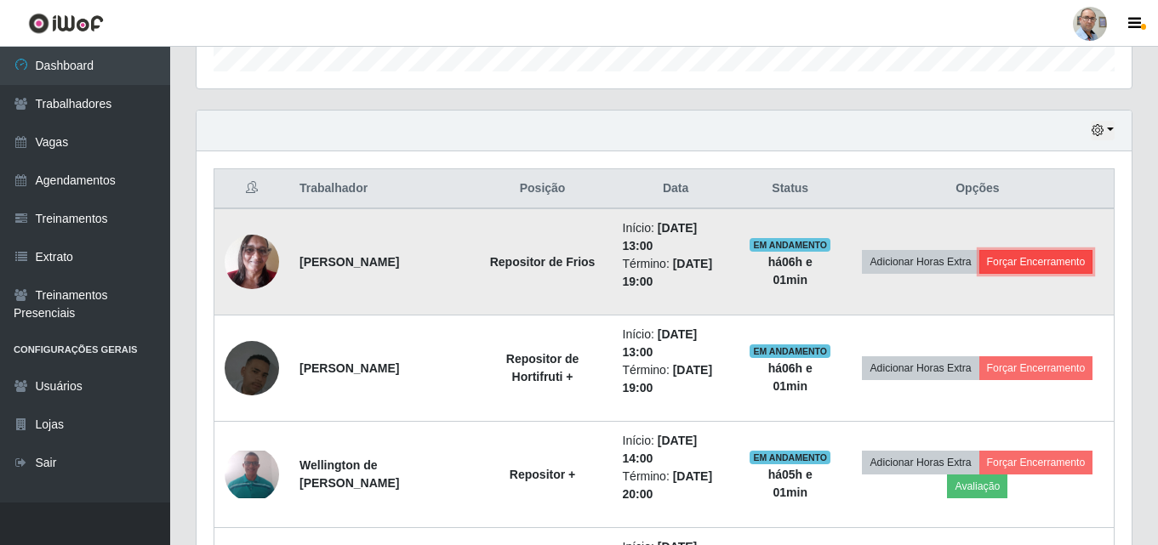
click at [1042, 267] on button "Forçar Encerramento" at bounding box center [1036, 262] width 114 height 24
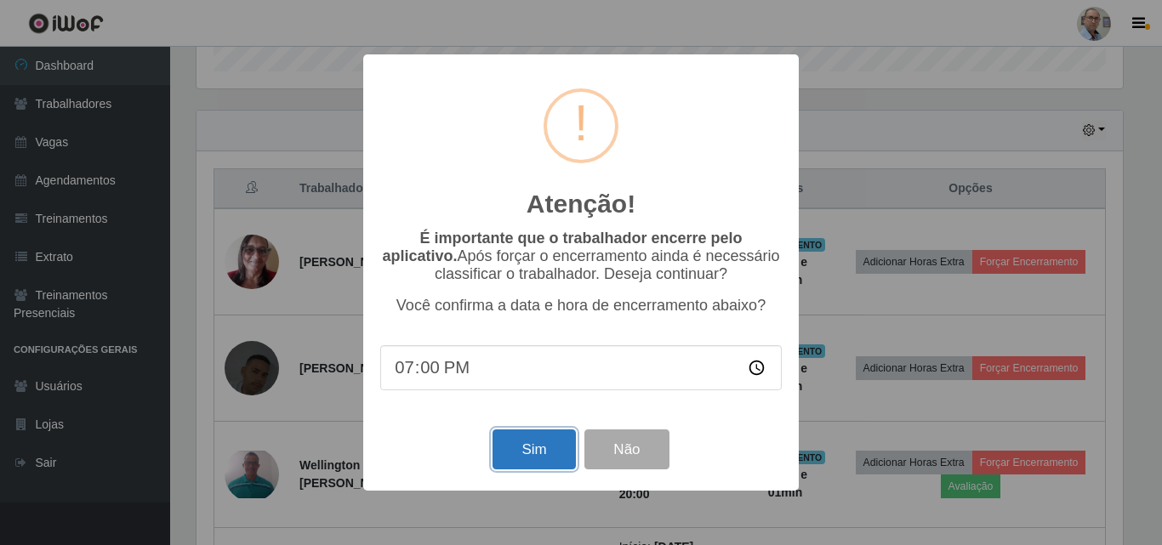
click at [535, 447] on button "Sim" at bounding box center [533, 450] width 82 height 40
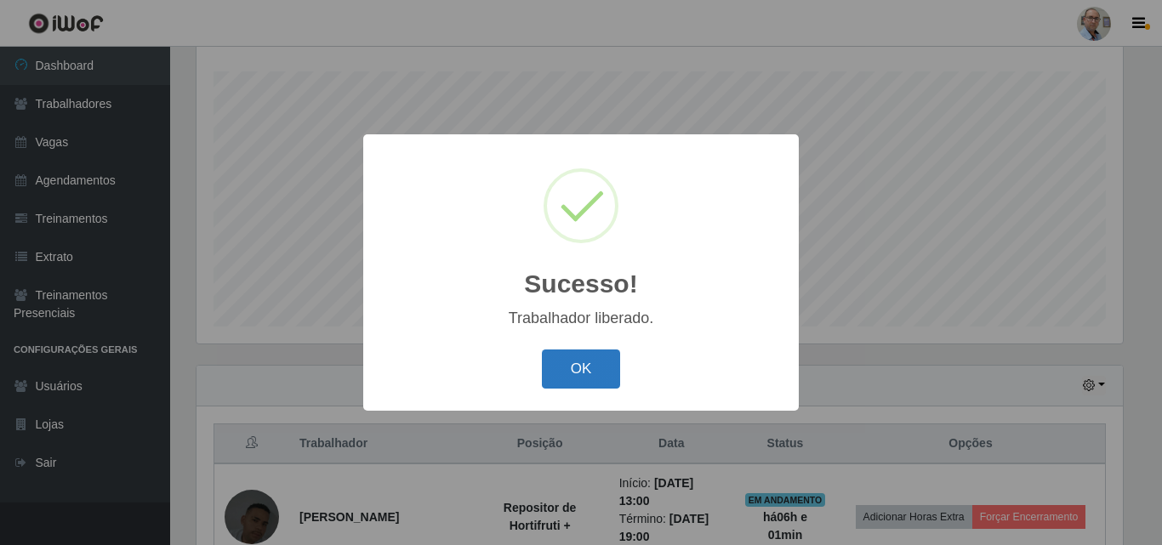
click at [560, 364] on button "OK" at bounding box center [581, 370] width 79 height 40
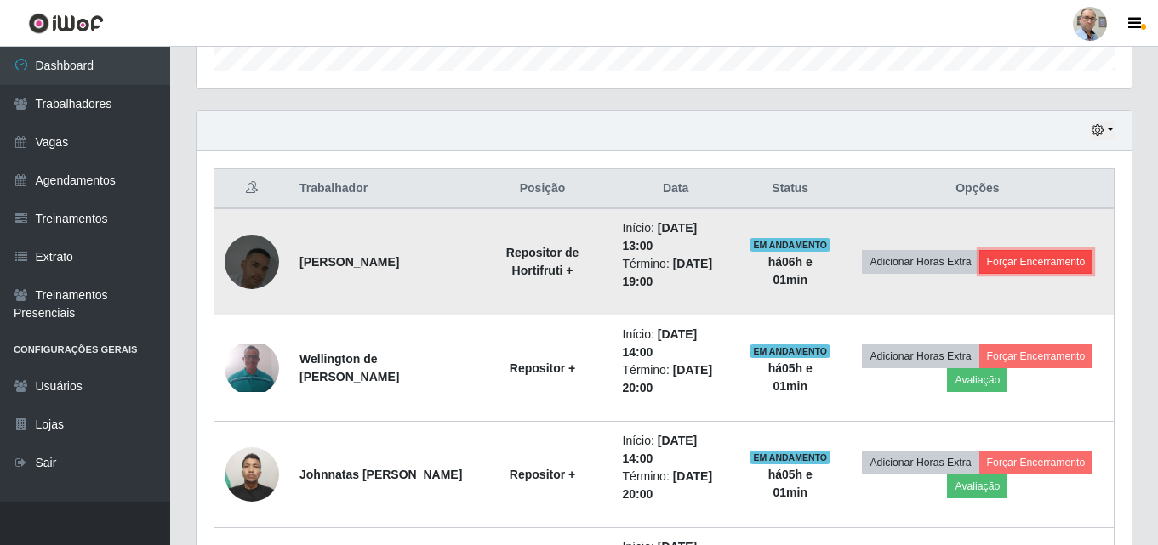
click at [1037, 261] on button "Forçar Encerramento" at bounding box center [1036, 262] width 114 height 24
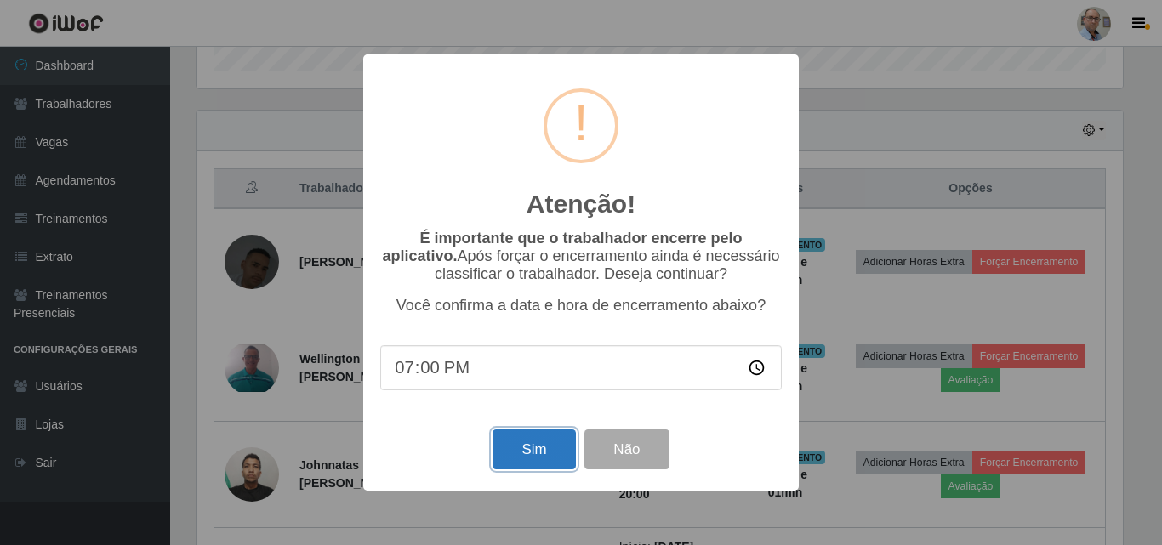
click at [540, 462] on button "Sim" at bounding box center [533, 450] width 82 height 40
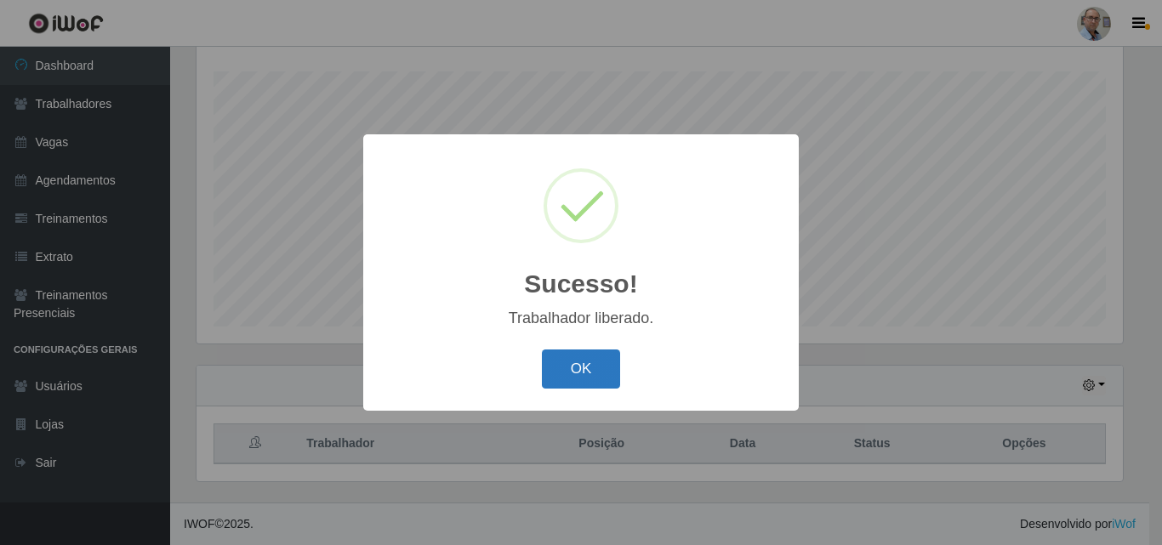
click at [580, 354] on button "OK" at bounding box center [581, 370] width 79 height 40
